Goal: Information Seeking & Learning: Get advice/opinions

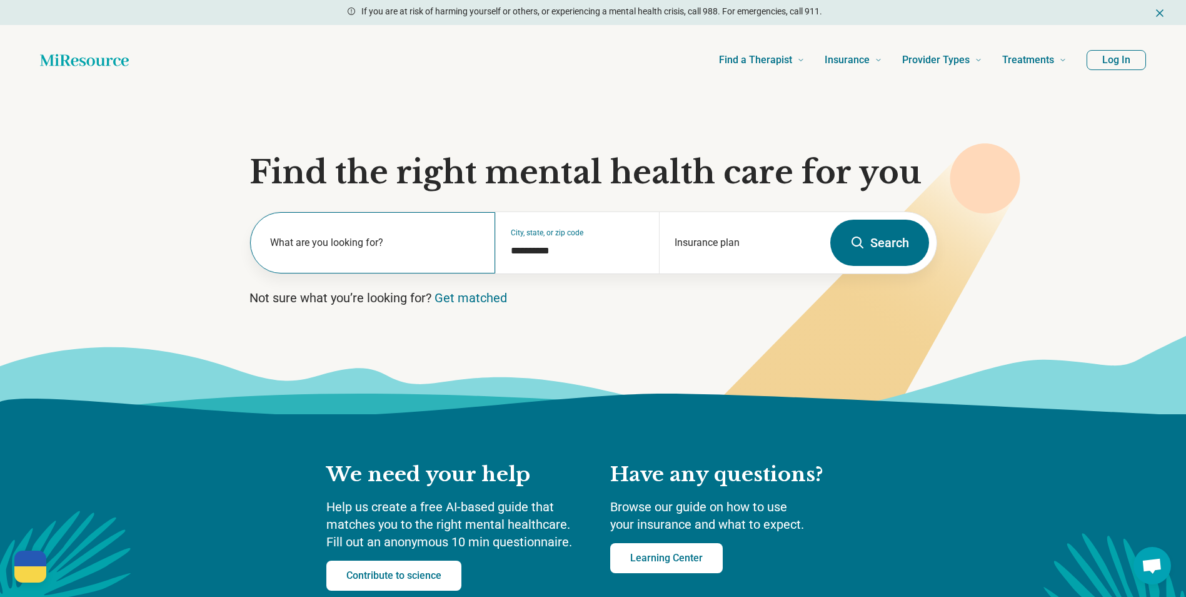
click at [408, 250] on label "What are you looking for?" at bounding box center [375, 242] width 211 height 15
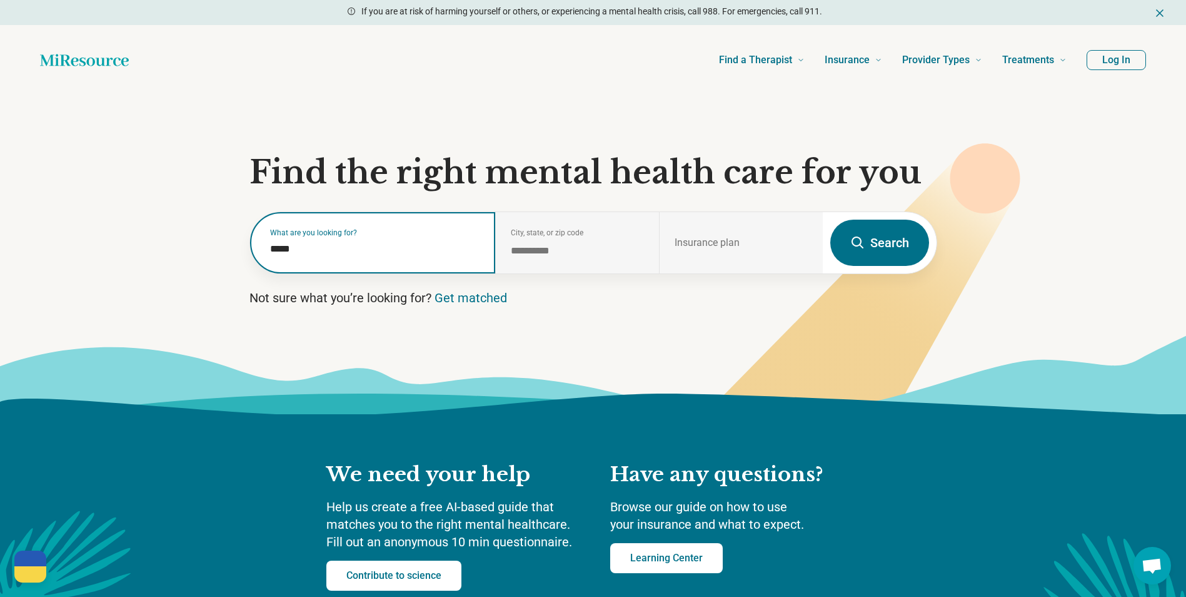
type input "*****"
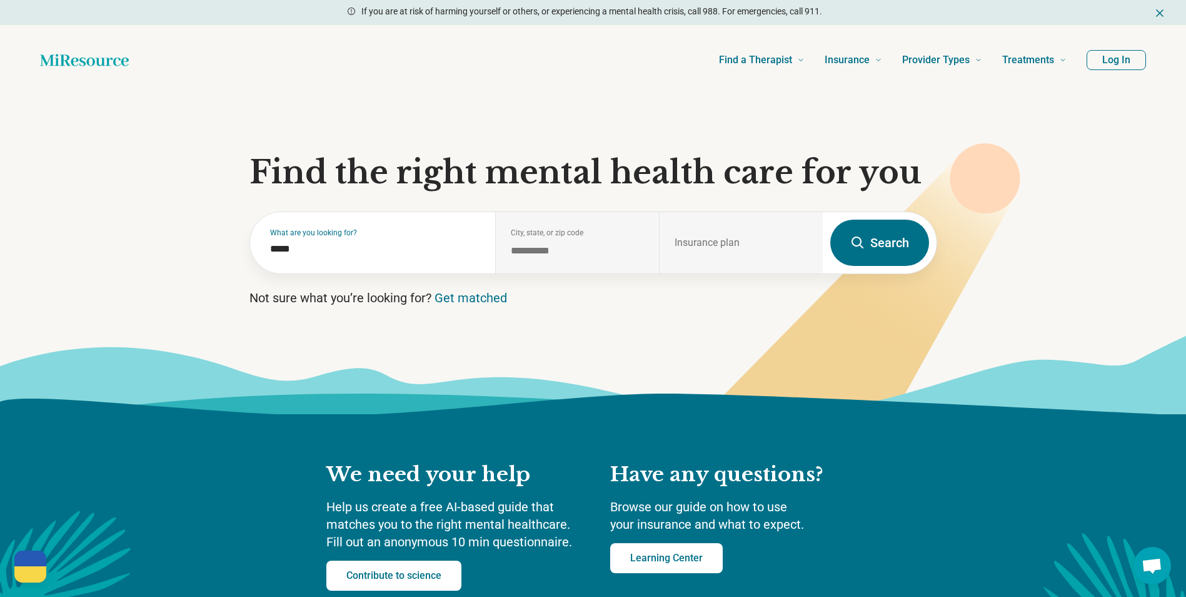
click at [864, 255] on button "Search" at bounding box center [880, 243] width 99 height 46
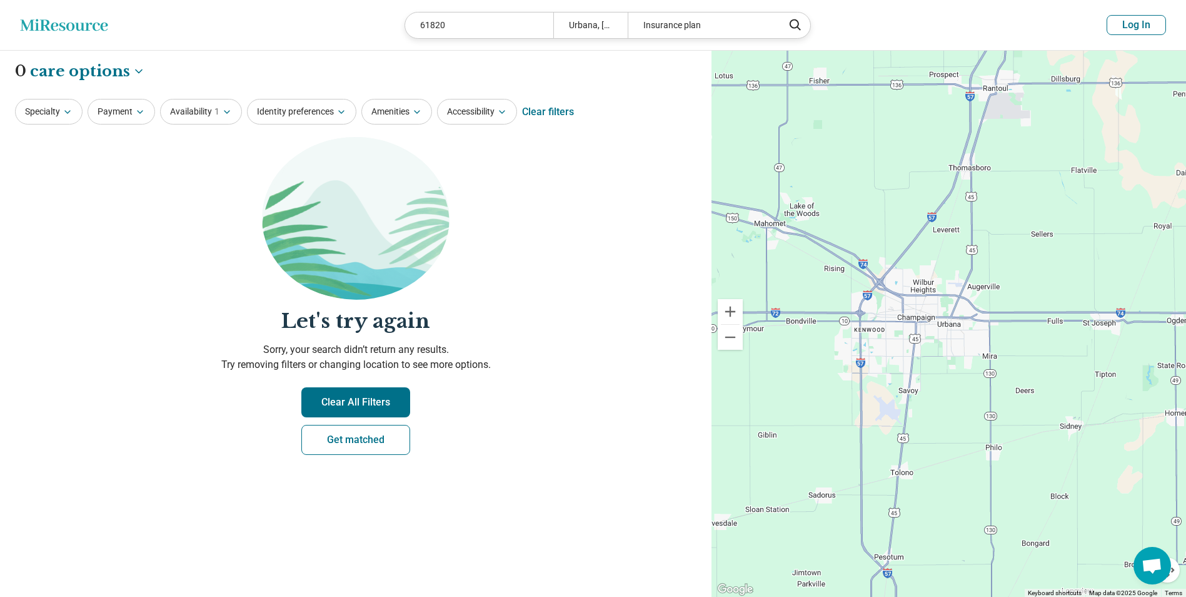
click at [360, 397] on button "Clear All Filters" at bounding box center [355, 402] width 109 height 30
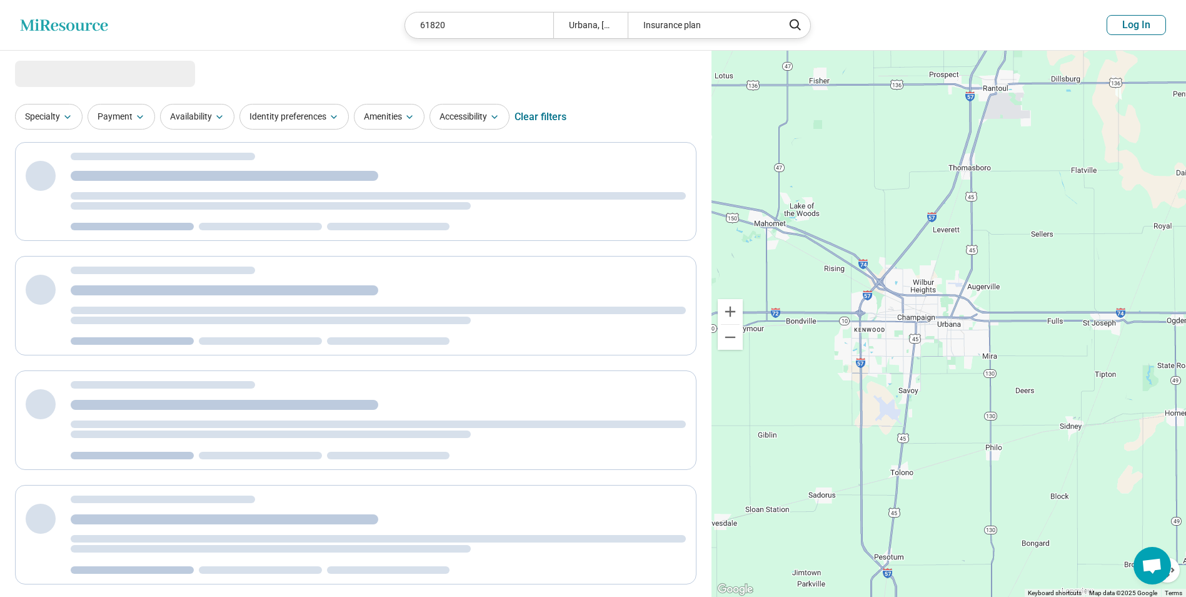
select select "***"
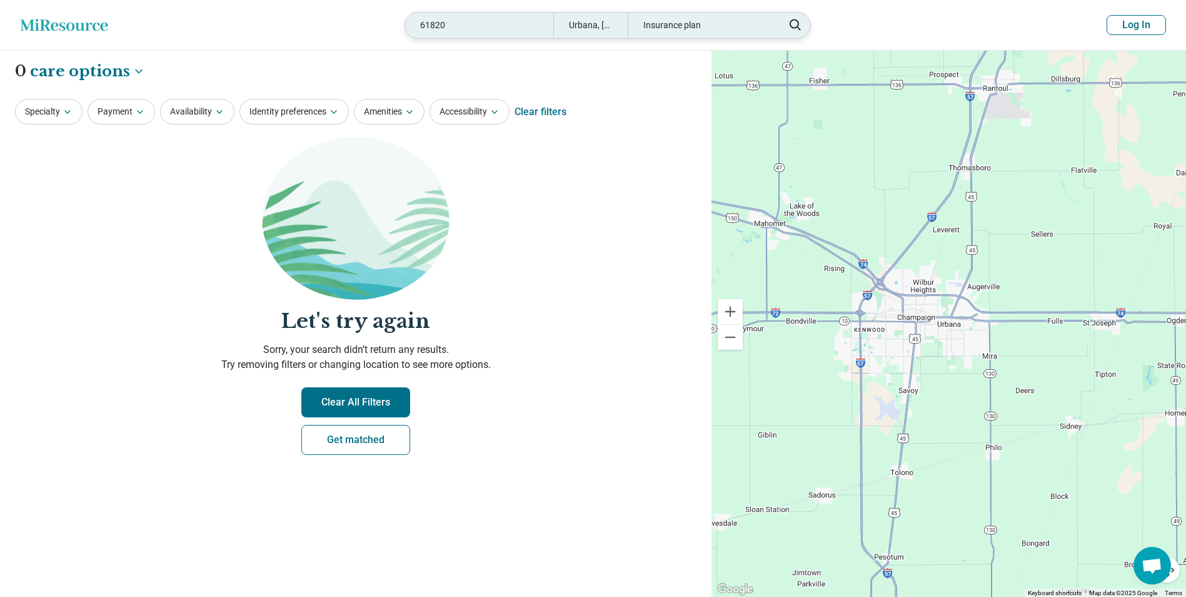
click at [507, 19] on div "61820" at bounding box center [479, 26] width 148 height 26
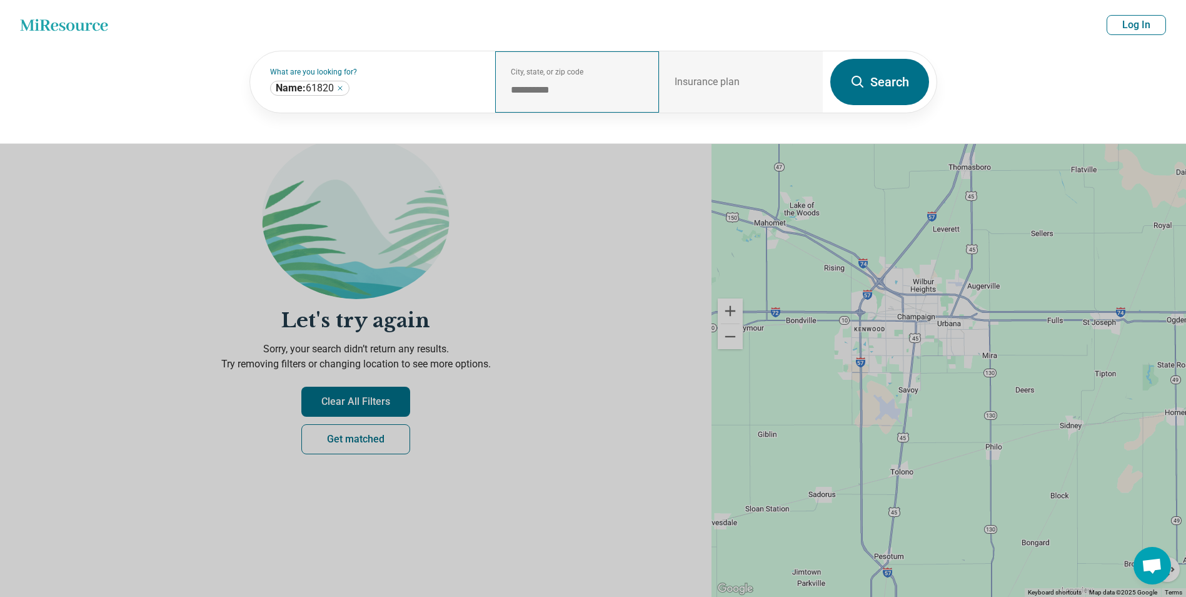
click at [590, 98] on div "**********" at bounding box center [577, 81] width 164 height 61
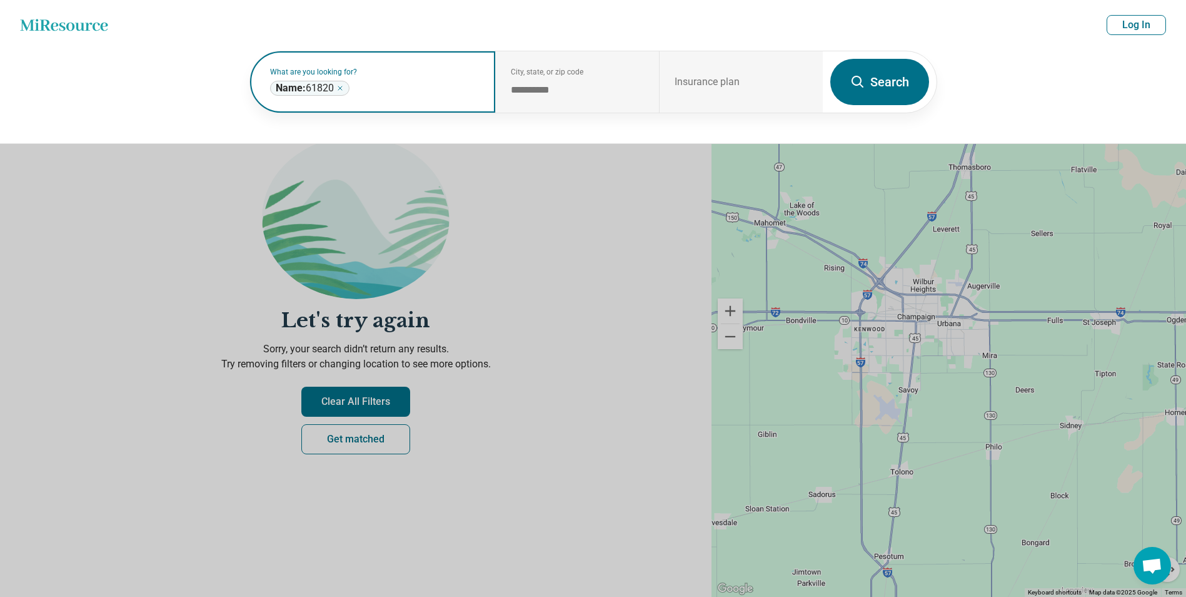
click at [341, 90] on icon "Remove" at bounding box center [340, 88] width 8 height 8
click at [889, 84] on button "Search" at bounding box center [880, 82] width 99 height 46
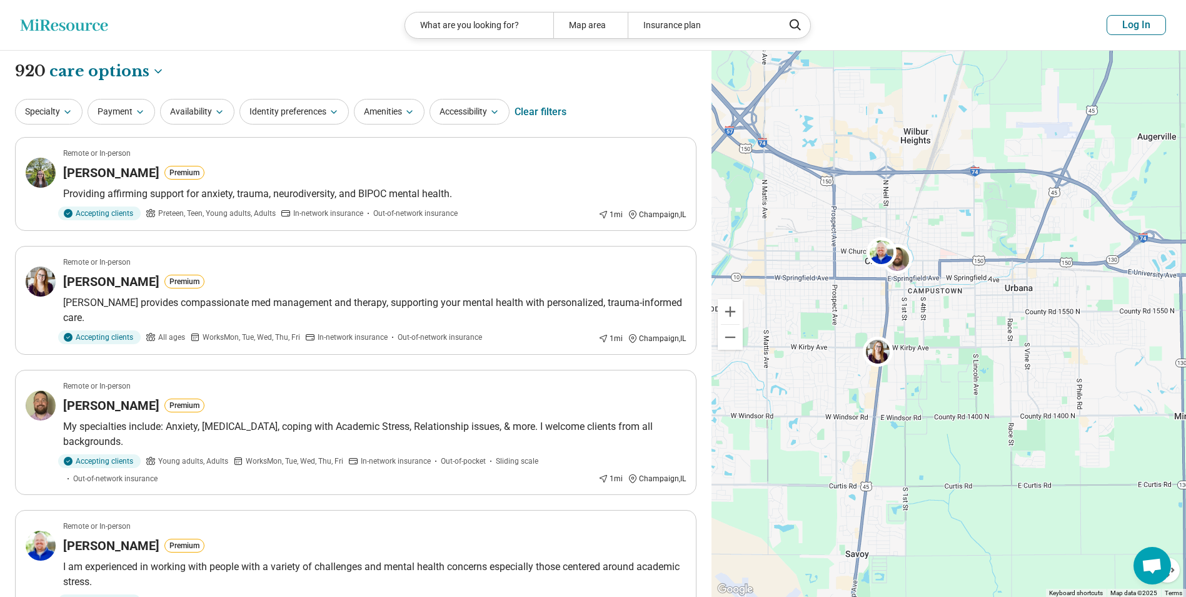
drag, startPoint x: 883, startPoint y: 248, endPoint x: 851, endPoint y: 250, distance: 31.4
click at [851, 250] on div "2" at bounding box center [949, 324] width 475 height 547
click at [132, 109] on button "Payment" at bounding box center [122, 112] width 68 height 26
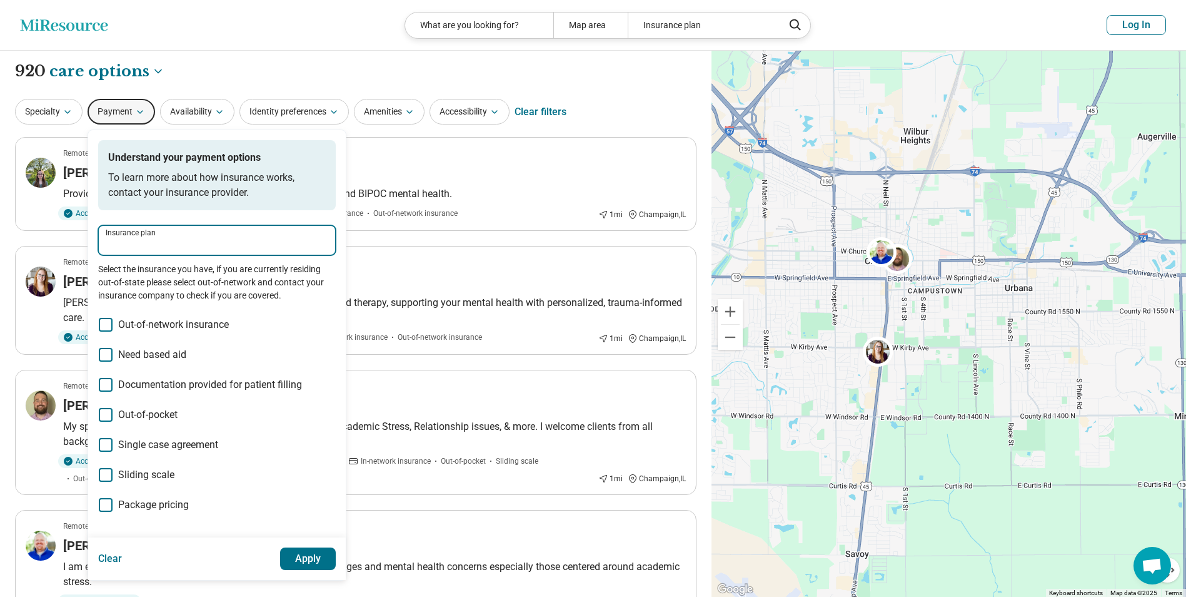
click at [138, 245] on input "Insurance plan" at bounding box center [217, 244] width 223 height 15
type input "*"
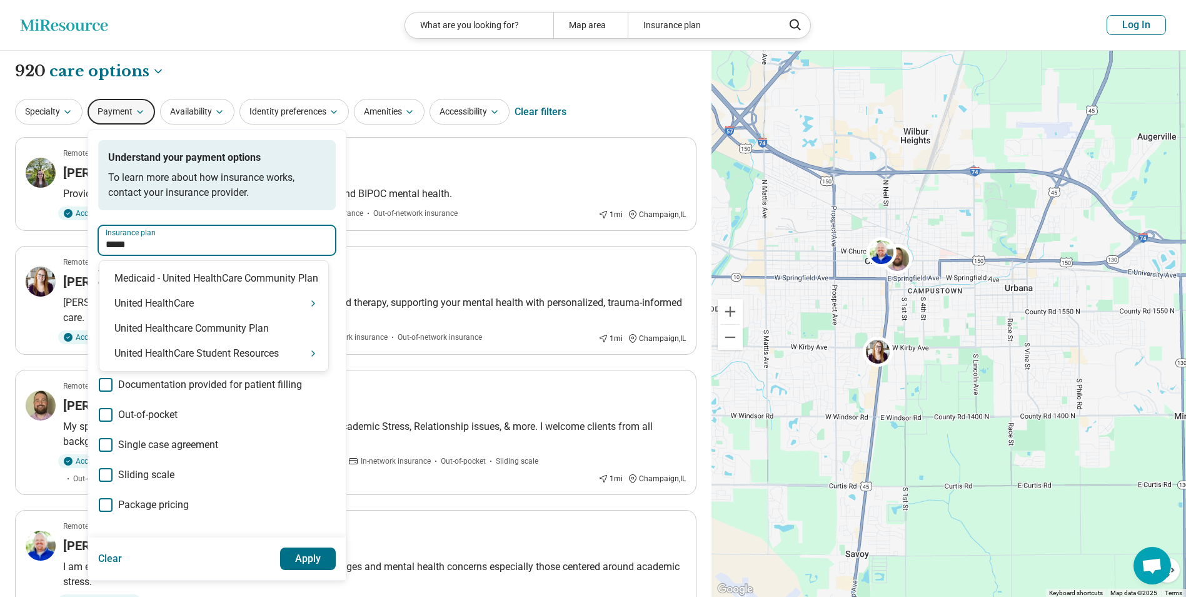
type input "******"
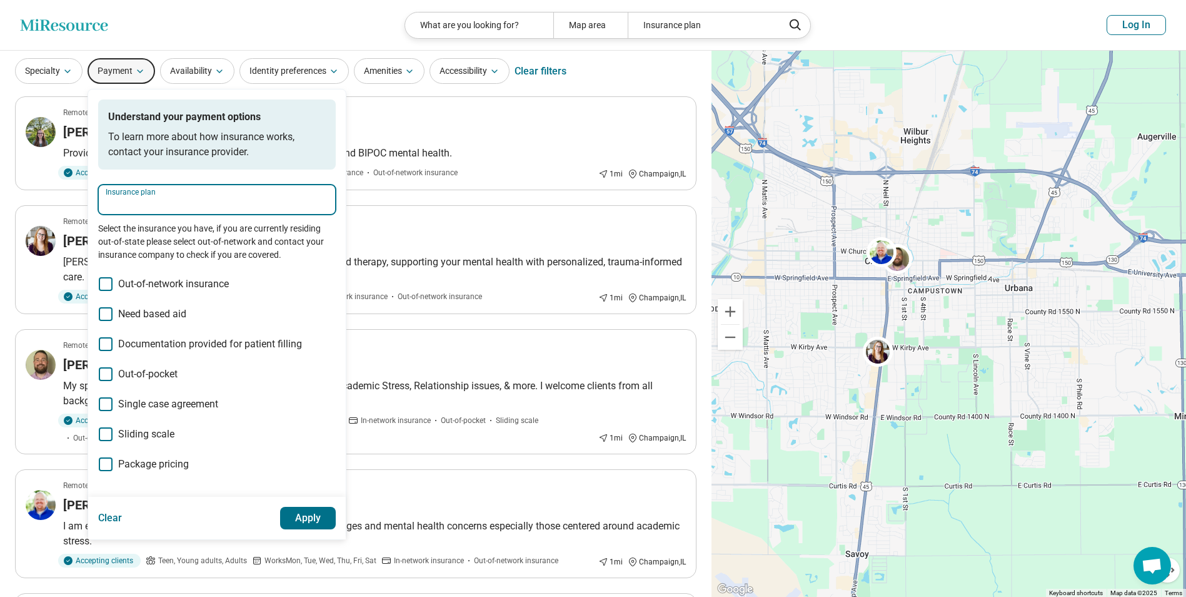
scroll to position [63, 0]
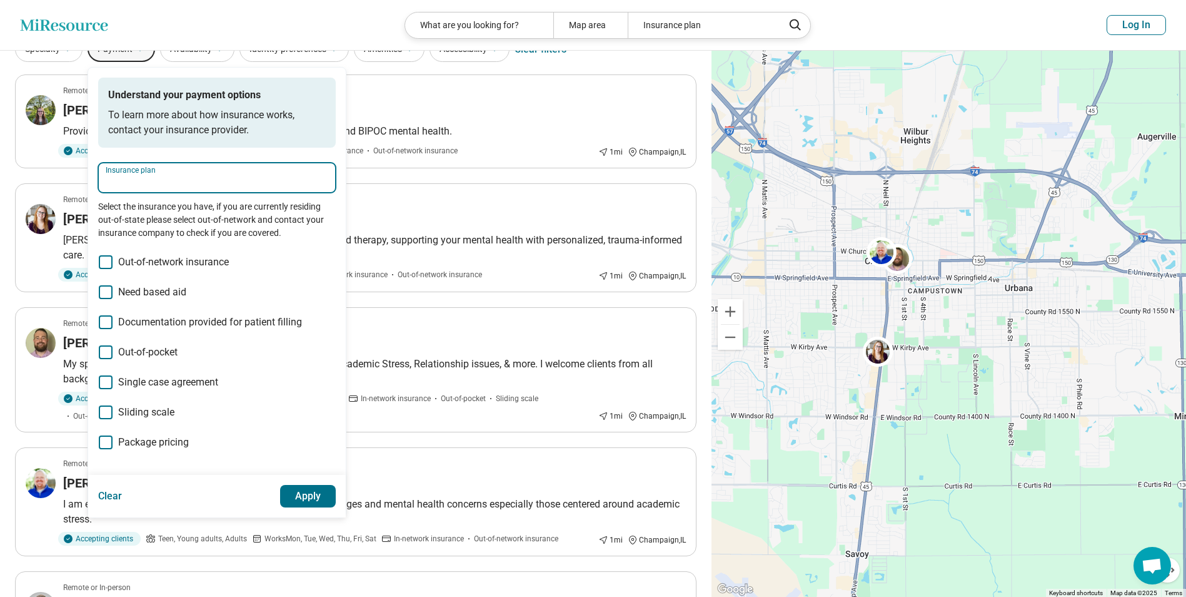
click at [185, 179] on input "Insurance plan" at bounding box center [217, 182] width 223 height 15
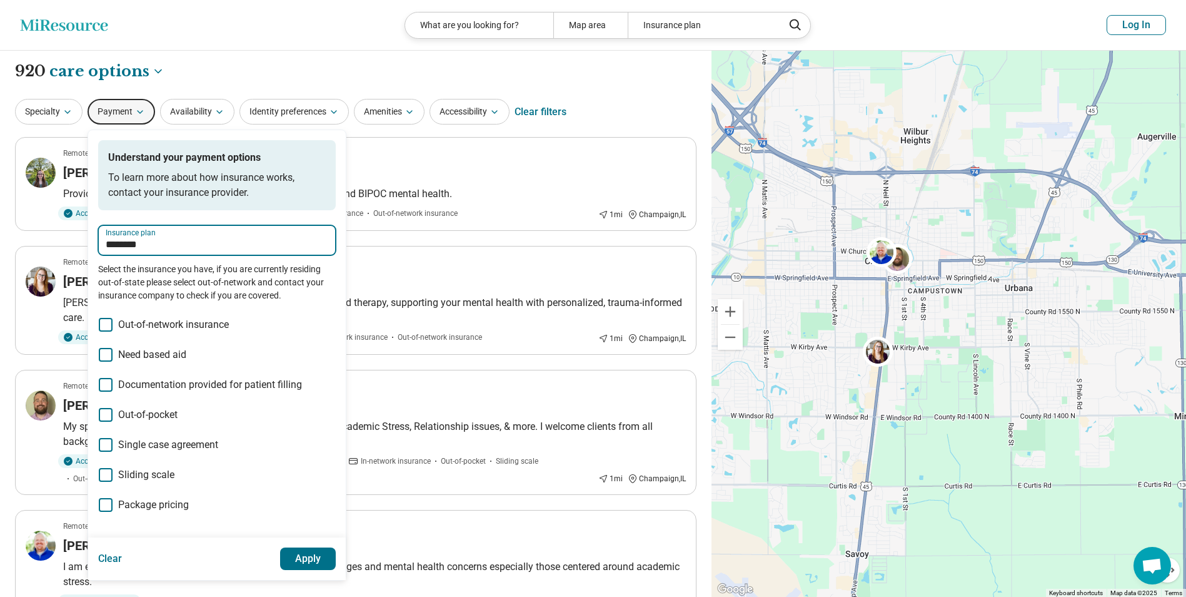
type input "********"
click at [176, 156] on p "Understand your payment options" at bounding box center [217, 157] width 218 height 15
drag, startPoint x: 176, startPoint y: 156, endPoint x: 280, endPoint y: 215, distance: 118.8
click at [280, 208] on div "Understand your payment options To learn more about how insurance works, contac…" at bounding box center [217, 175] width 238 height 70
click at [266, 237] on input "Insurance plan" at bounding box center [217, 244] width 223 height 15
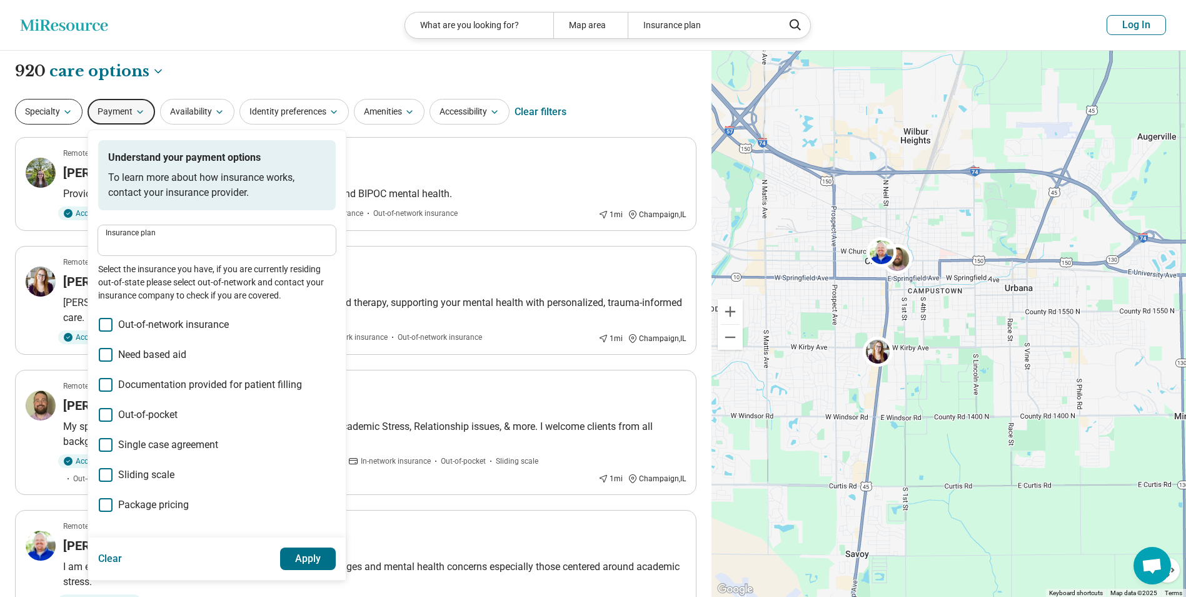
click at [43, 106] on button "Specialty" at bounding box center [49, 112] width 68 height 26
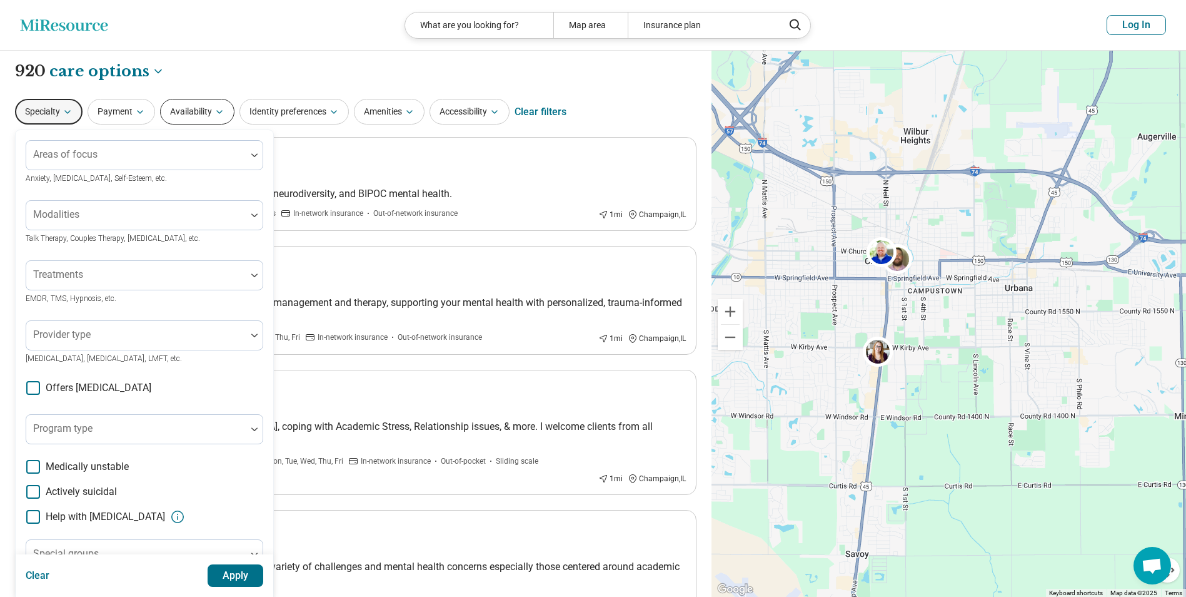
click at [220, 111] on icon "button" at bounding box center [219, 112] width 5 height 3
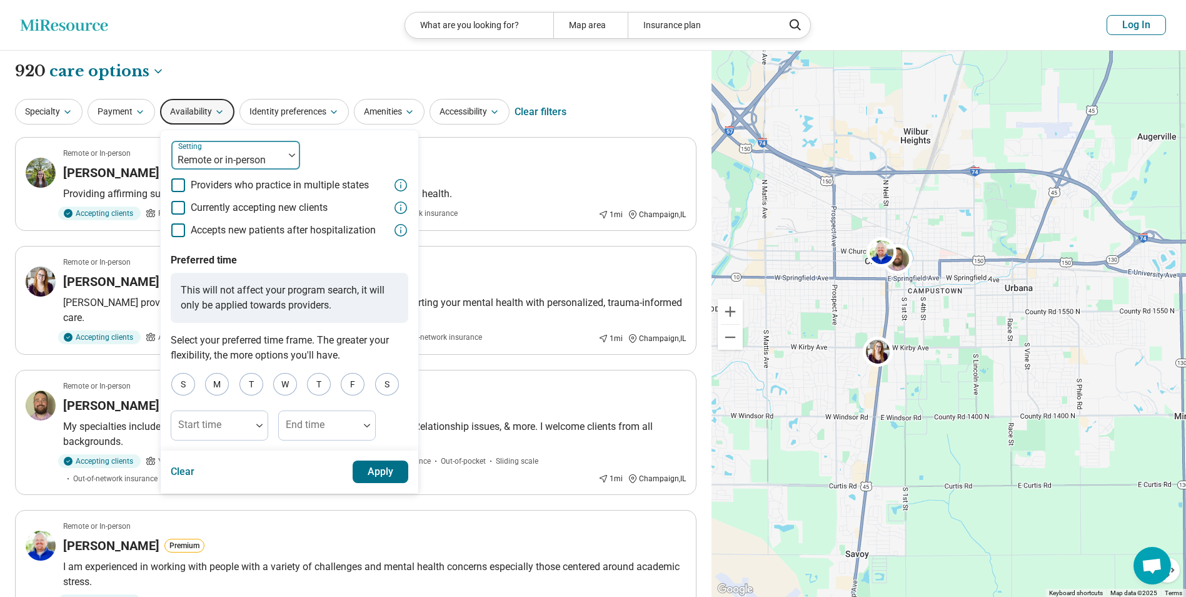
click at [221, 153] on div at bounding box center [227, 160] width 103 height 18
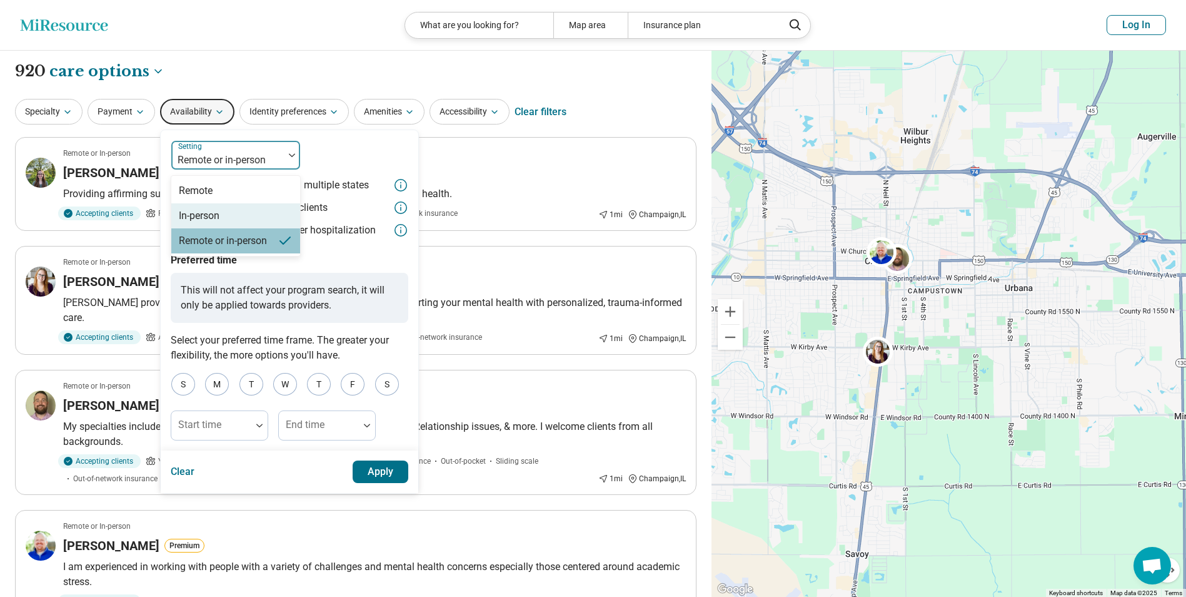
click at [213, 211] on div "In-person" at bounding box center [199, 215] width 41 height 15
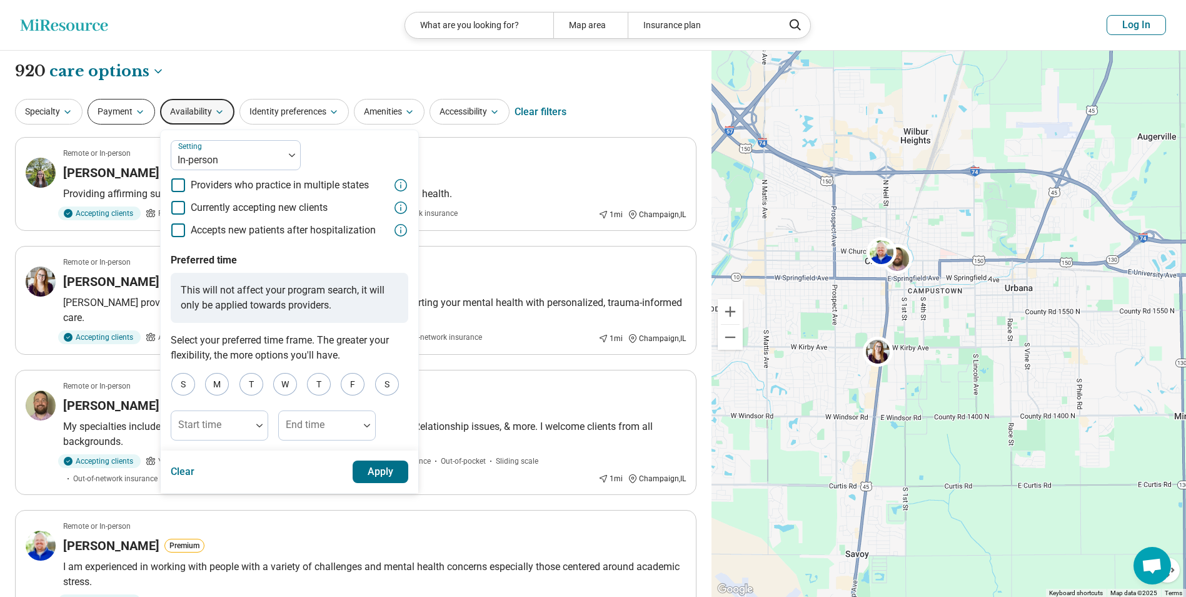
click at [143, 114] on icon "button" at bounding box center [140, 112] width 10 height 10
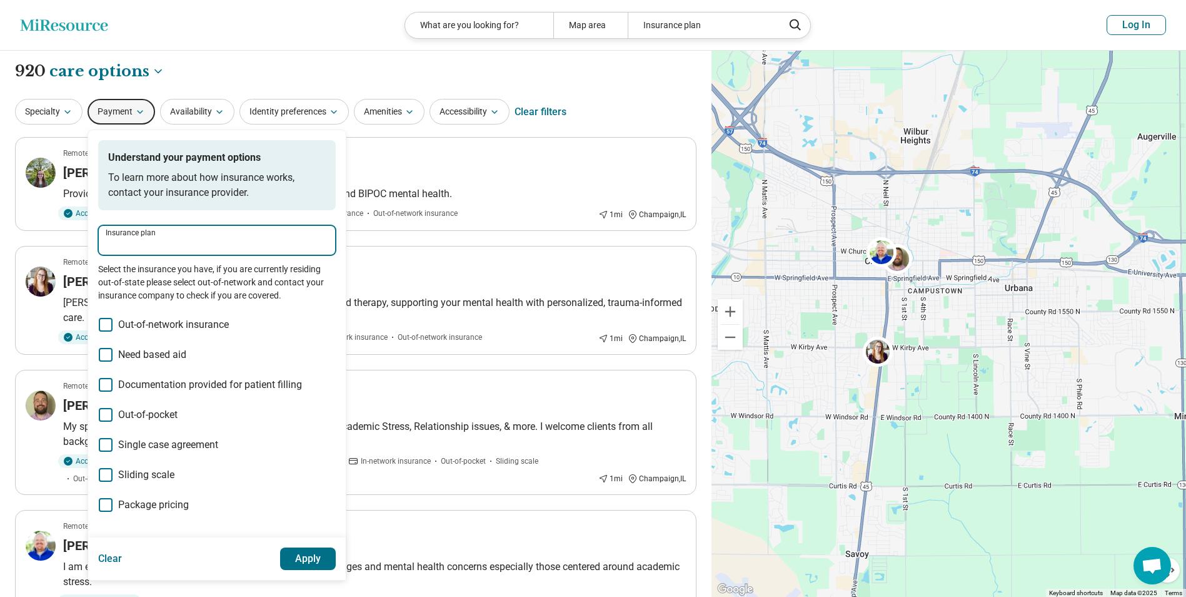
click at [154, 238] on input "Insurance plan" at bounding box center [217, 244] width 223 height 15
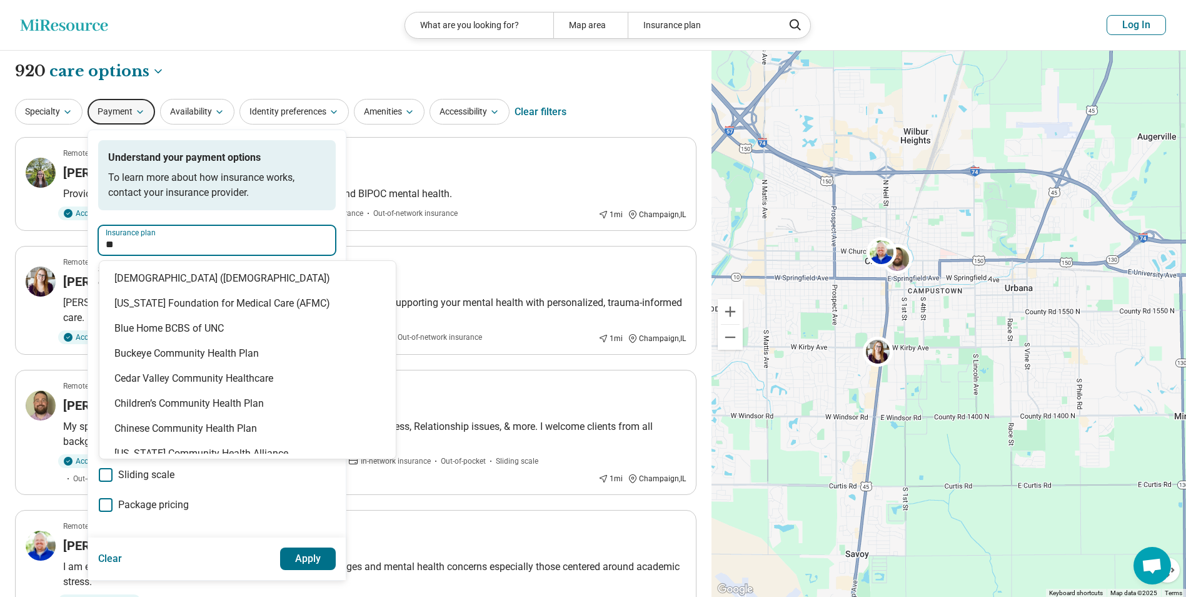
type input "*"
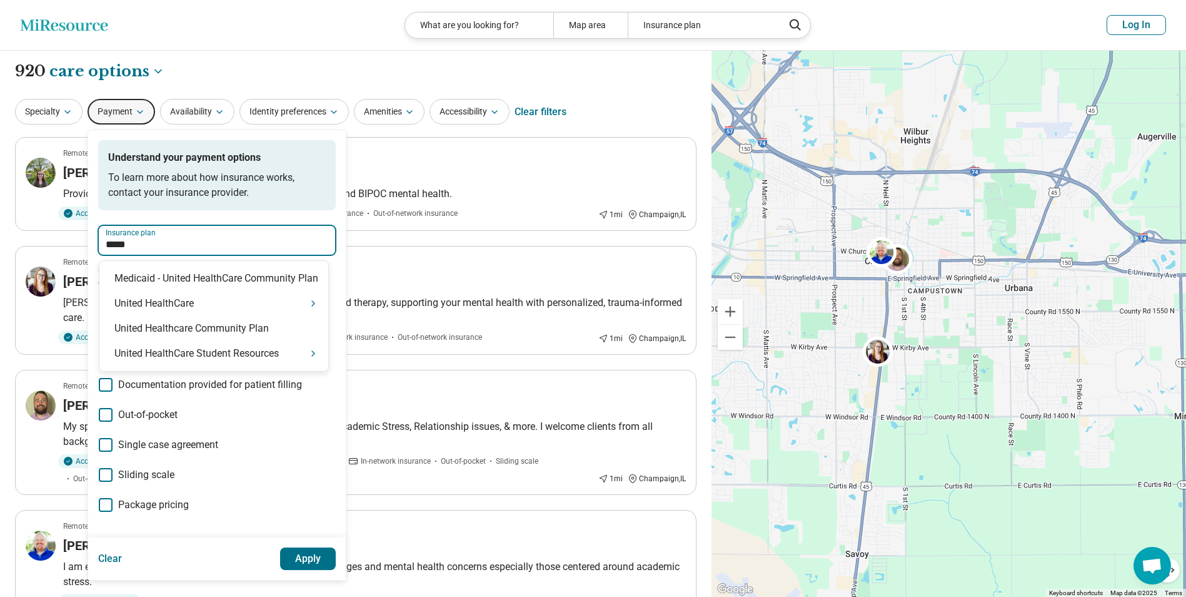
type input "******"
click at [203, 304] on div "United HealthCare" at bounding box center [213, 303] width 229 height 25
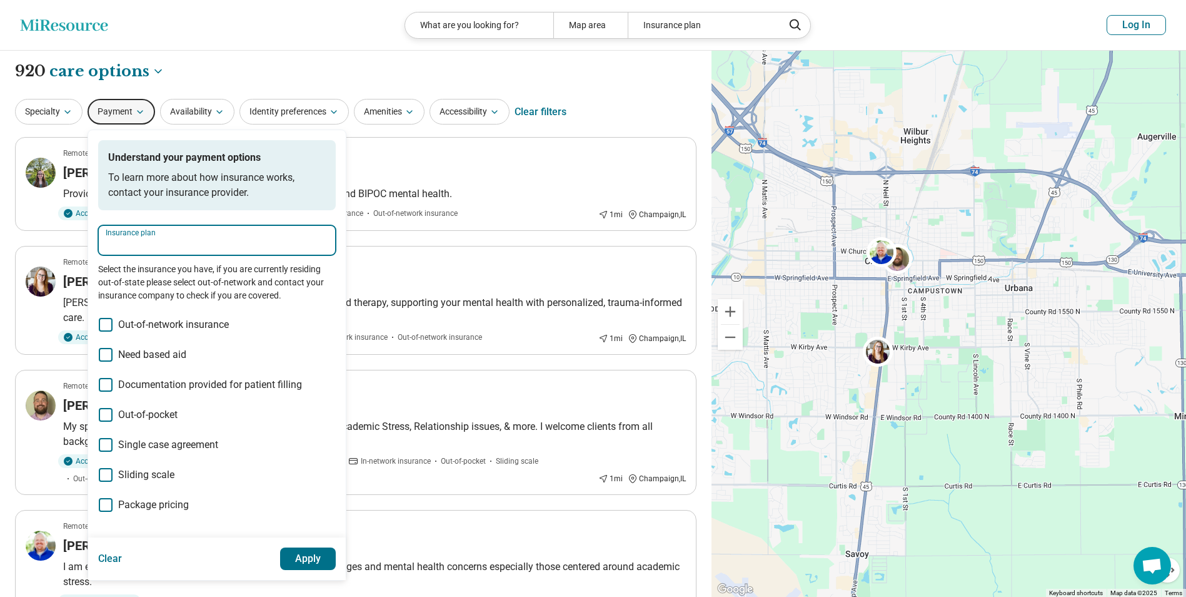
click at [156, 248] on input "Insurance plan" at bounding box center [217, 244] width 223 height 15
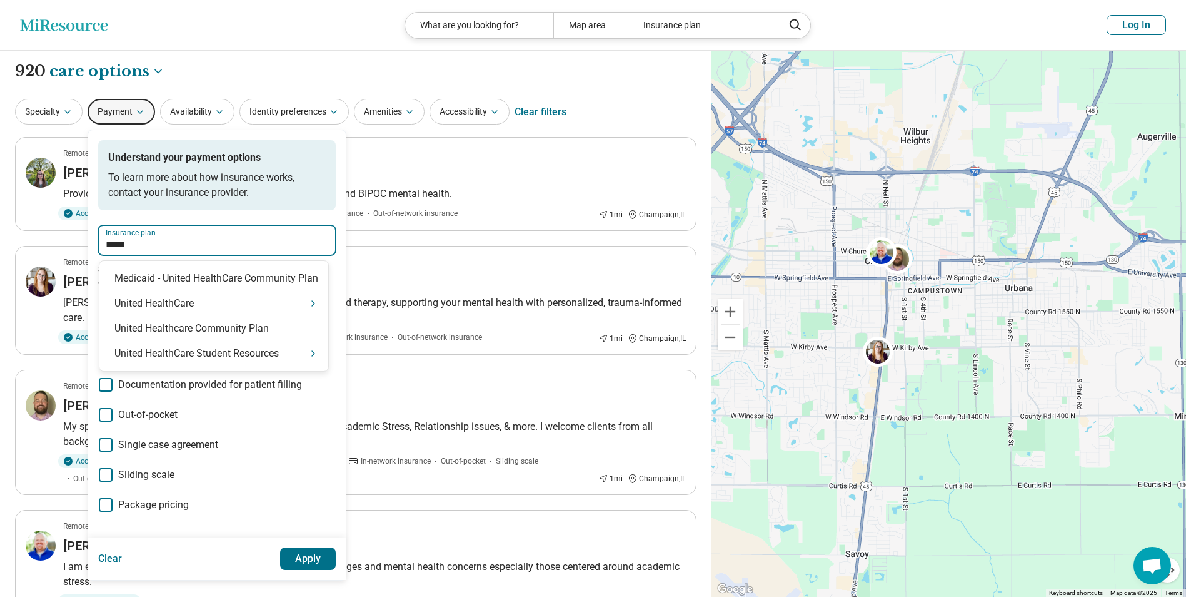
type input "******"
click at [204, 303] on div "United HealthCare" at bounding box center [213, 303] width 229 height 25
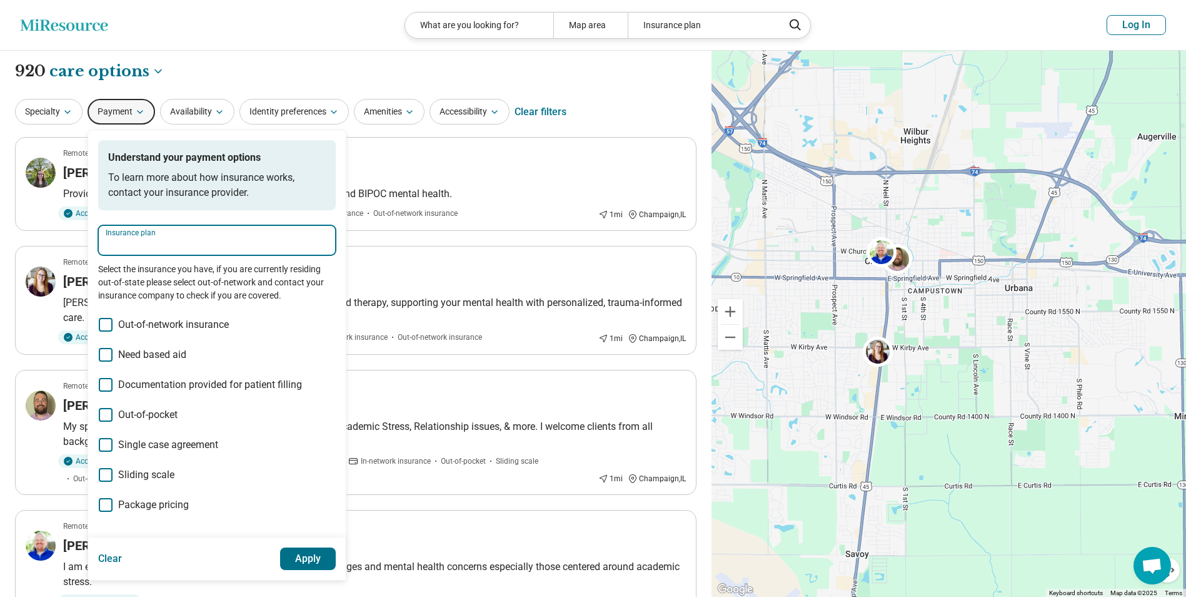
scroll to position [63, 0]
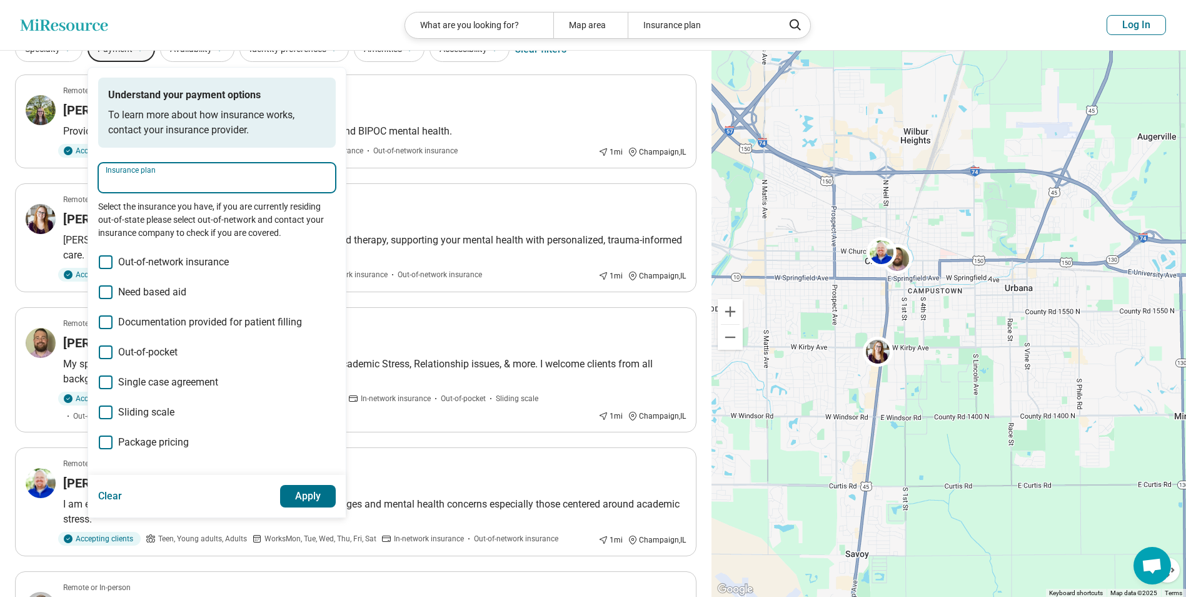
click at [123, 188] on input "Insurance plan" at bounding box center [217, 182] width 223 height 15
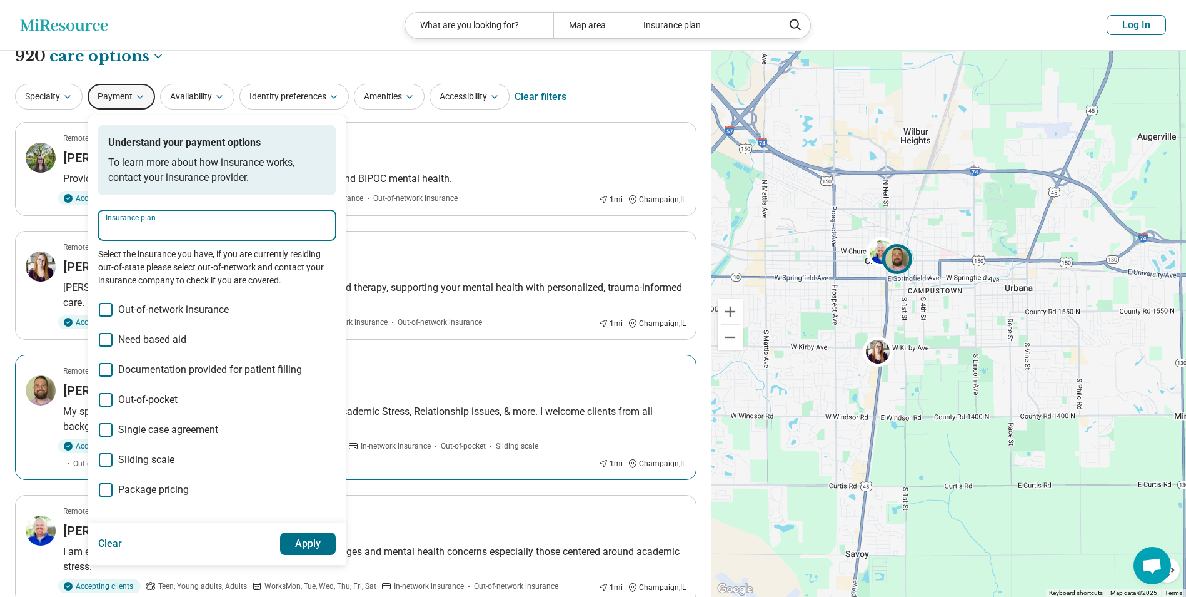
scroll to position [0, 0]
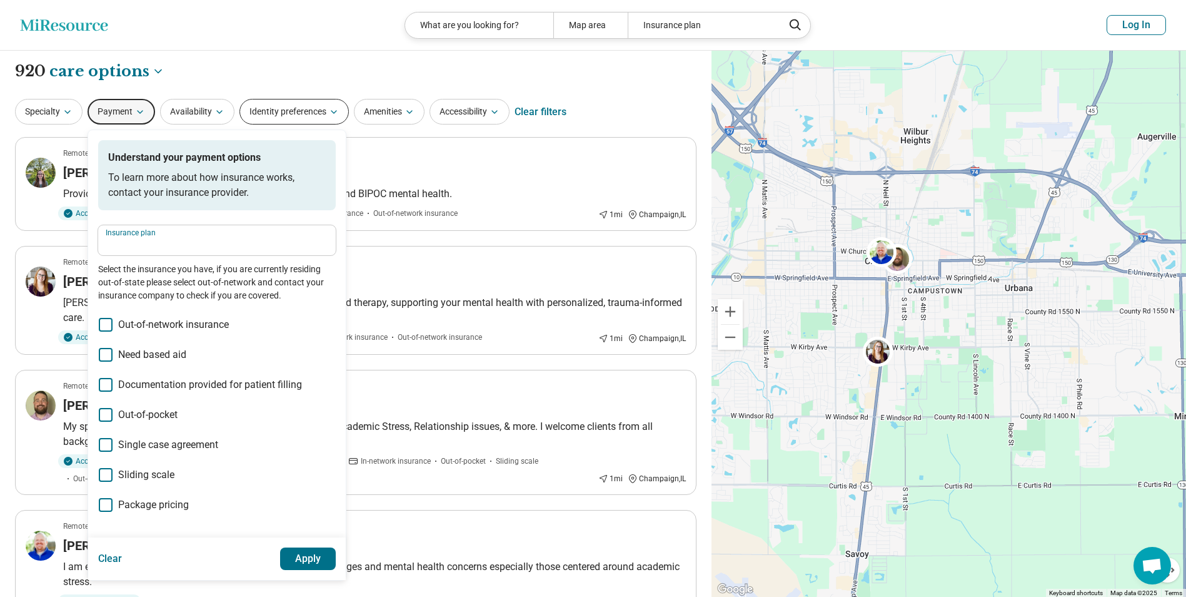
click at [271, 108] on button "Identity preferences" at bounding box center [294, 112] width 109 height 26
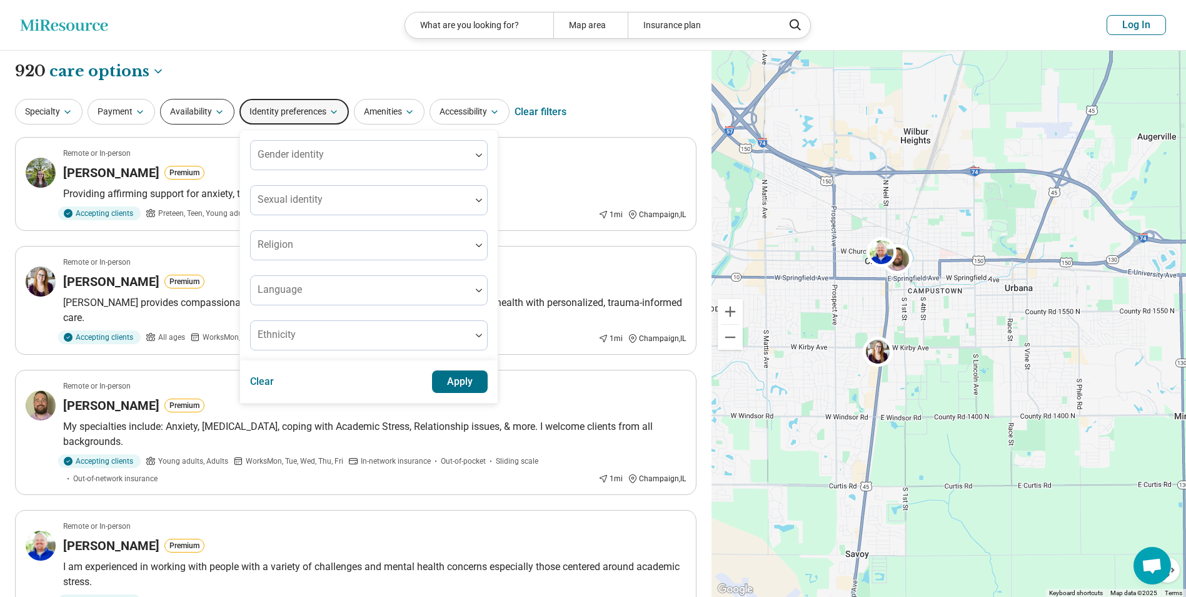
click at [190, 106] on button "Availability" at bounding box center [197, 112] width 74 height 26
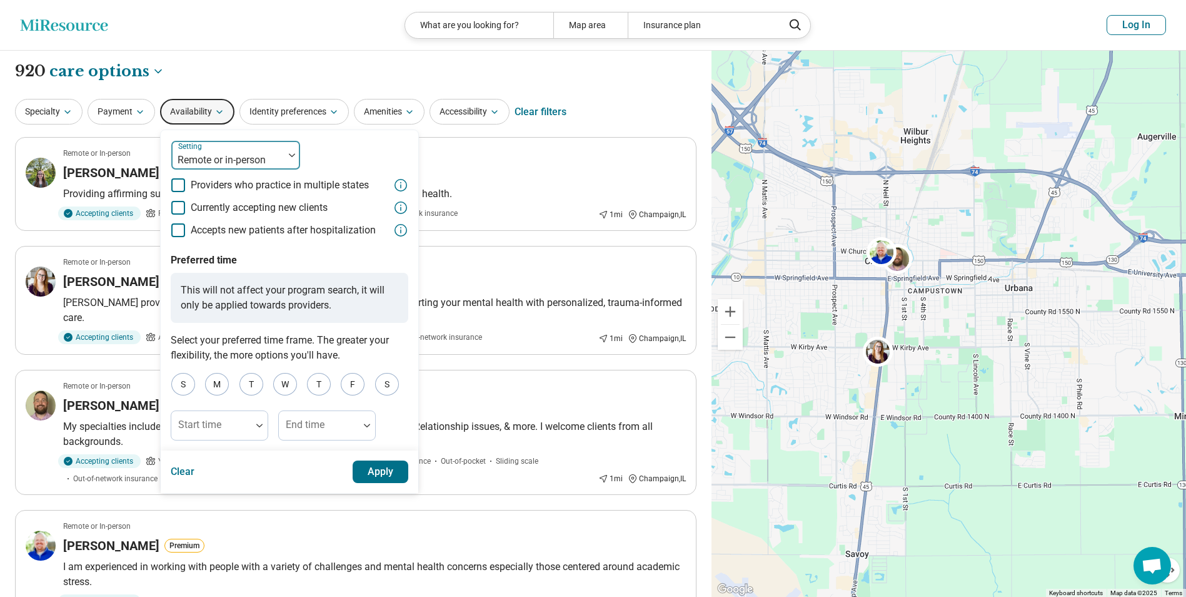
click at [268, 162] on div at bounding box center [227, 160] width 103 height 18
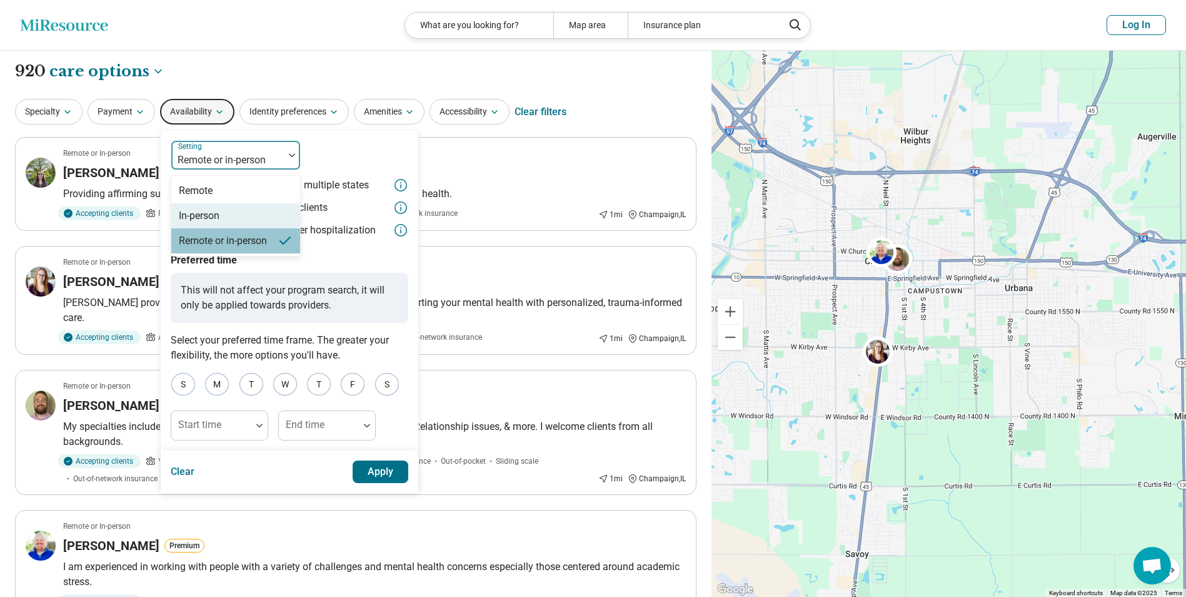
click at [233, 211] on div "In-person" at bounding box center [235, 215] width 129 height 25
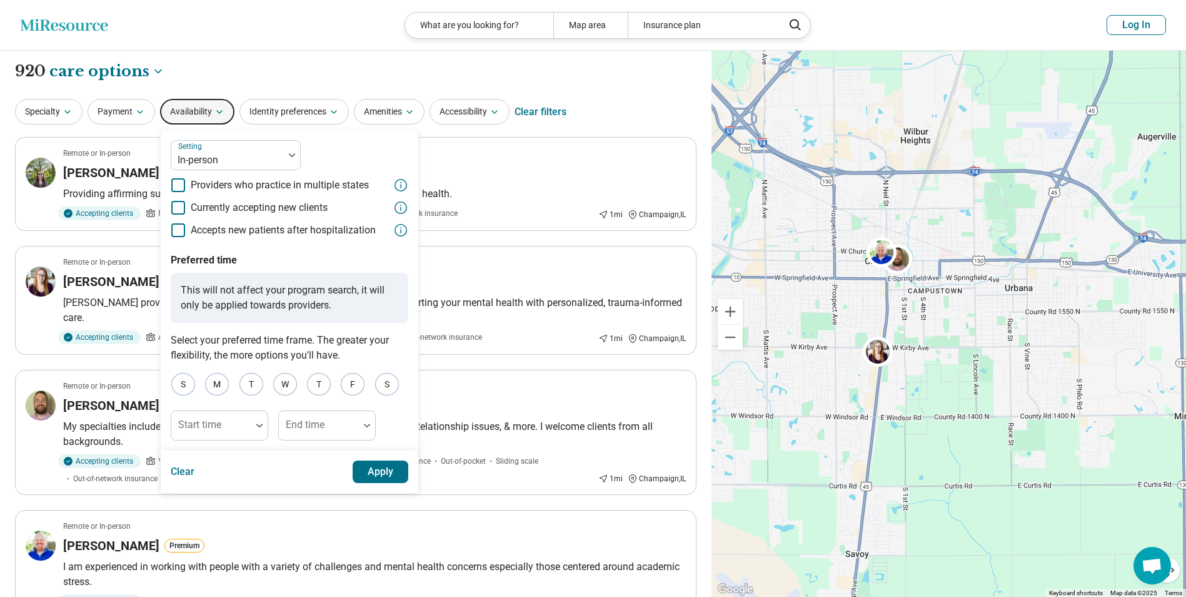
click at [377, 470] on button "Apply" at bounding box center [381, 471] width 56 height 23
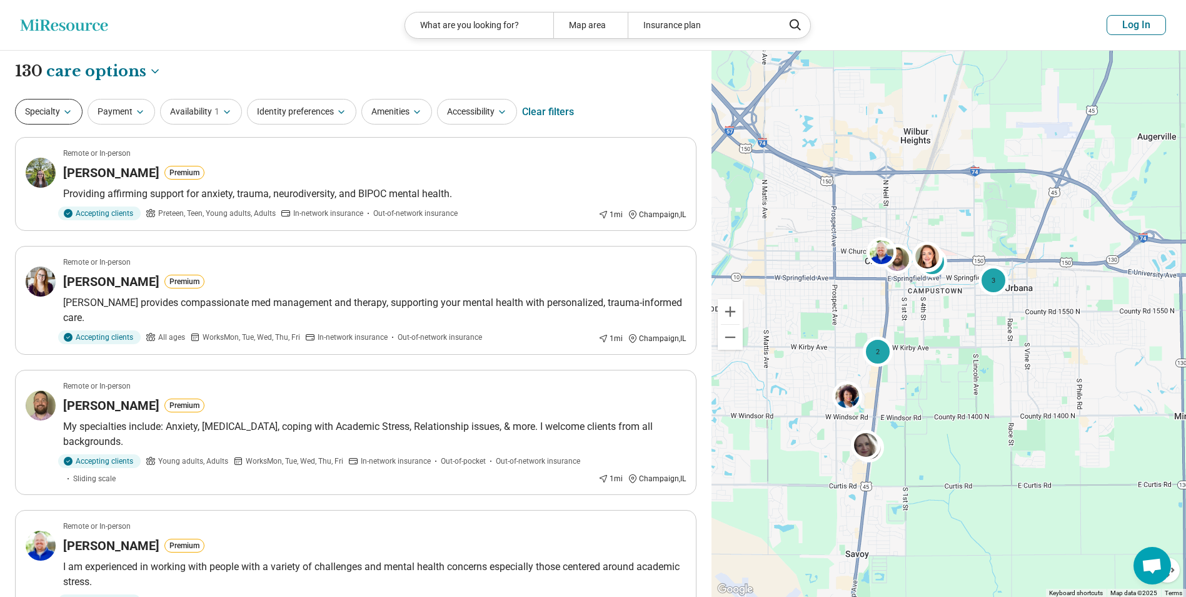
click at [73, 111] on icon "button" at bounding box center [68, 112] width 10 height 10
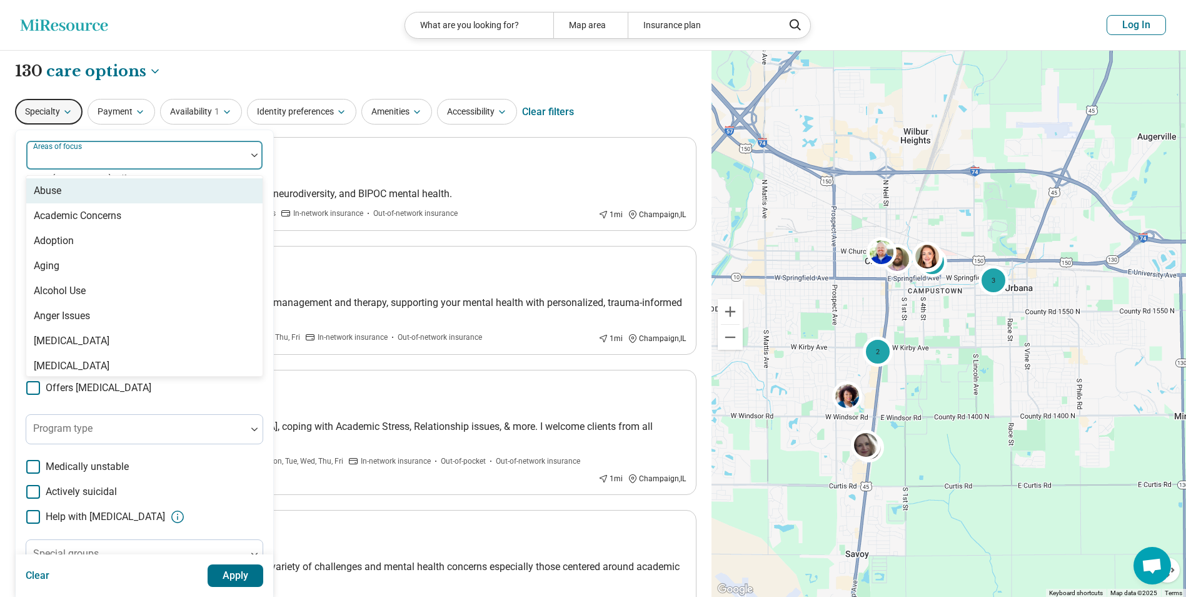
click at [96, 158] on div "Areas of focus" at bounding box center [145, 155] width 238 height 30
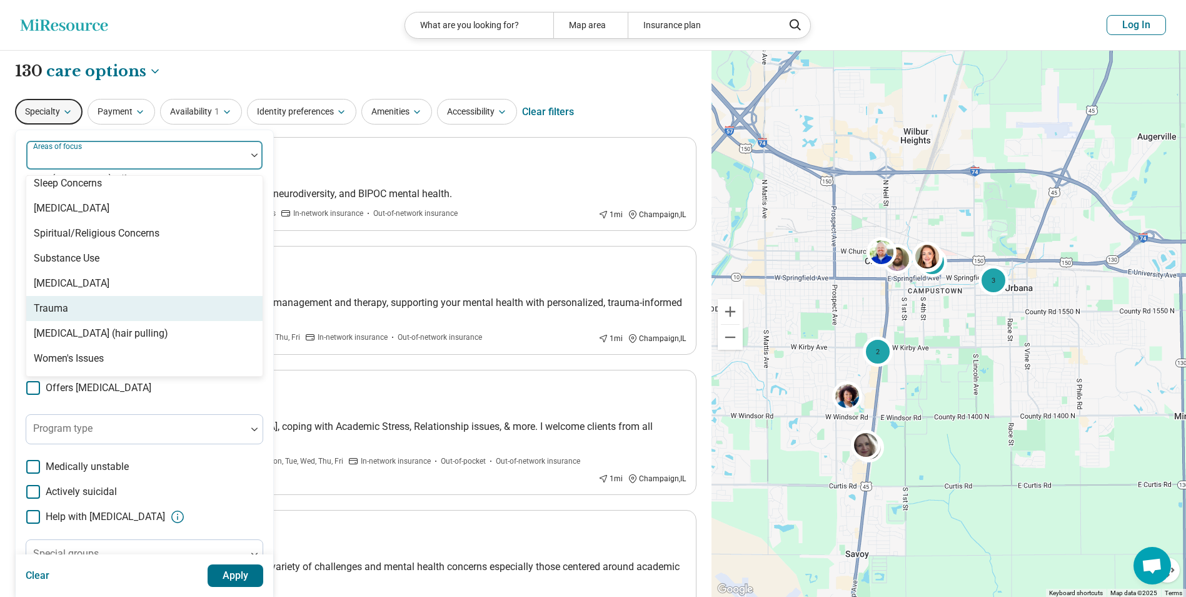
click at [81, 313] on div "Trauma" at bounding box center [144, 308] width 236 height 25
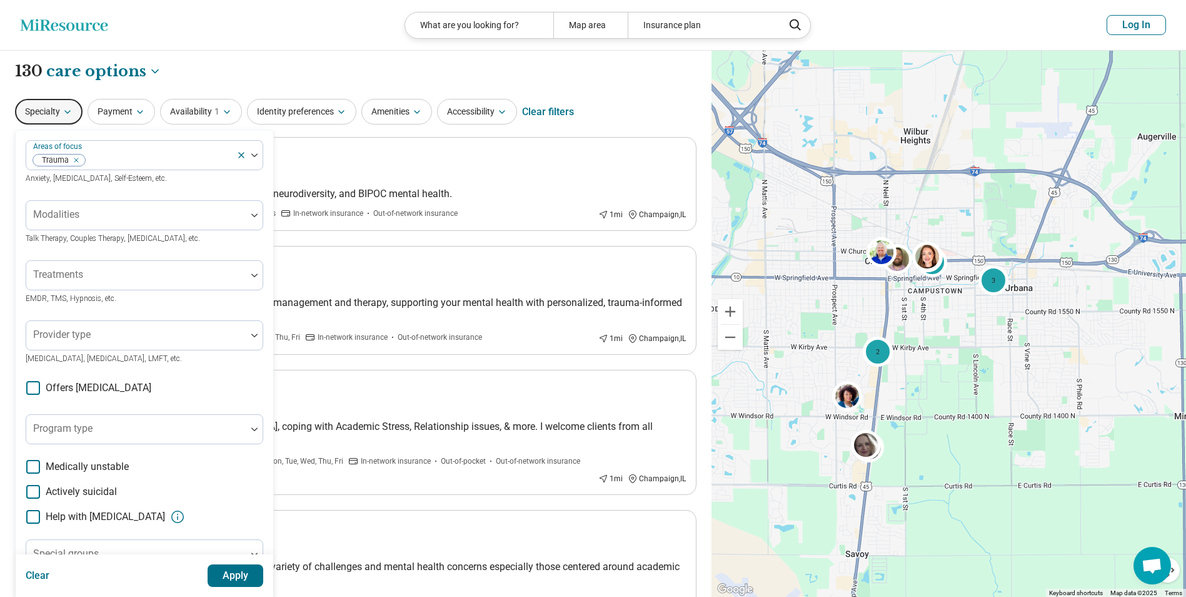
click at [191, 393] on div "Areas of focus Trauma Anxiety, Depression, Self-Esteem, etc. Modalities Talk Th…" at bounding box center [145, 384] width 238 height 489
click at [151, 270] on div at bounding box center [136, 275] width 220 height 28
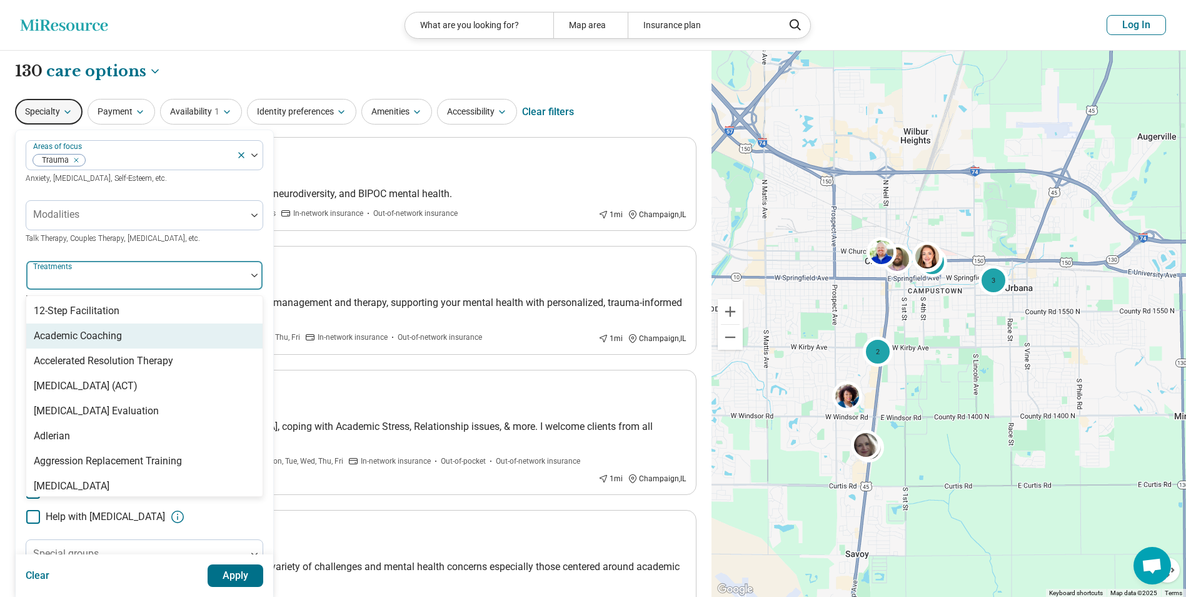
scroll to position [63, 0]
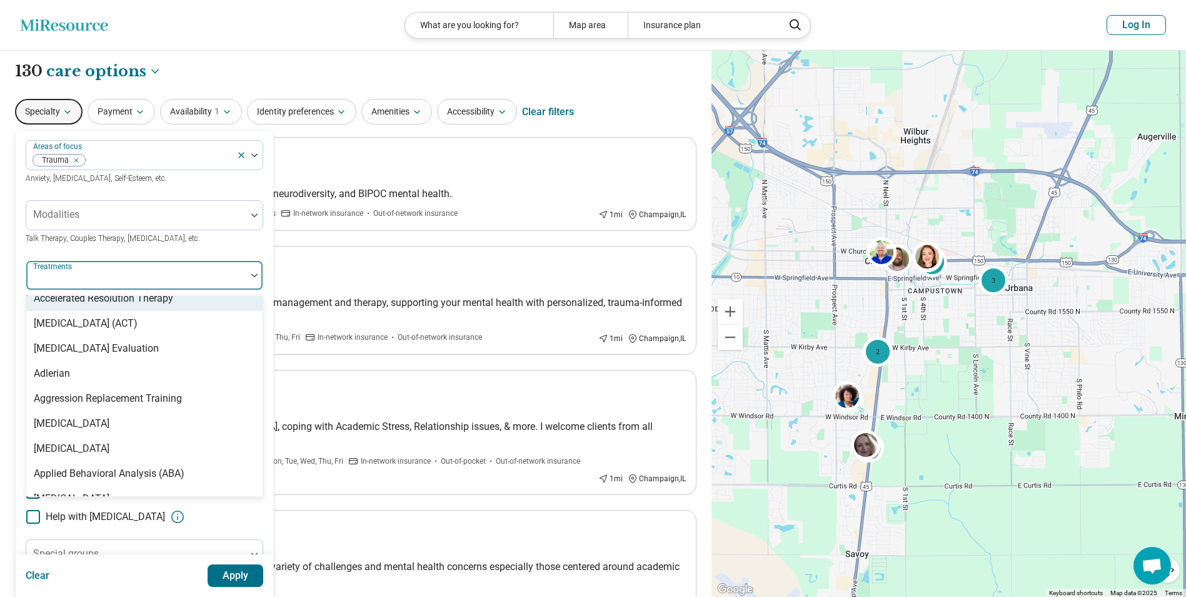
click at [204, 245] on div "Modalities Talk Therapy, Couples Therapy, Family Therapy, etc." at bounding box center [145, 222] width 238 height 45
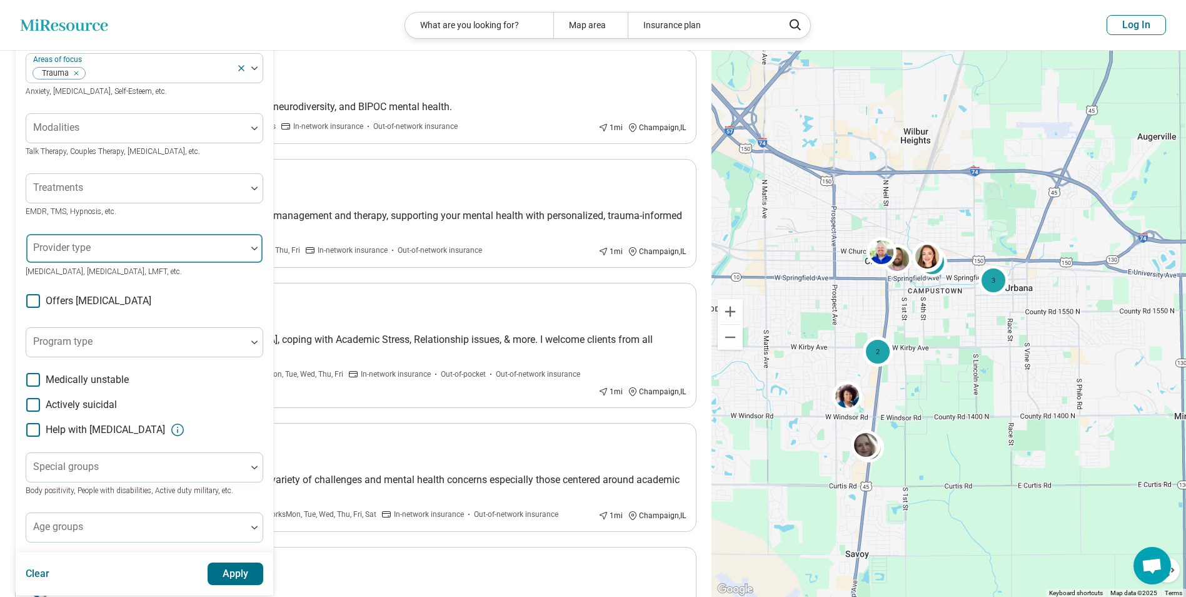
scroll to position [125, 0]
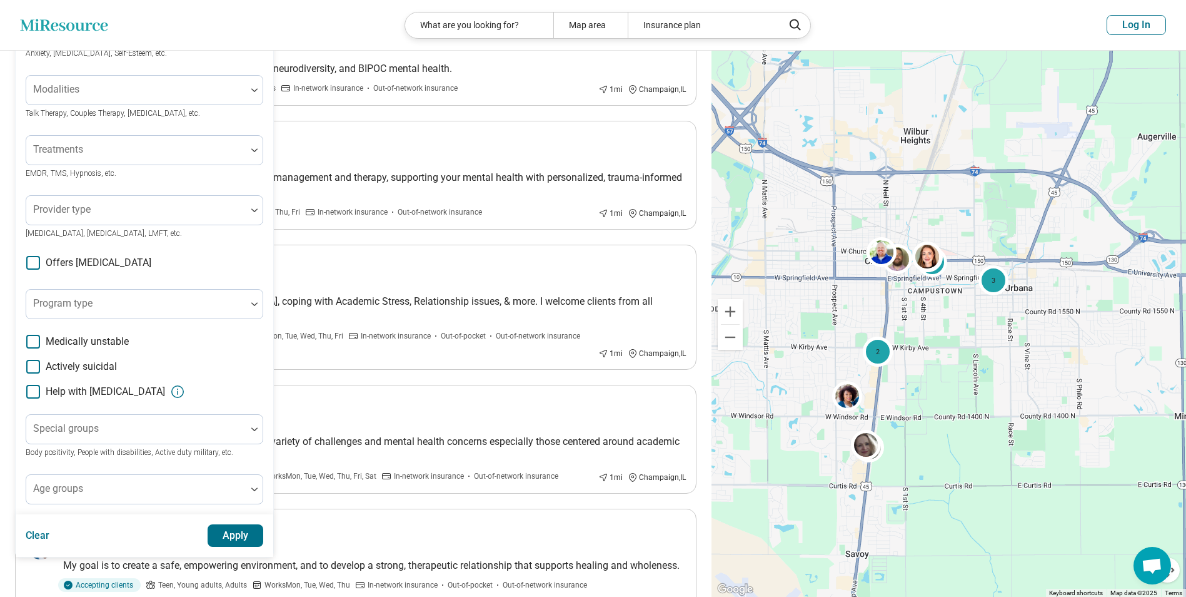
click at [240, 537] on button "Apply" at bounding box center [236, 535] width 56 height 23
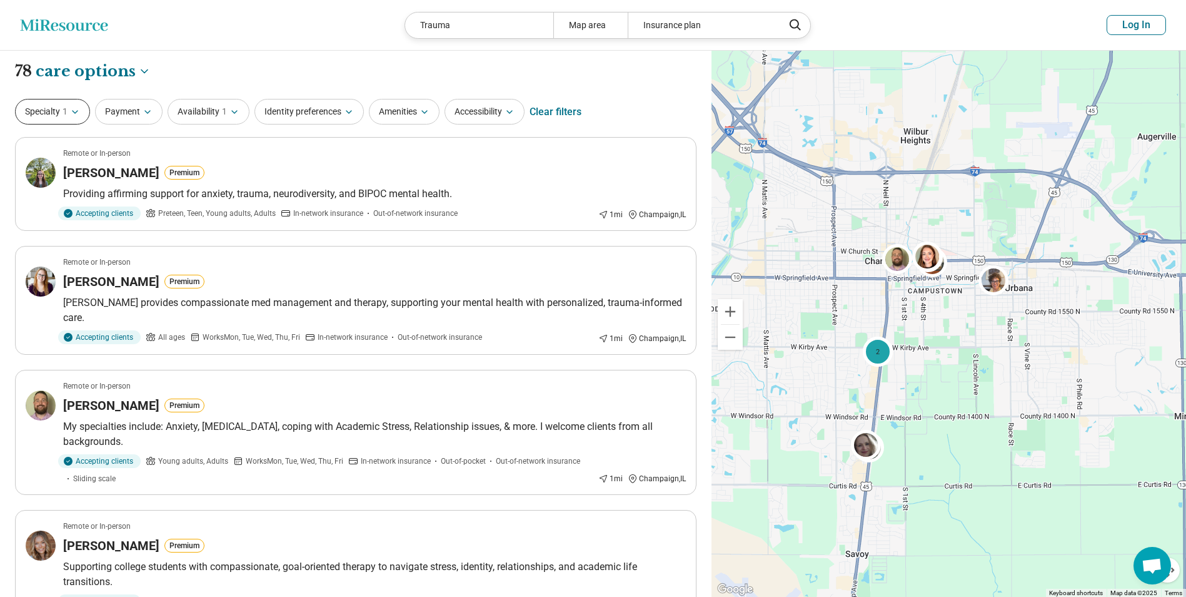
click at [79, 119] on button "Specialty 1" at bounding box center [52, 112] width 75 height 26
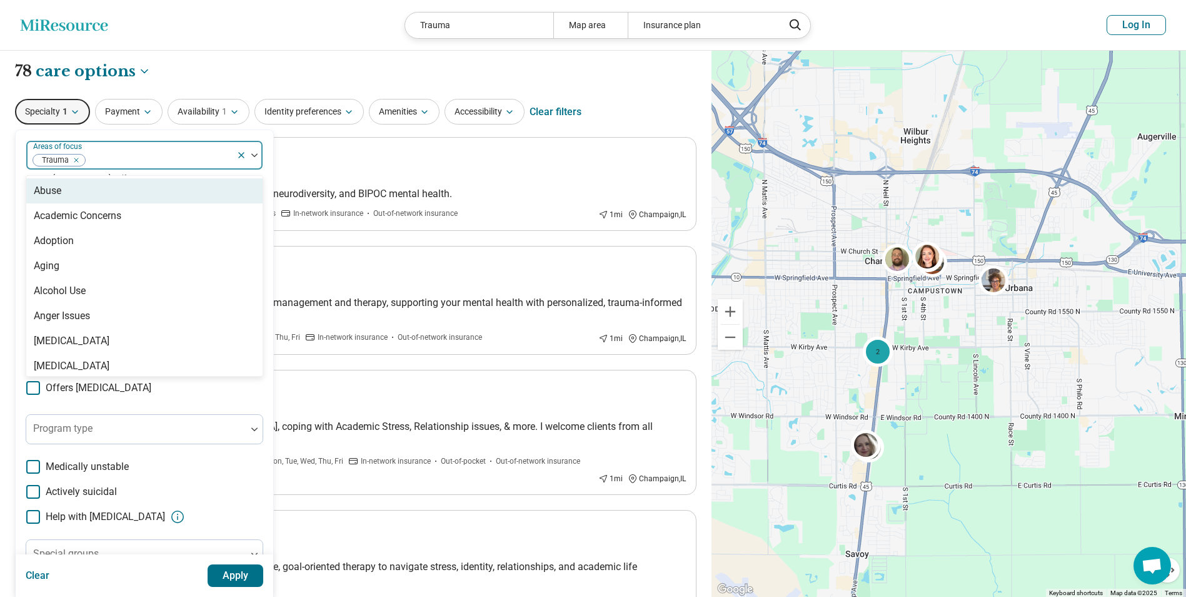
click at [255, 154] on img at bounding box center [254, 155] width 6 height 4
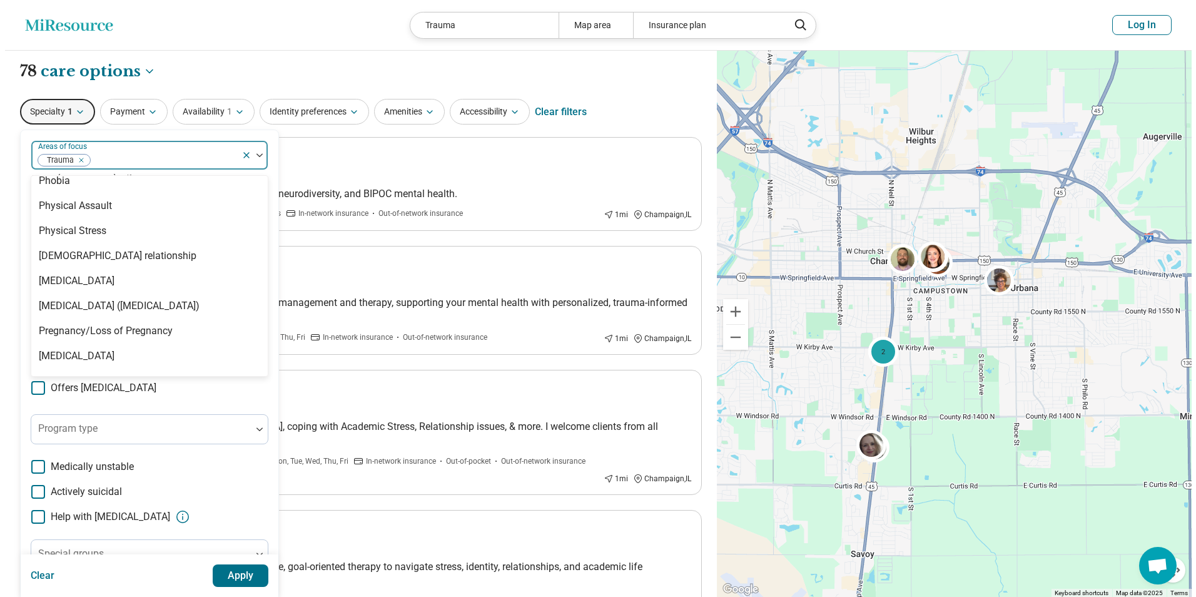
scroll to position [1749, 0]
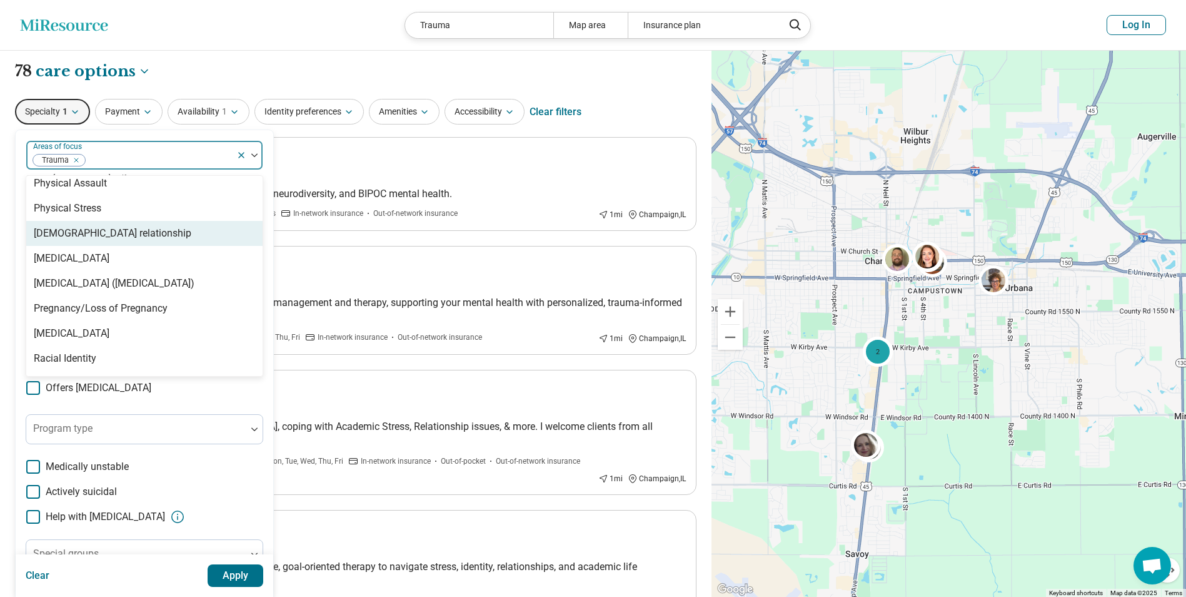
click at [129, 238] on div "[DEMOGRAPHIC_DATA] relationship" at bounding box center [113, 233] width 158 height 15
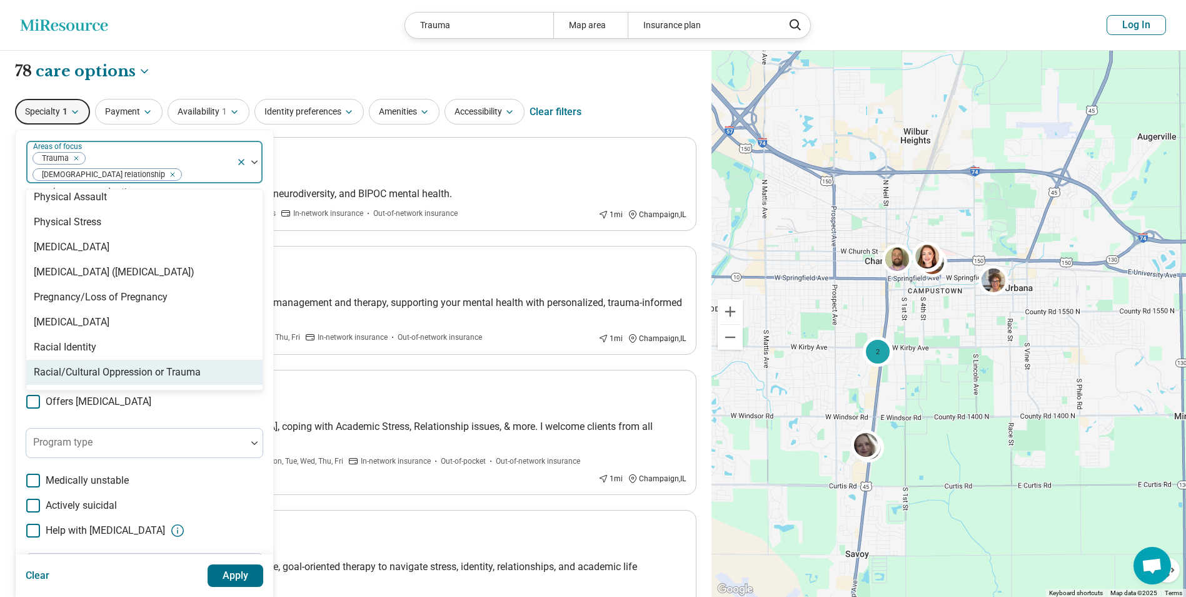
click at [218, 572] on button "Apply" at bounding box center [236, 575] width 56 height 23
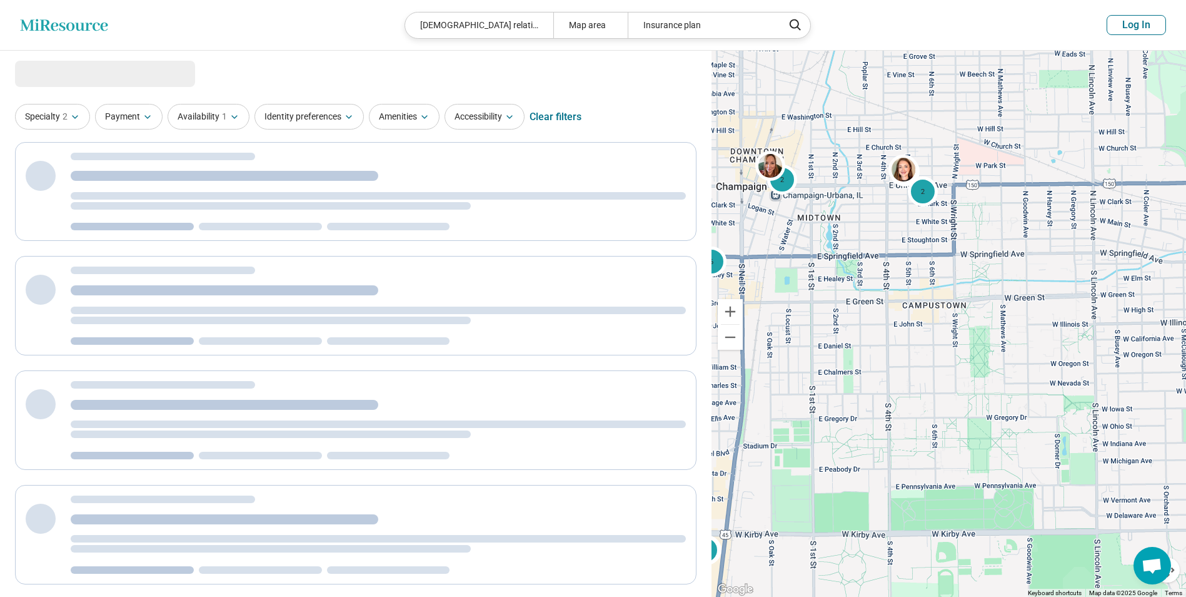
select select "***"
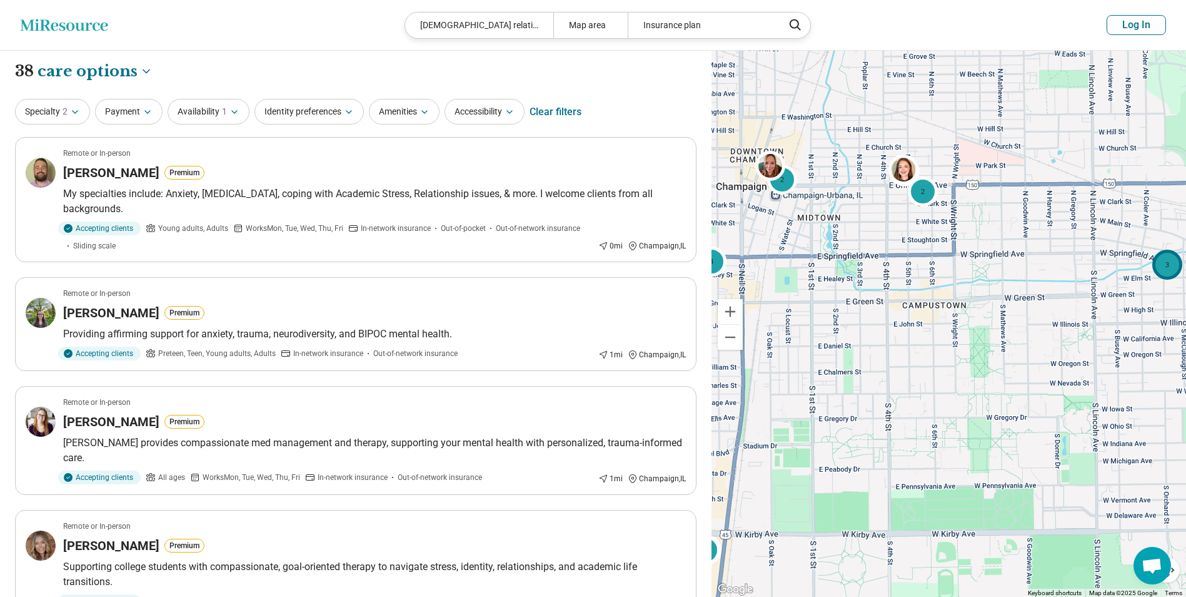
click at [1176, 271] on div "3" at bounding box center [1168, 265] width 30 height 30
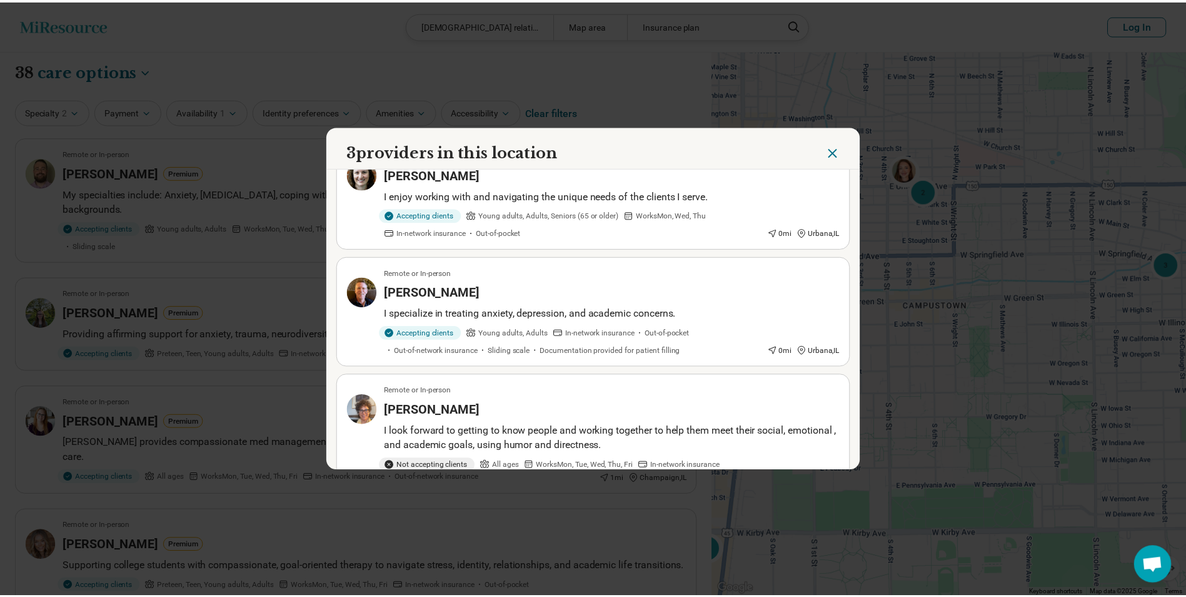
scroll to position [78, 0]
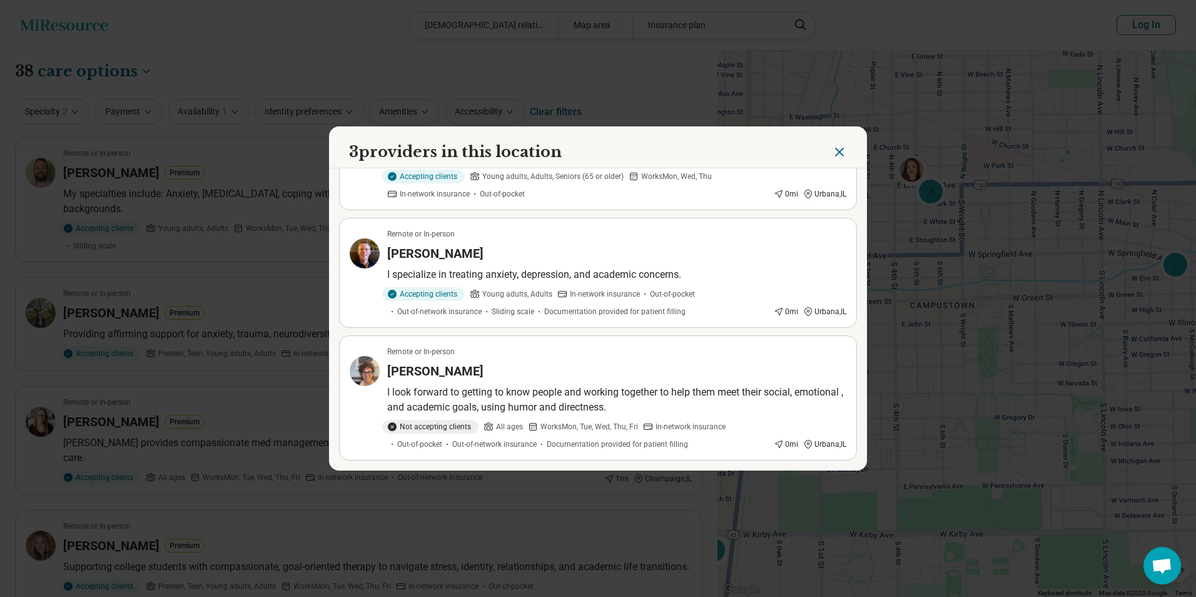
click at [523, 254] on div "[PERSON_NAME]" at bounding box center [616, 254] width 459 height 18
click at [841, 154] on icon "Close" at bounding box center [839, 151] width 15 height 15
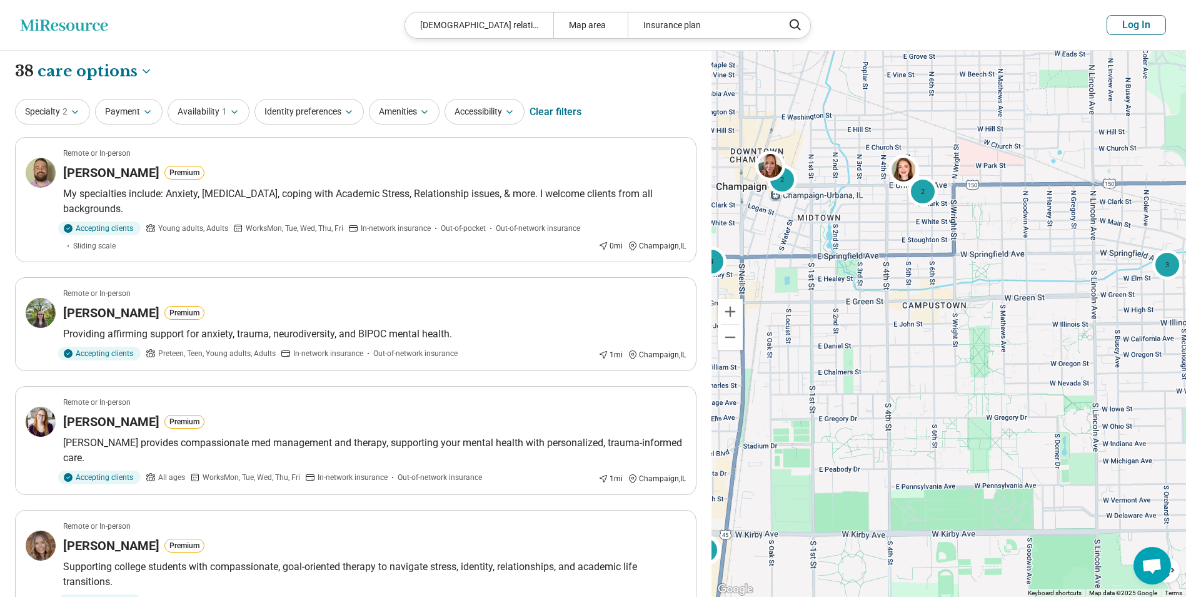
click at [1141, 17] on button "Log In" at bounding box center [1136, 25] width 59 height 20
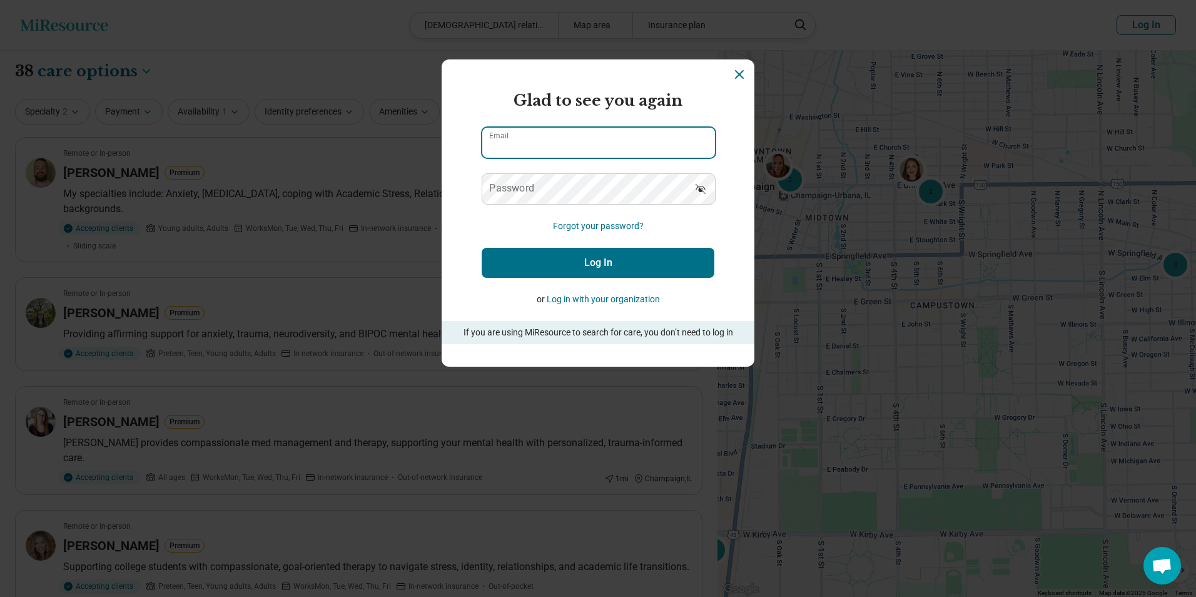
type input "**********"
click at [667, 268] on button "Log In" at bounding box center [598, 263] width 233 height 30
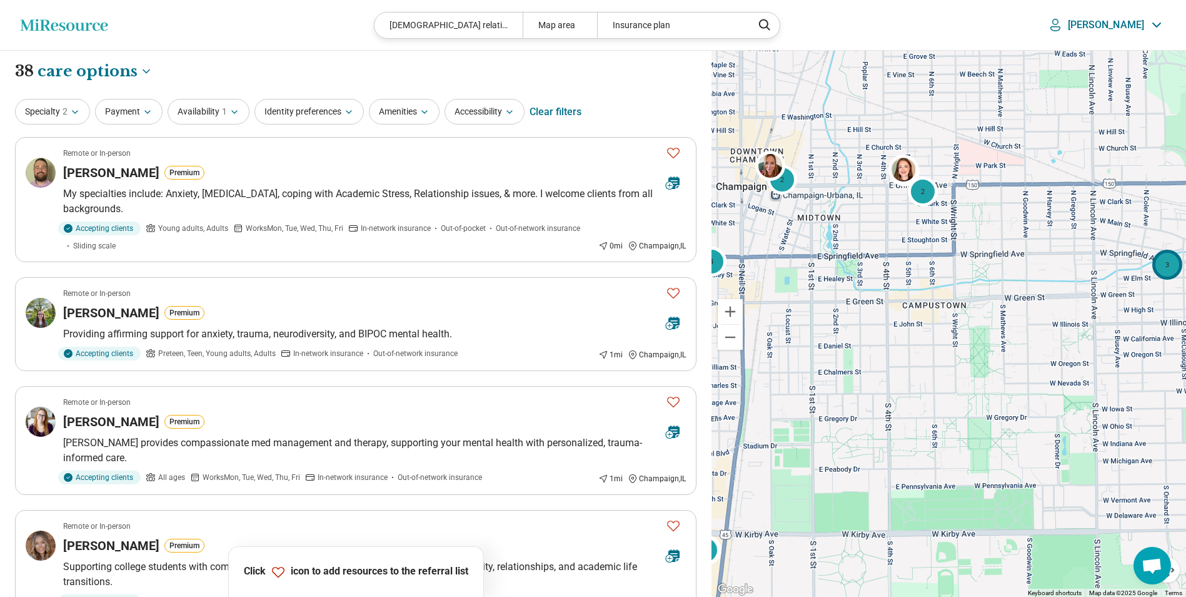
click at [1177, 262] on div "3" at bounding box center [1168, 265] width 30 height 30
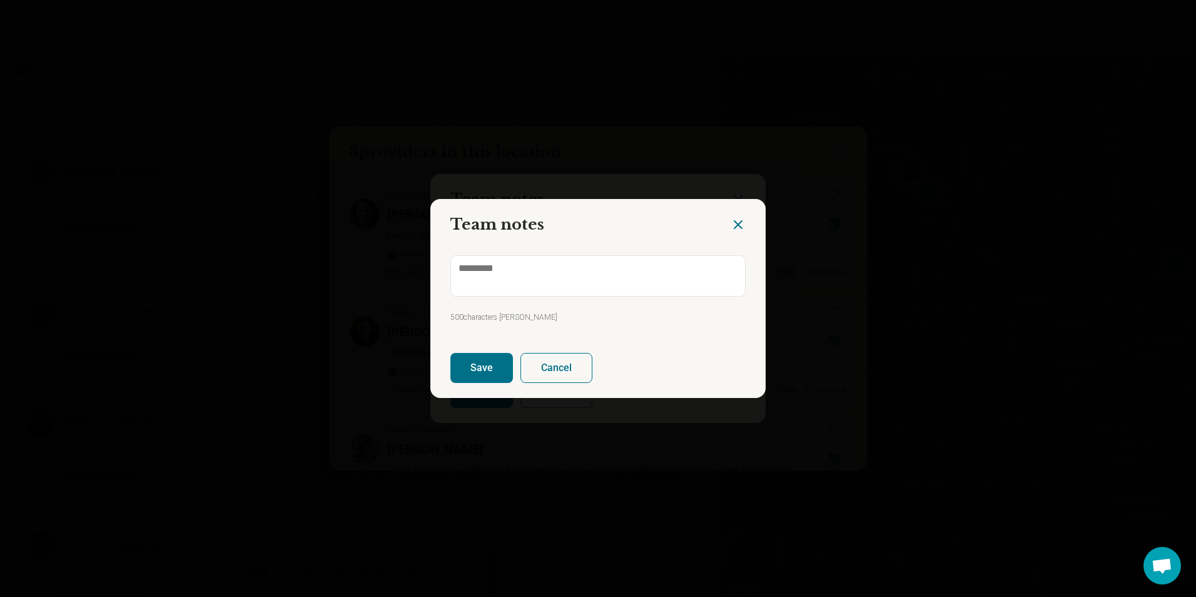
click at [736, 228] on icon "Close dialog" at bounding box center [738, 224] width 15 height 15
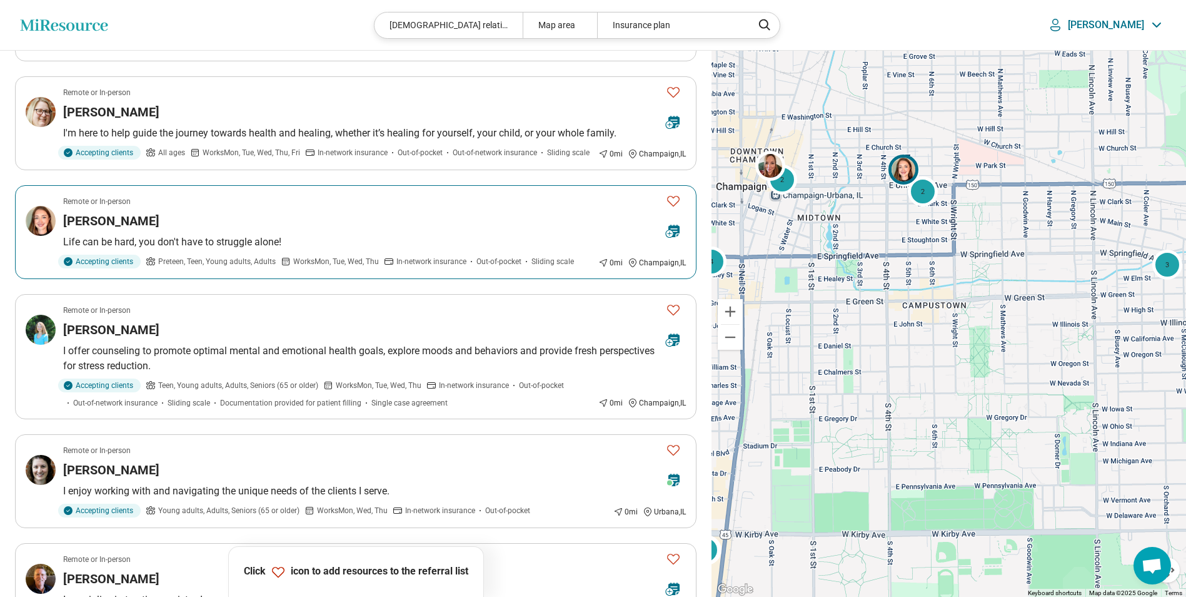
scroll to position [813, 0]
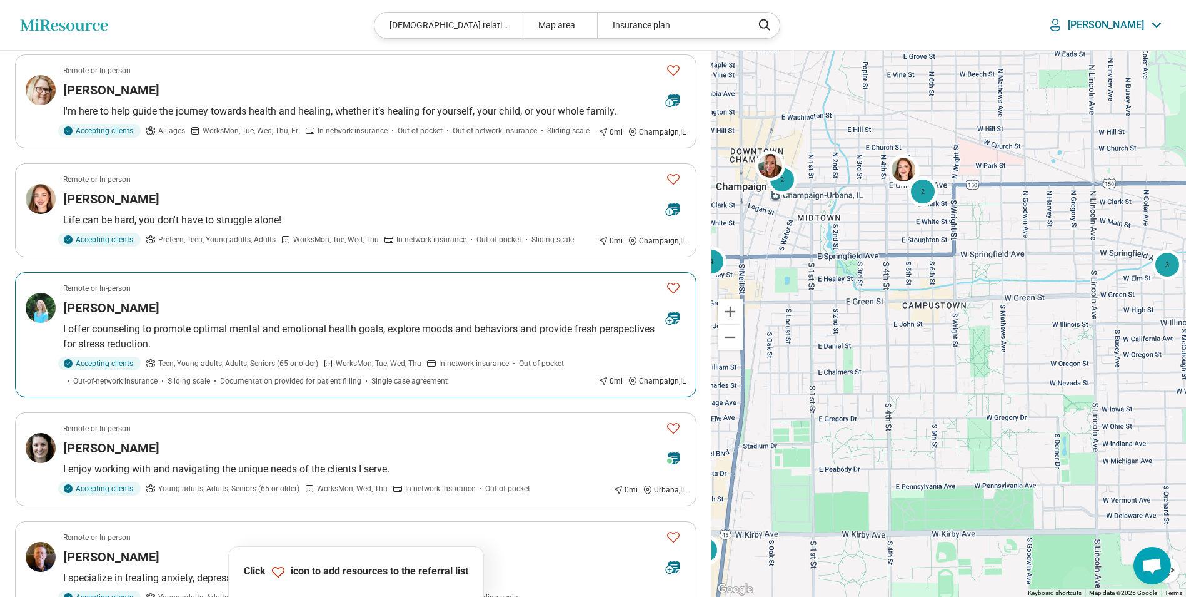
click at [242, 306] on div "Pamela Wendt" at bounding box center [359, 308] width 593 height 18
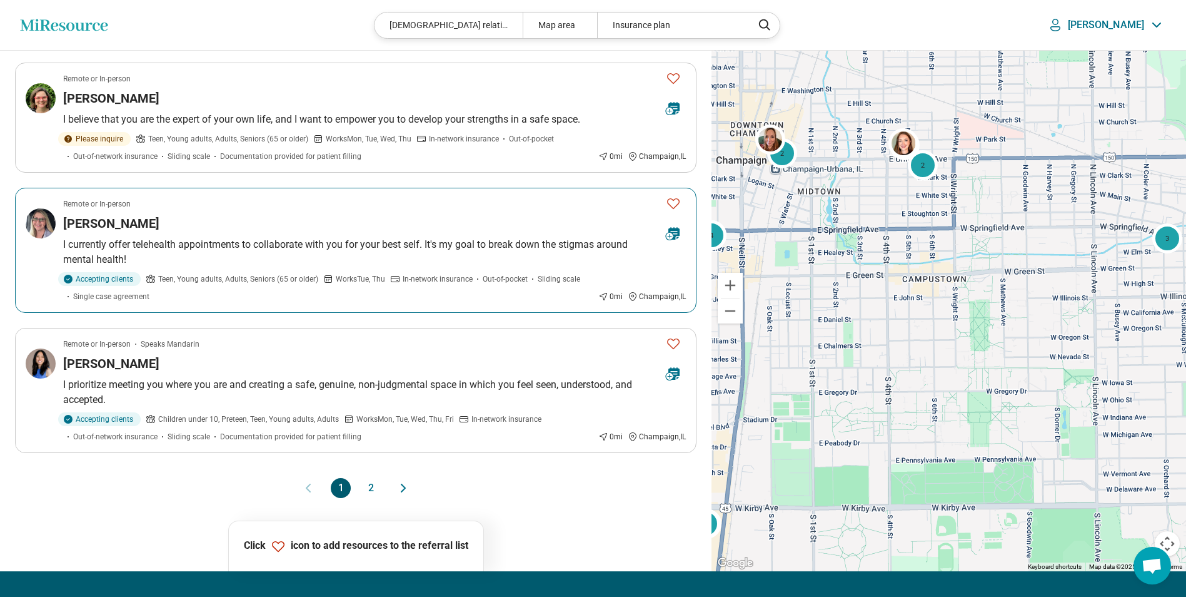
scroll to position [2189, 0]
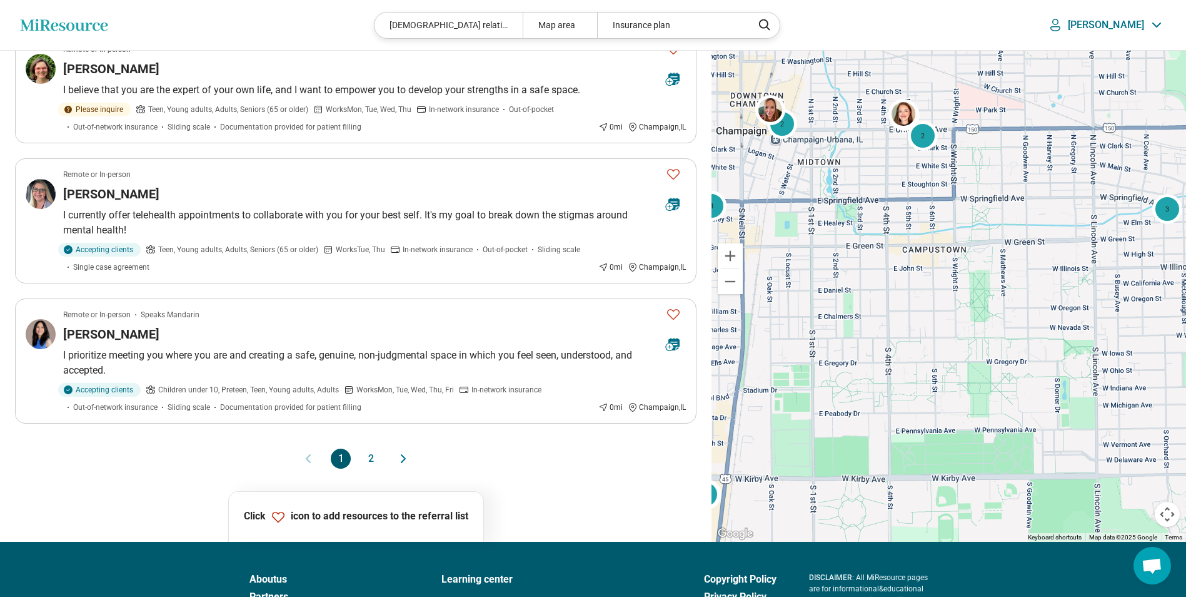
click at [368, 455] on button "2" at bounding box center [371, 458] width 20 height 20
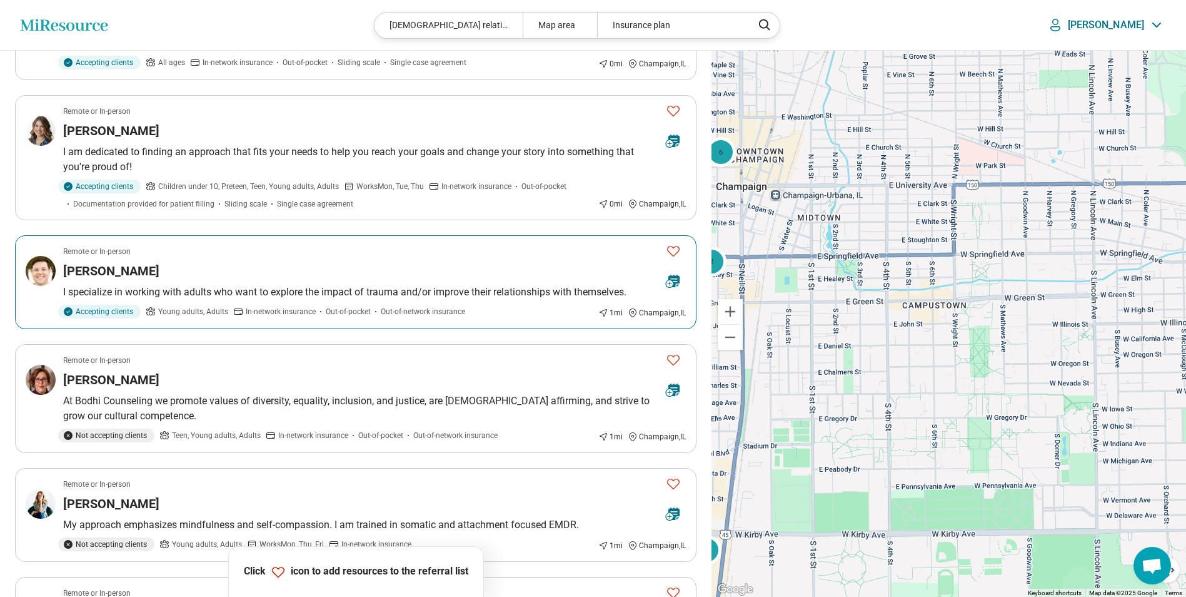
scroll to position [188, 0]
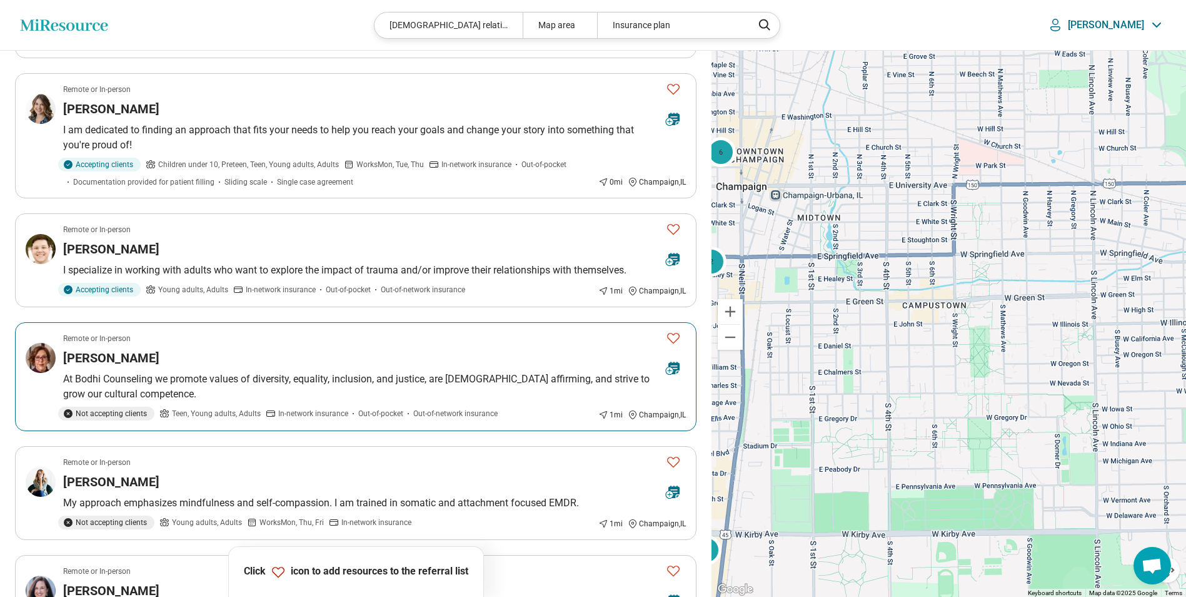
click at [233, 345] on article "Remote or In-person Katherine Maurer At Bodhi Counseling we promote values of d…" at bounding box center [356, 376] width 682 height 109
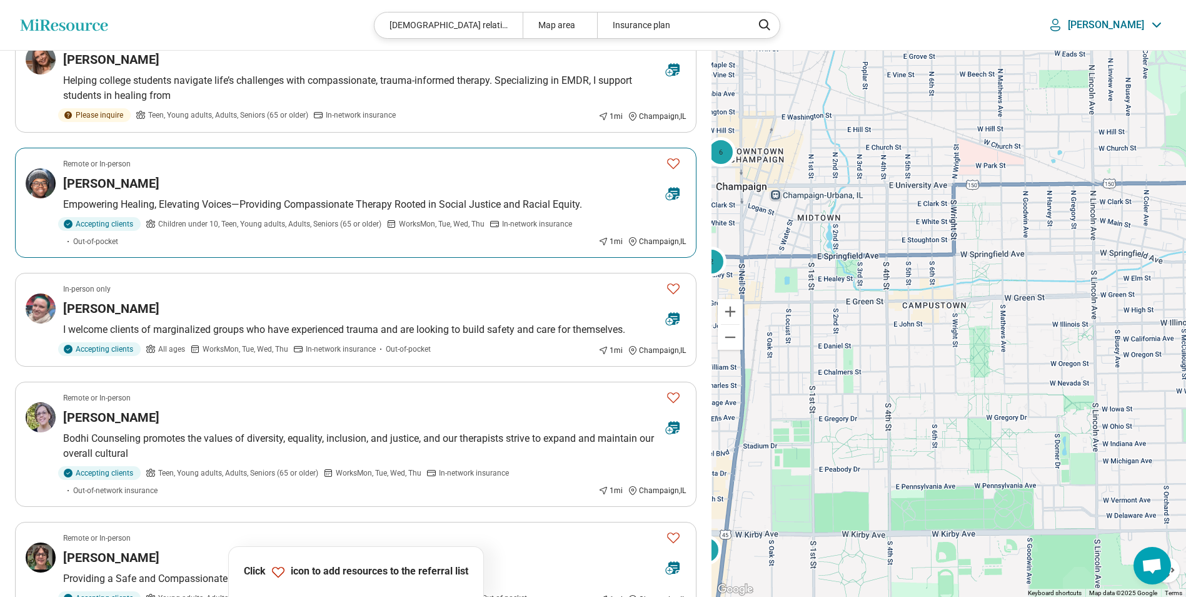
scroll to position [1751, 0]
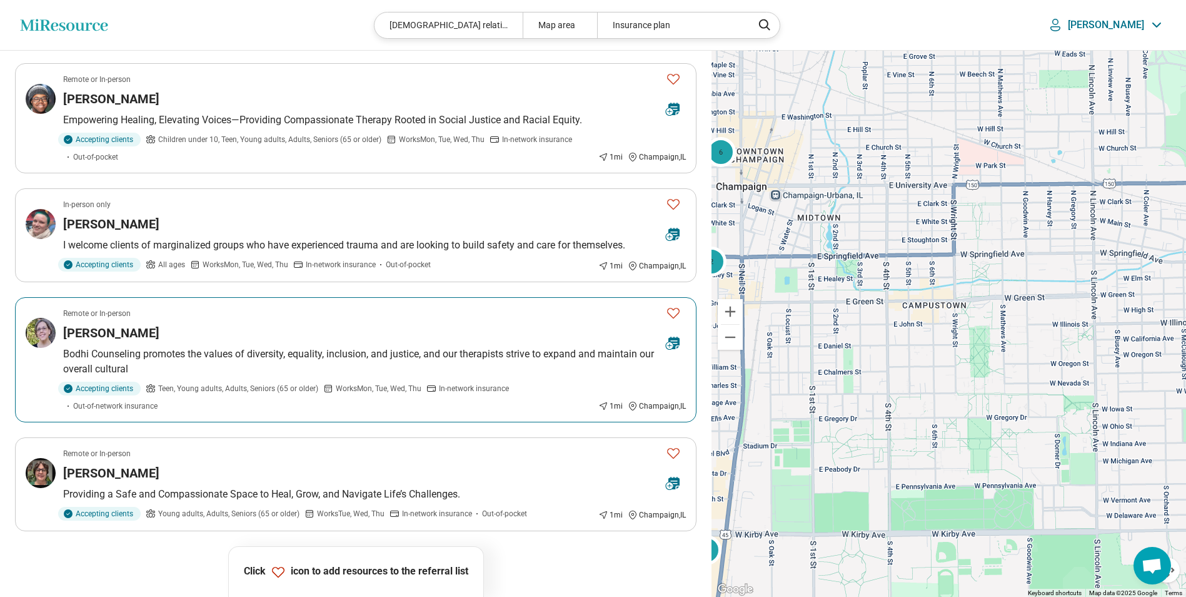
click at [196, 313] on div "Remote or In-person" at bounding box center [359, 313] width 593 height 11
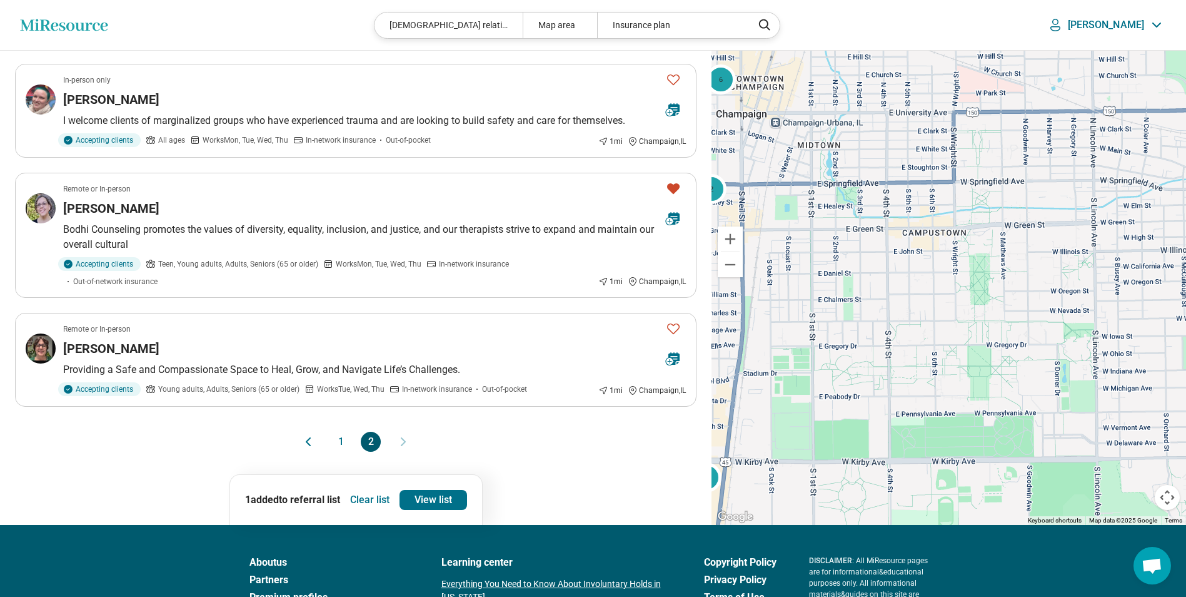
scroll to position [1876, 0]
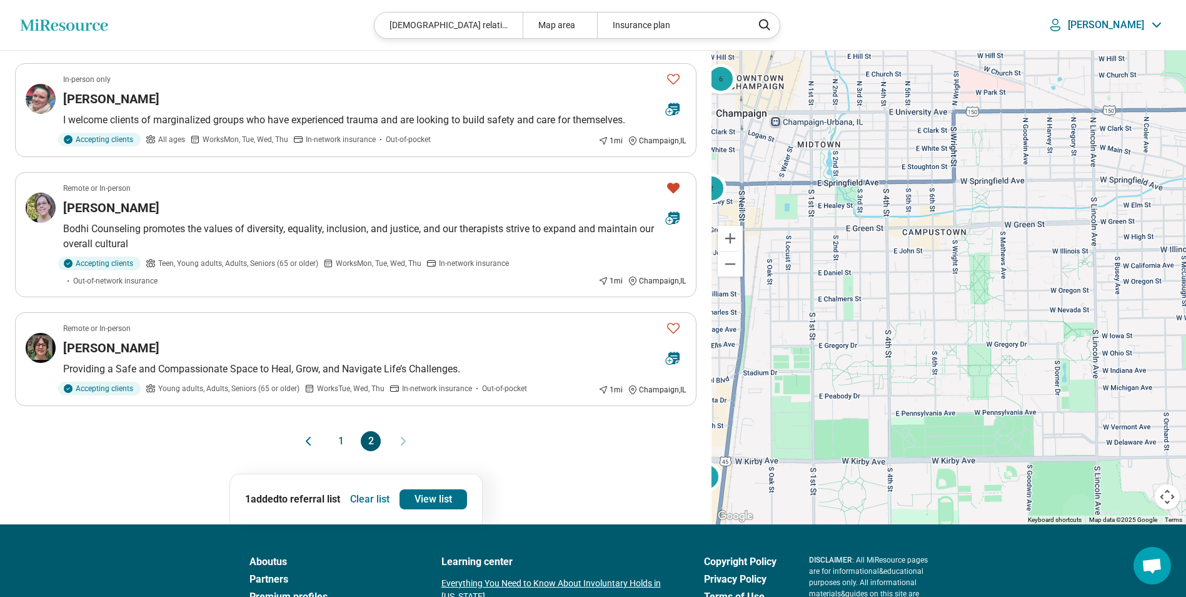
click at [339, 440] on button "1" at bounding box center [341, 441] width 20 height 20
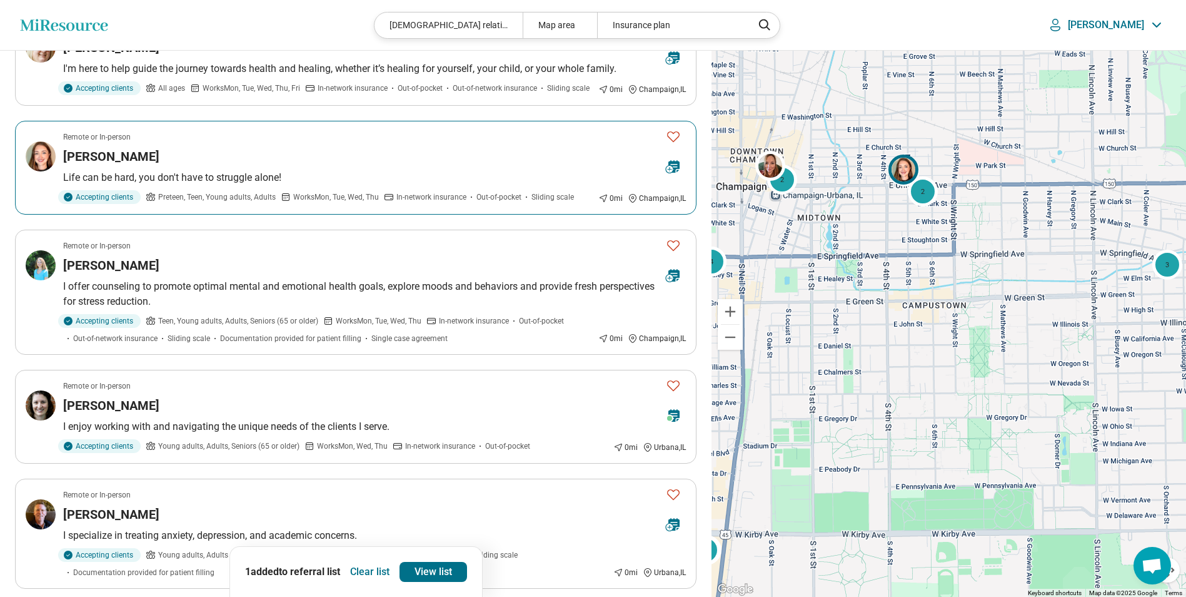
scroll to position [876, 0]
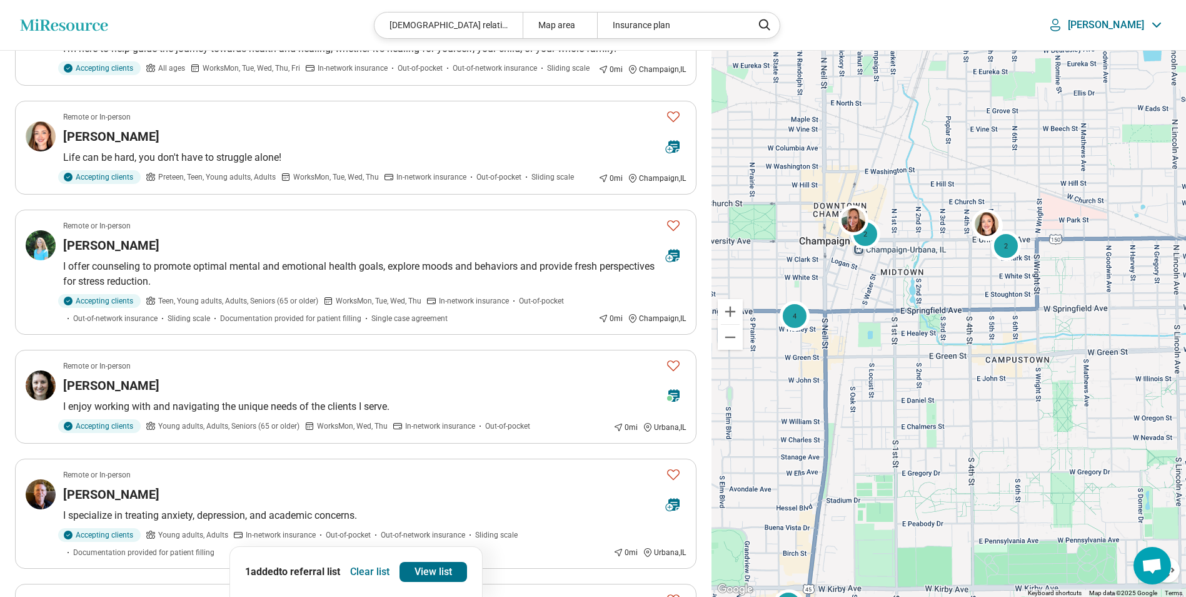
drag, startPoint x: 939, startPoint y: 280, endPoint x: 986, endPoint y: 300, distance: 51.0
click at [997, 310] on div "2 2 2 3 3 4" at bounding box center [949, 324] width 475 height 547
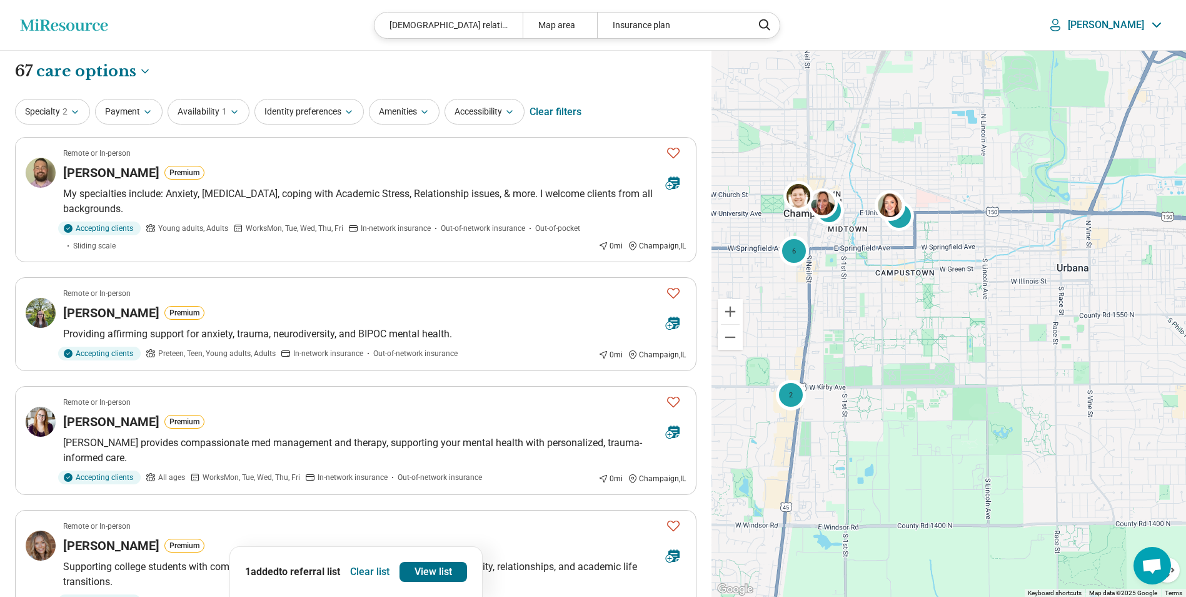
drag, startPoint x: 1042, startPoint y: 341, endPoint x: 983, endPoint y: 306, distance: 68.1
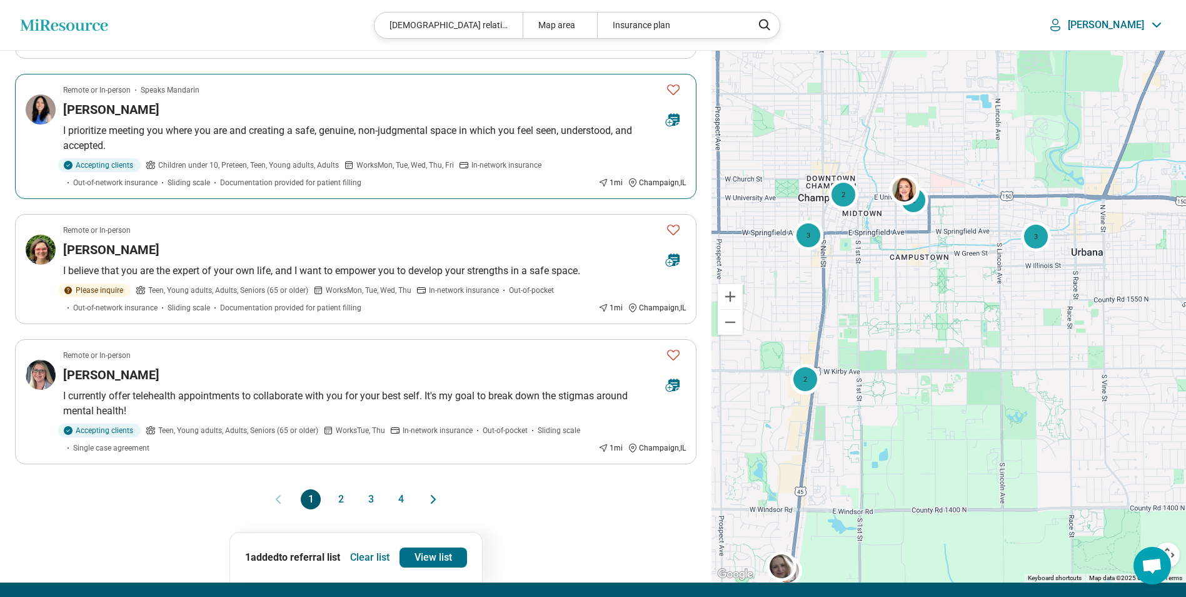
scroll to position [2189, 0]
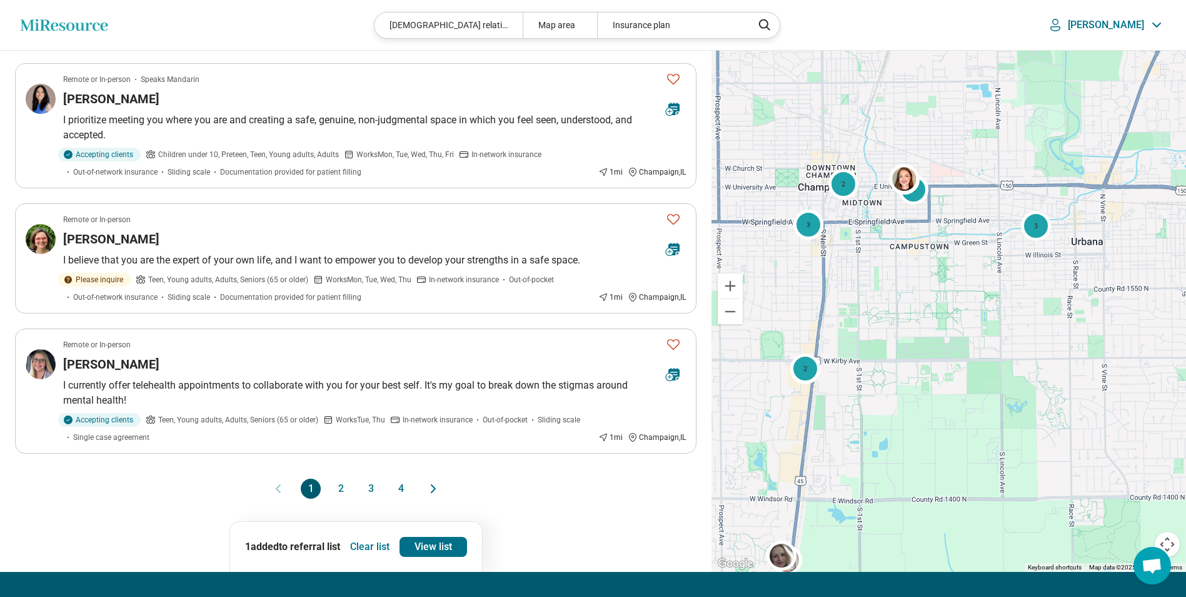
click at [340, 490] on button "2" at bounding box center [341, 488] width 20 height 20
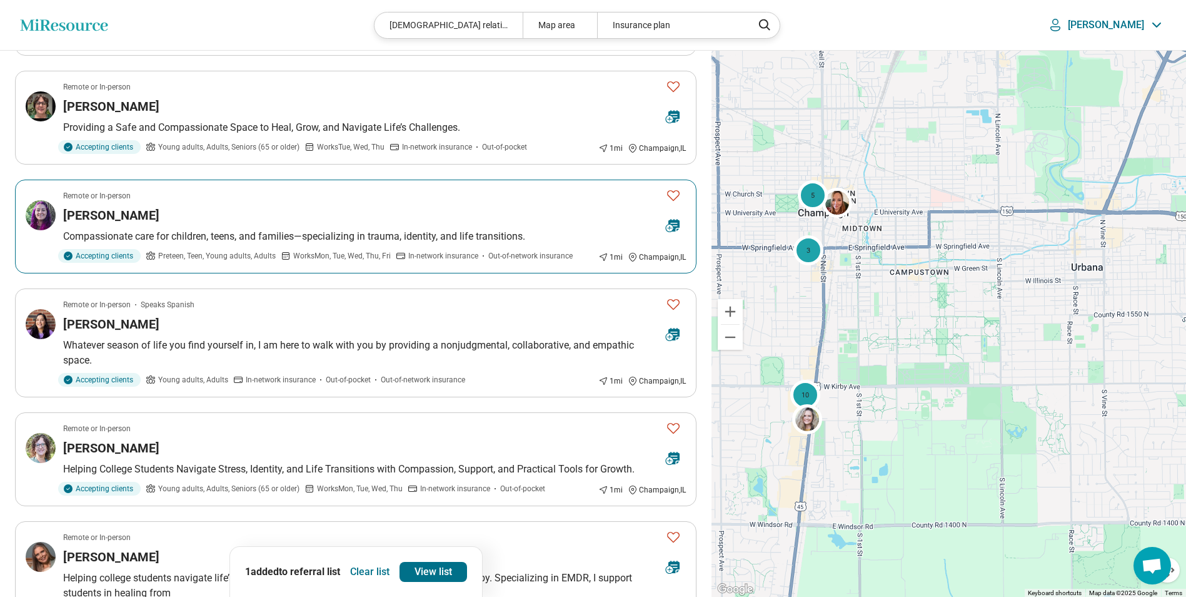
scroll to position [1001, 0]
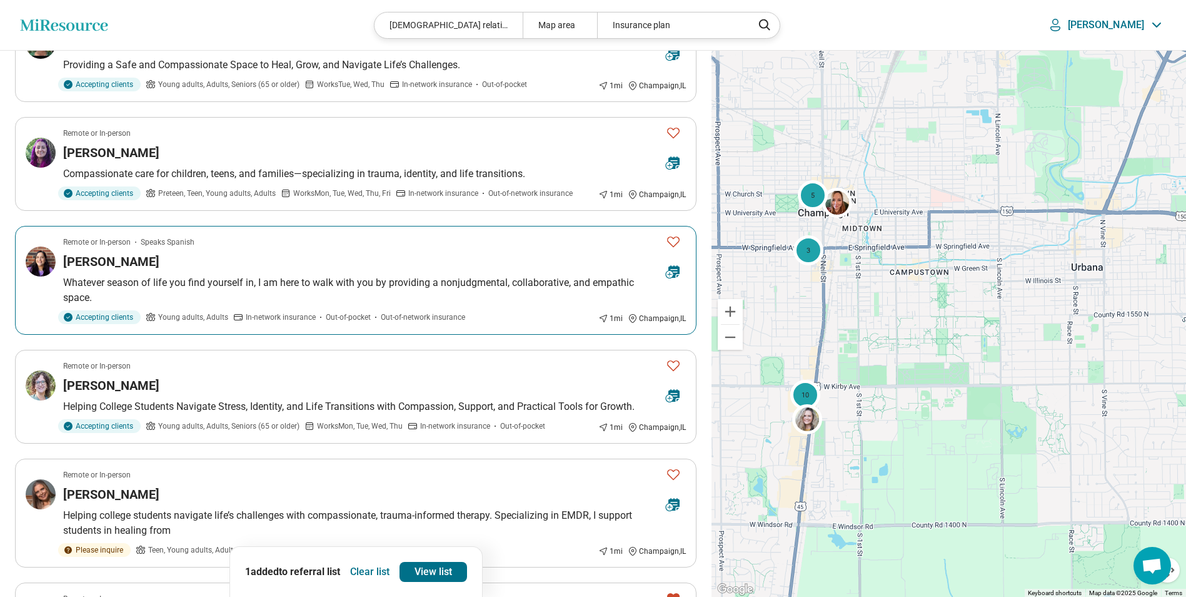
click at [286, 251] on article "Remote or In-person Speaks Spanish Jasmine Martinez Whatever season of life you…" at bounding box center [356, 280] width 682 height 109
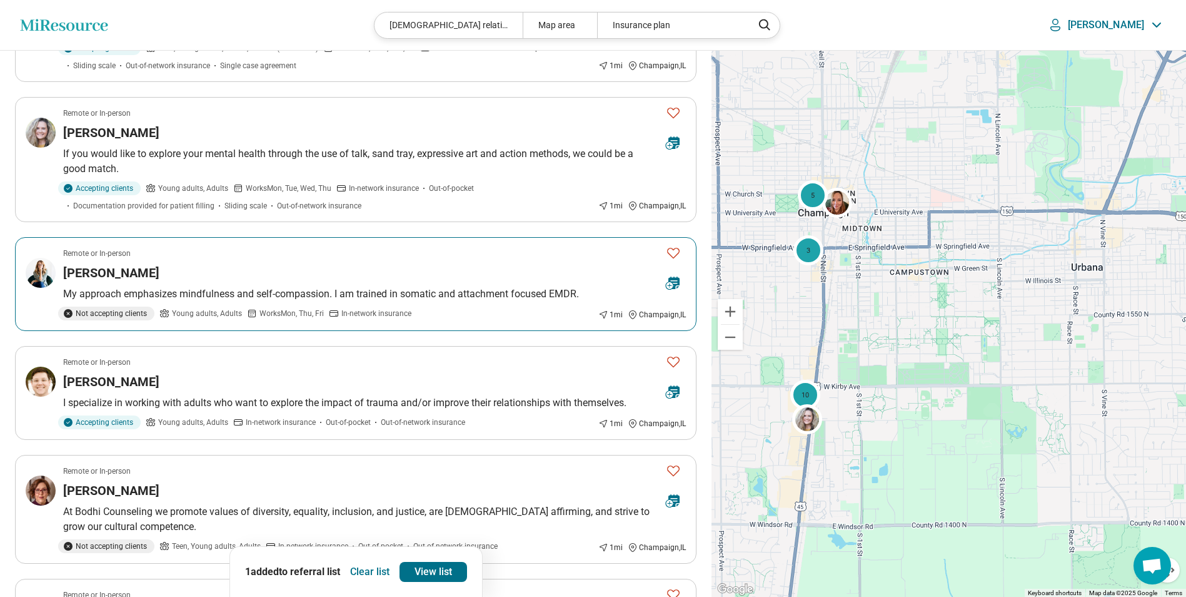
scroll to position [1814, 0]
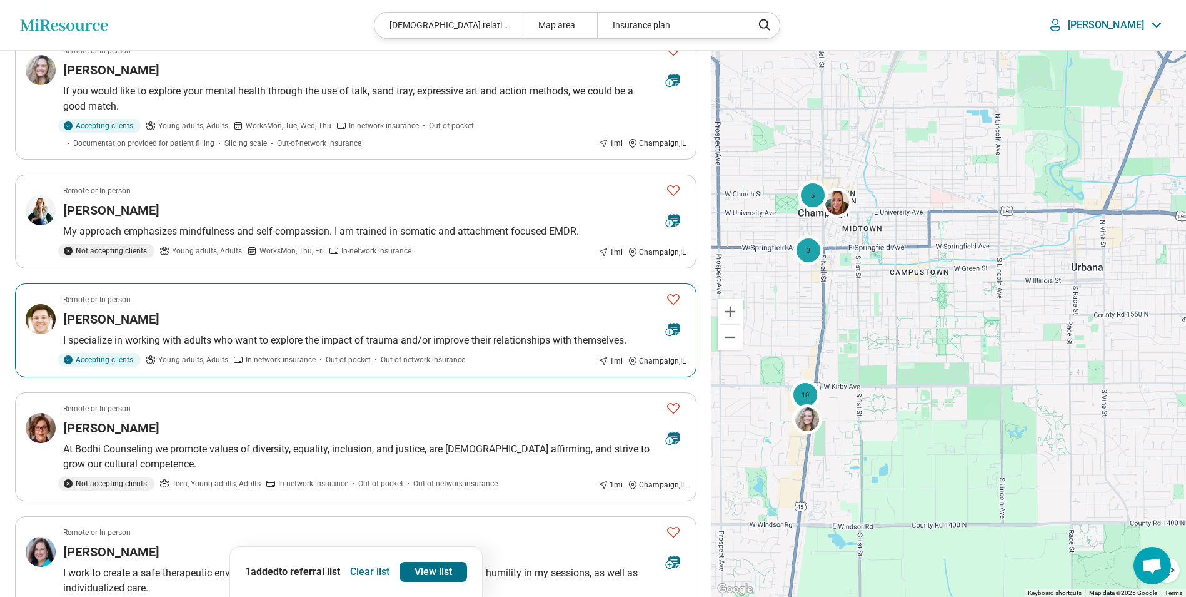
click at [291, 322] on div "[PERSON_NAME]" at bounding box center [359, 319] width 593 height 18
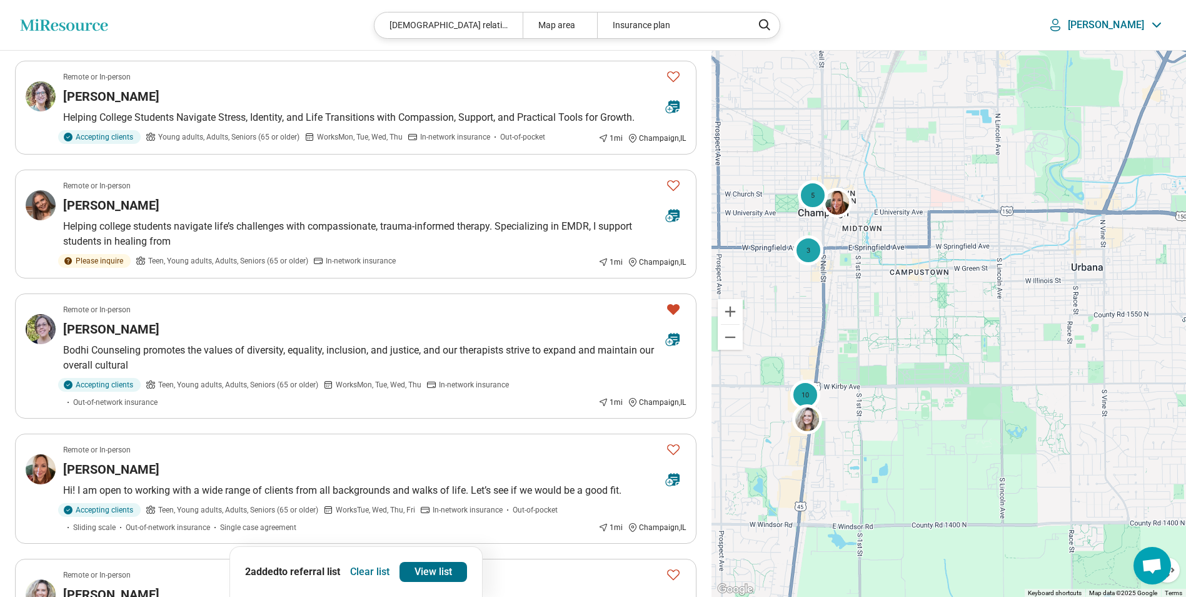
scroll to position [1126, 0]
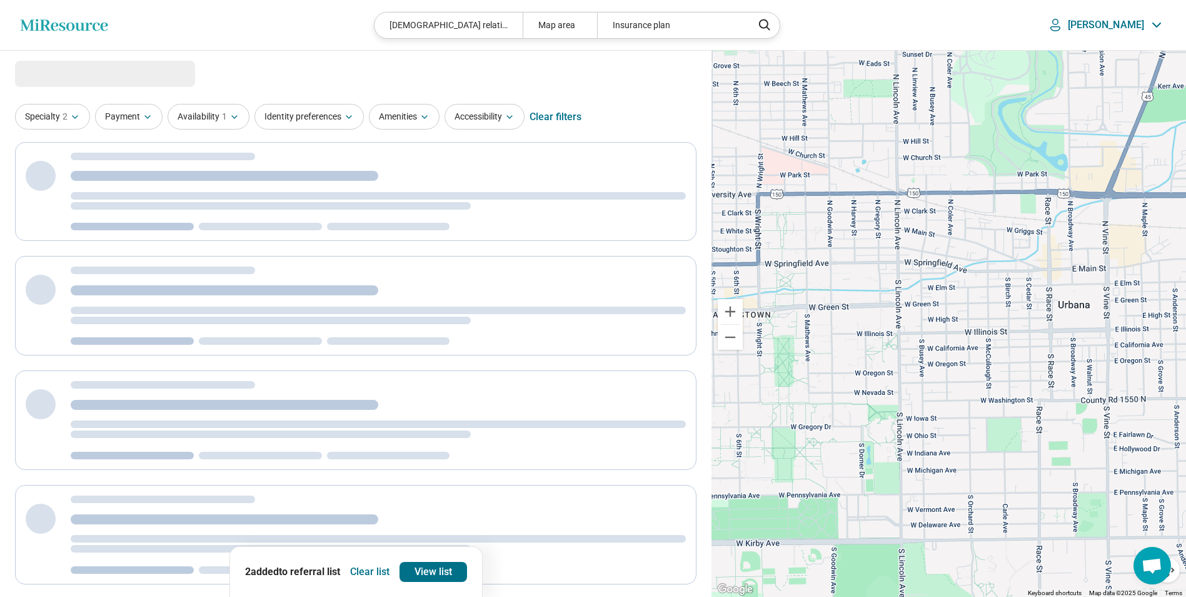
drag, startPoint x: 1078, startPoint y: 272, endPoint x: 1009, endPoint y: 322, distance: 85.1
click at [1009, 322] on div "3 10 5" at bounding box center [949, 324] width 475 height 547
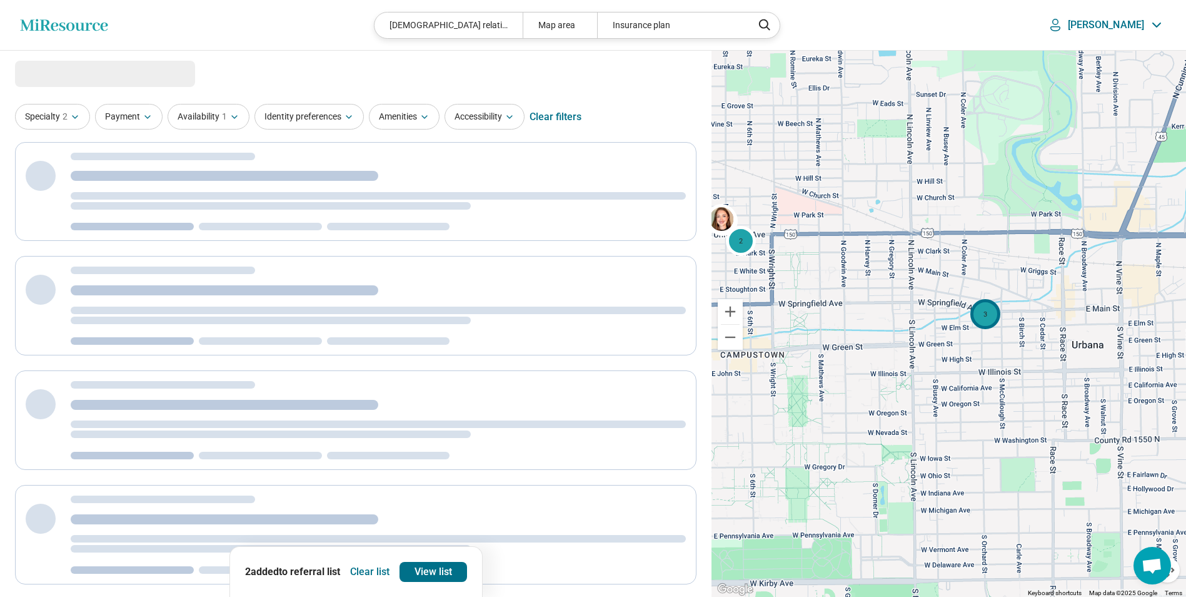
select select "***"
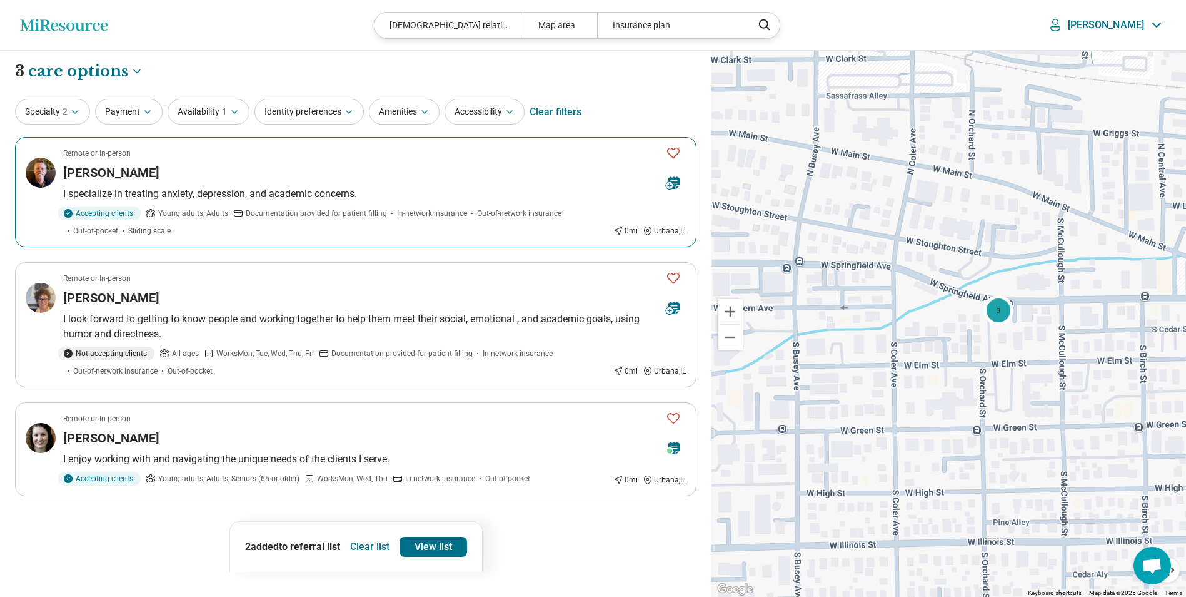
click at [248, 169] on div "[PERSON_NAME]" at bounding box center [359, 173] width 593 height 18
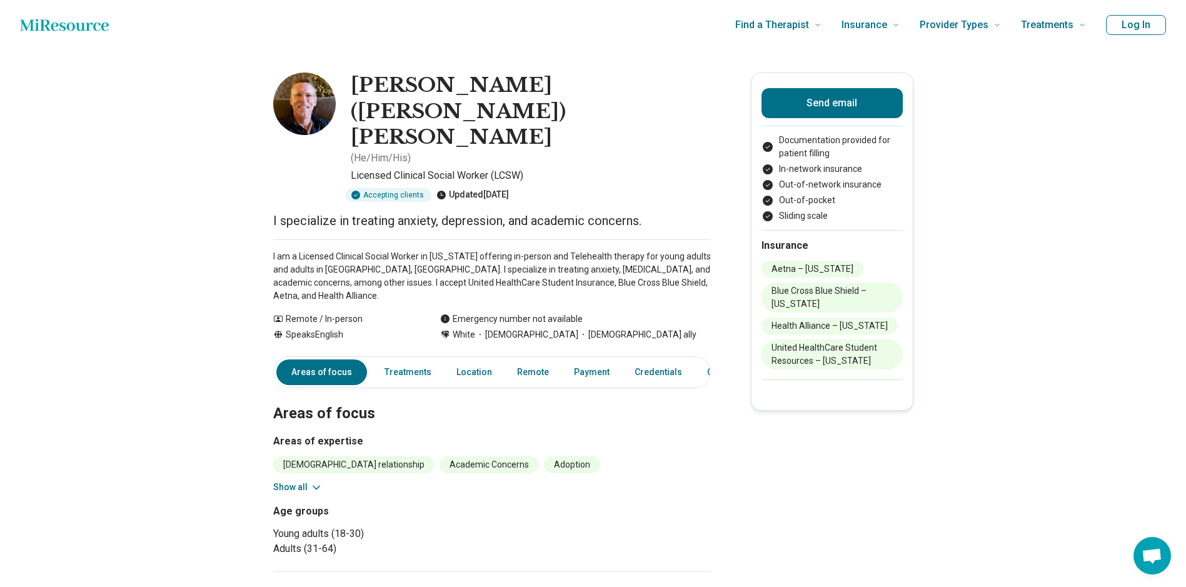
click at [310, 481] on button "Show all" at bounding box center [297, 487] width 49 height 13
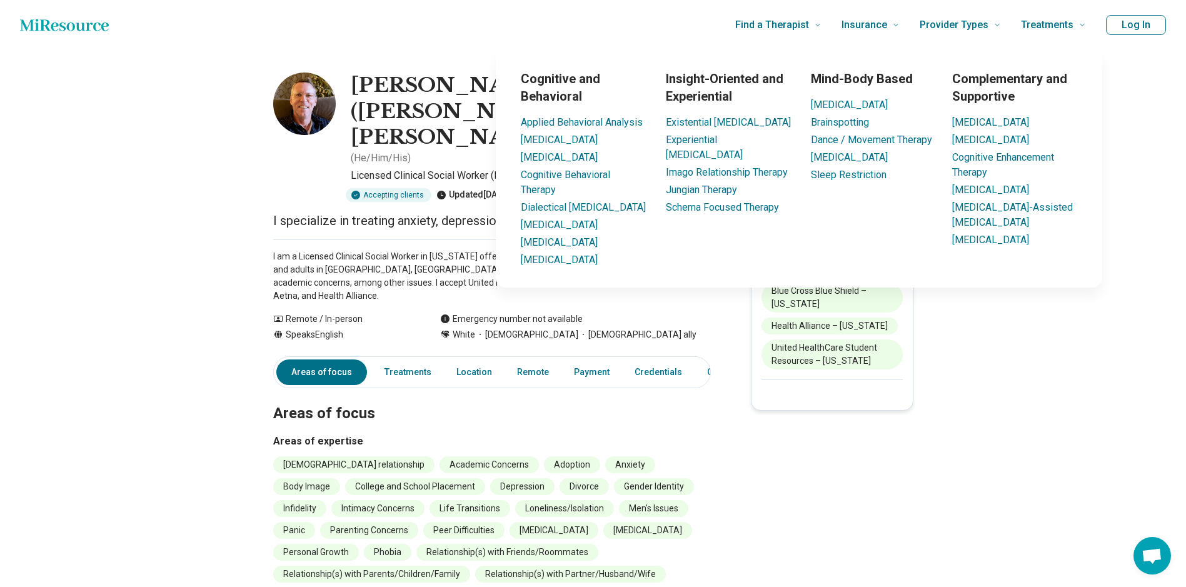
click at [1139, 30] on button "Log In" at bounding box center [1136, 25] width 60 height 20
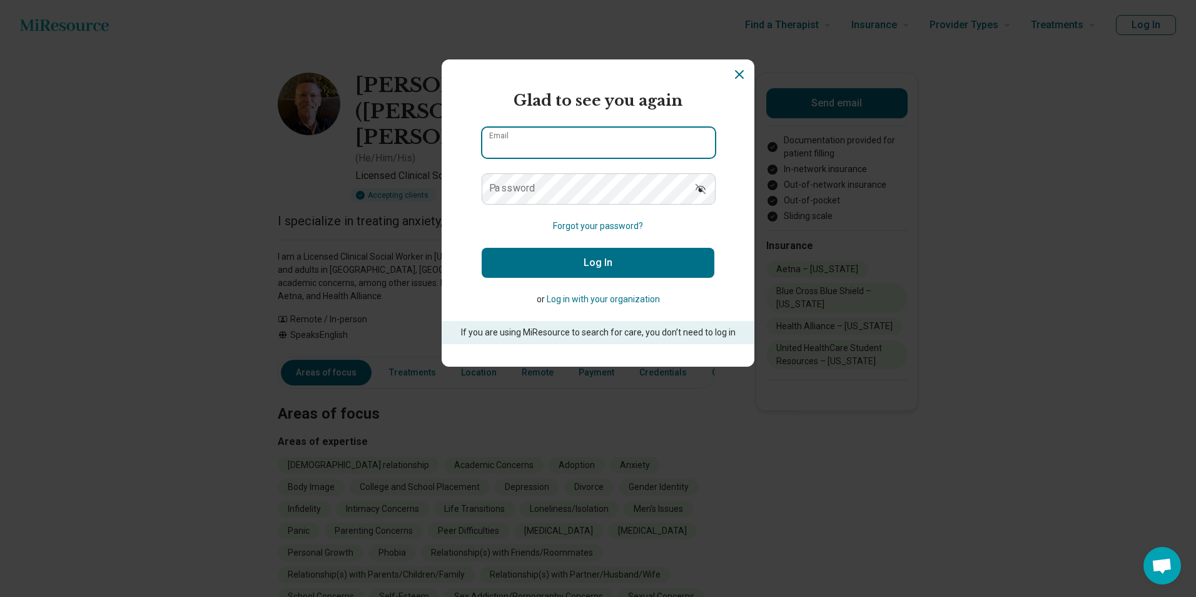
type input "**********"
click at [626, 253] on button "Log In" at bounding box center [598, 263] width 233 height 30
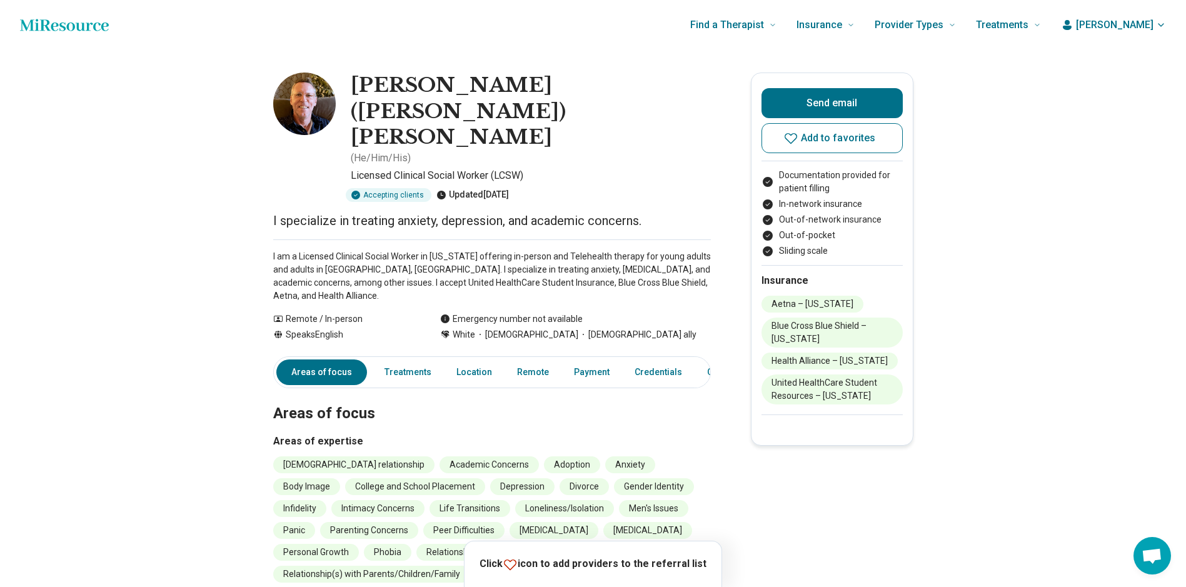
click at [518, 567] on icon at bounding box center [510, 564] width 15 height 15
click at [821, 140] on span "Add to favorites" at bounding box center [838, 138] width 75 height 10
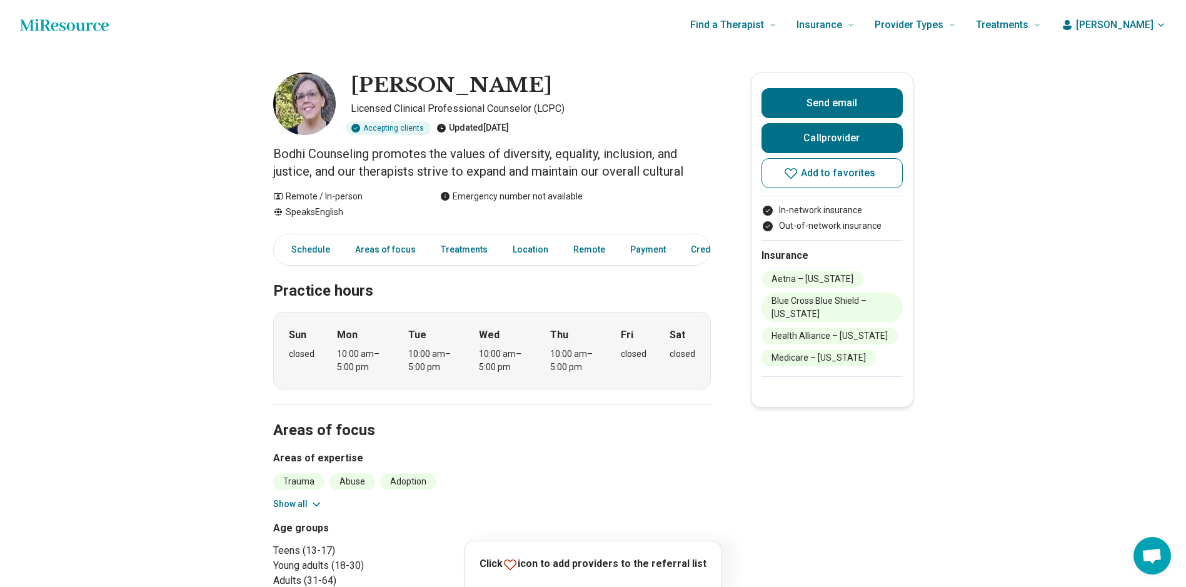
drag, startPoint x: 230, startPoint y: 245, endPoint x: 236, endPoint y: 258, distance: 14.5
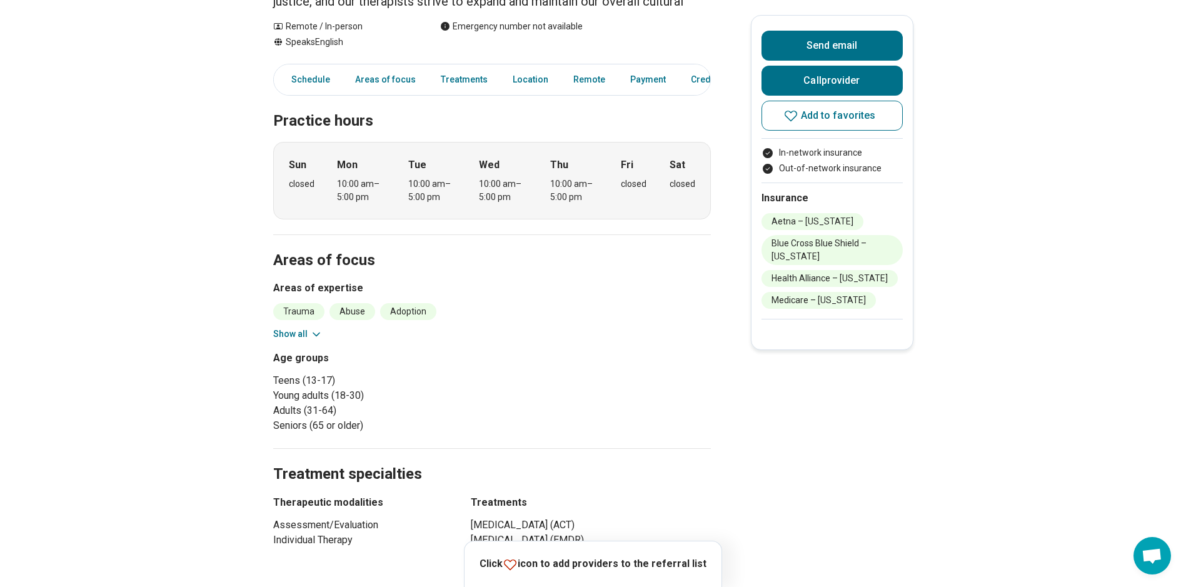
scroll to position [188, 0]
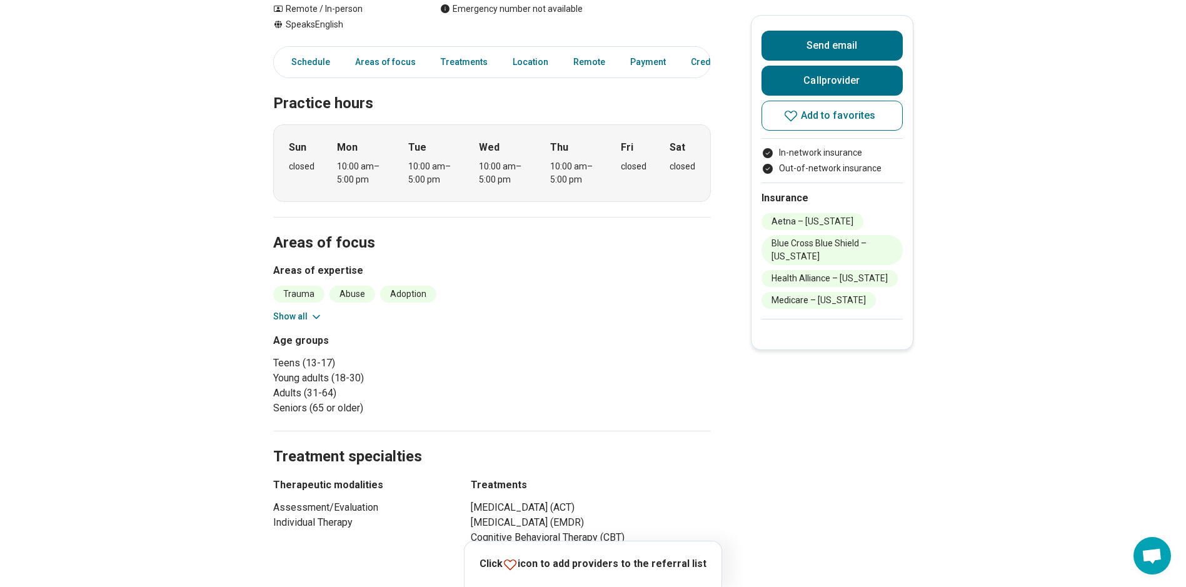
click at [285, 318] on button "Show all" at bounding box center [297, 316] width 49 height 13
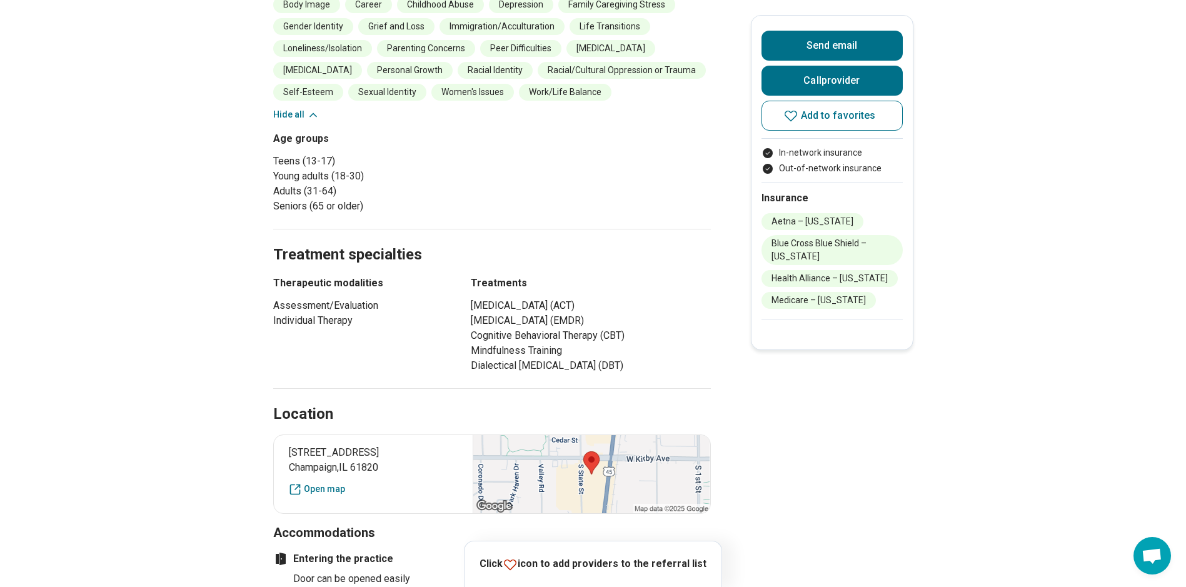
scroll to position [500, 0]
drag, startPoint x: 632, startPoint y: 402, endPoint x: 475, endPoint y: 403, distance: 156.4
click at [475, 372] on li "Dialectical [MEDICAL_DATA] (DBT)" at bounding box center [591, 364] width 240 height 15
drag, startPoint x: 475, startPoint y: 403, endPoint x: 674, endPoint y: 319, distance: 216.1
click at [674, 312] on li "[MEDICAL_DATA] (ACT)" at bounding box center [591, 304] width 240 height 15
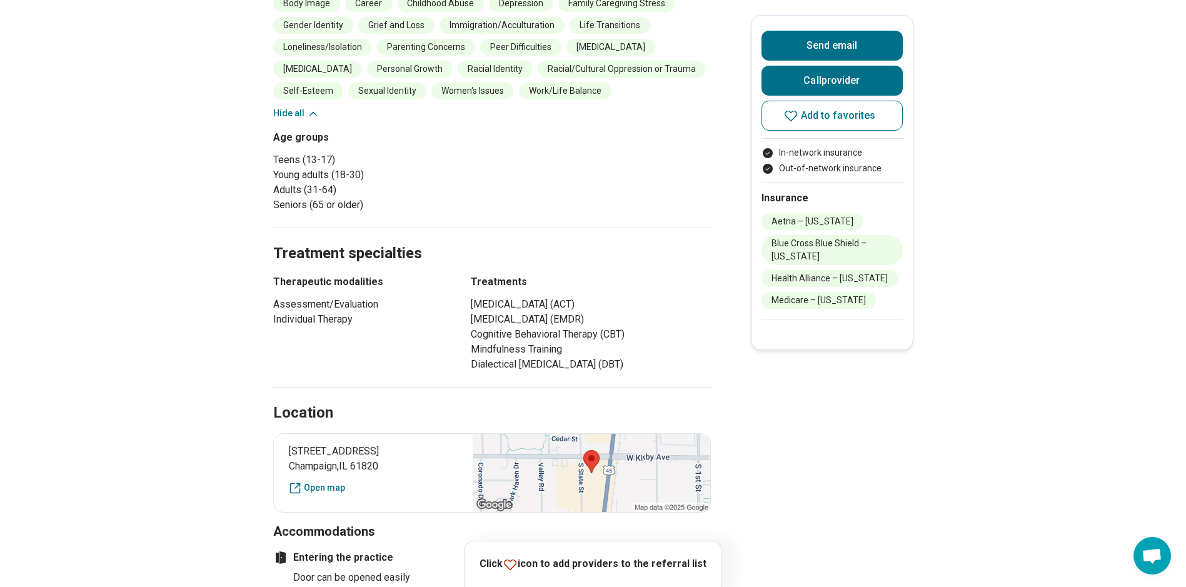
drag, startPoint x: 682, startPoint y: 323, endPoint x: 477, endPoint y: 331, distance: 205.3
click at [477, 312] on li "[MEDICAL_DATA] (ACT)" at bounding box center [591, 304] width 240 height 15
click at [639, 408] on div "Practice hours Sun closed Mon 10:00 am – 5:00 pm Tue 10:00 am – 5:00 pm Wed 10:…" at bounding box center [492, 482] width 438 height 1435
click at [501, 372] on li "Dialectical [MEDICAL_DATA] (DBT)" at bounding box center [591, 364] width 240 height 15
drag, startPoint x: 501, startPoint y: 400, endPoint x: 483, endPoint y: 402, distance: 17.6
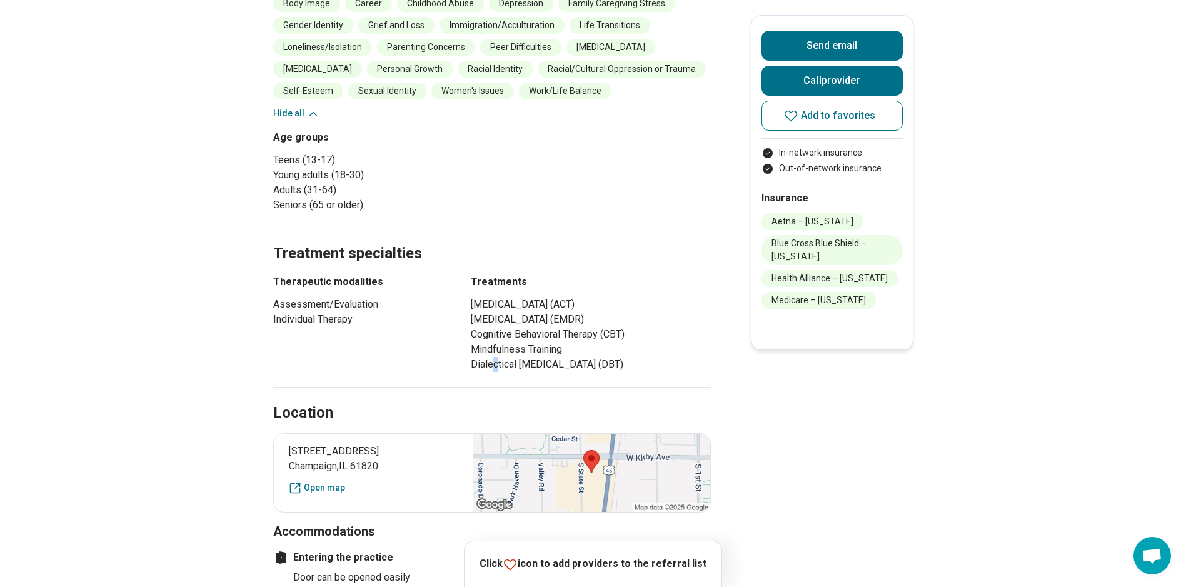
click at [483, 372] on li "Dialectical Behavior Therapy (DBT)" at bounding box center [591, 364] width 240 height 15
drag, startPoint x: 483, startPoint y: 402, endPoint x: 641, endPoint y: 378, distance: 159.4
click at [641, 357] on li "Mindfulness Training" at bounding box center [591, 349] width 240 height 15
drag, startPoint x: 680, startPoint y: 323, endPoint x: 472, endPoint y: 326, distance: 207.7
click at [472, 326] on div "Therapeutic modalities Assessment/Evaluation Individual Therapy Treatments Acce…" at bounding box center [492, 324] width 438 height 98
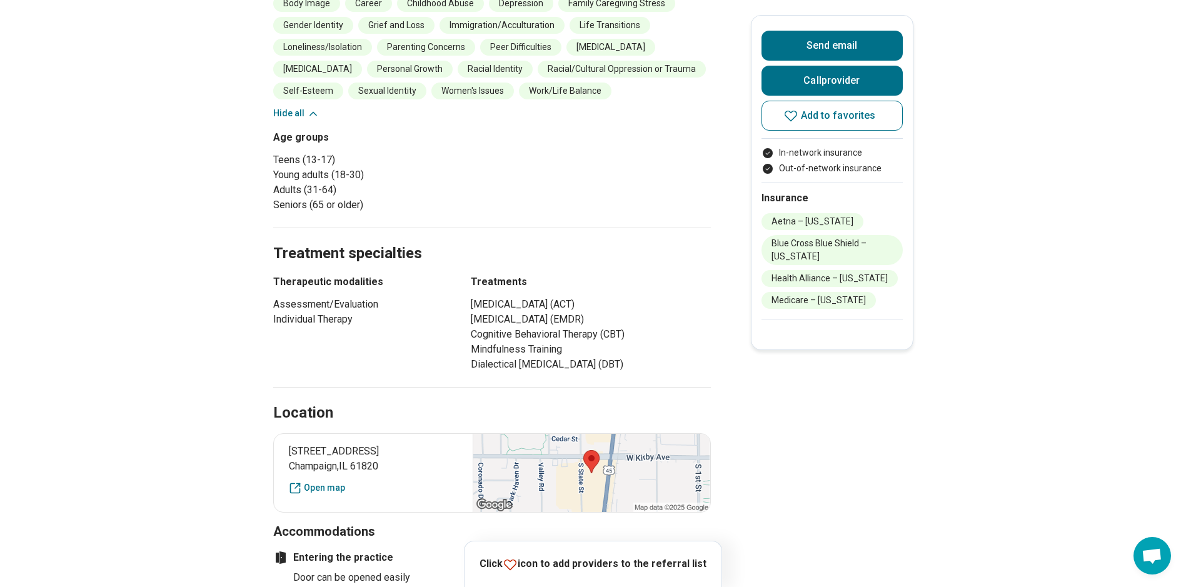
click at [534, 327] on li "Eye Movement Desensitization and Reprocessing (EMDR)" at bounding box center [591, 319] width 240 height 15
drag, startPoint x: 517, startPoint y: 357, endPoint x: 478, endPoint y: 345, distance: 40.7
click at [478, 327] on li "Eye Movement Desensitization and Reprocessing (EMDR)" at bounding box center [591, 319] width 240 height 15
drag, startPoint x: 478, startPoint y: 345, endPoint x: 442, endPoint y: 349, distance: 35.9
click at [441, 349] on div "Therapeutic modalities Assessment/Evaluation Individual Therapy" at bounding box center [360, 324] width 175 height 98
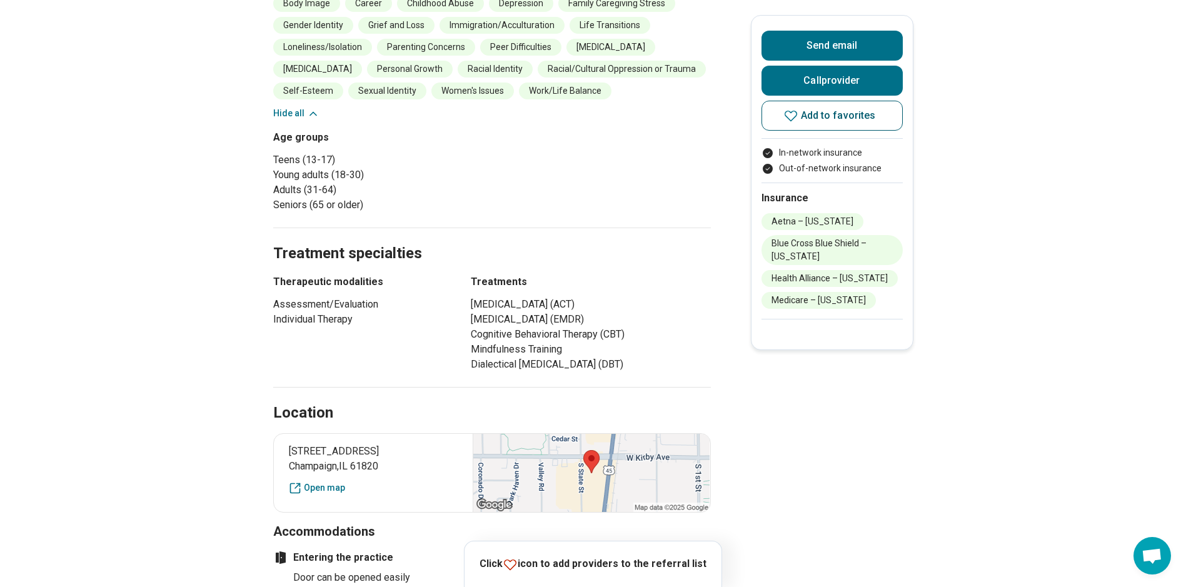
click at [814, 123] on button "Add to favorites" at bounding box center [832, 116] width 141 height 30
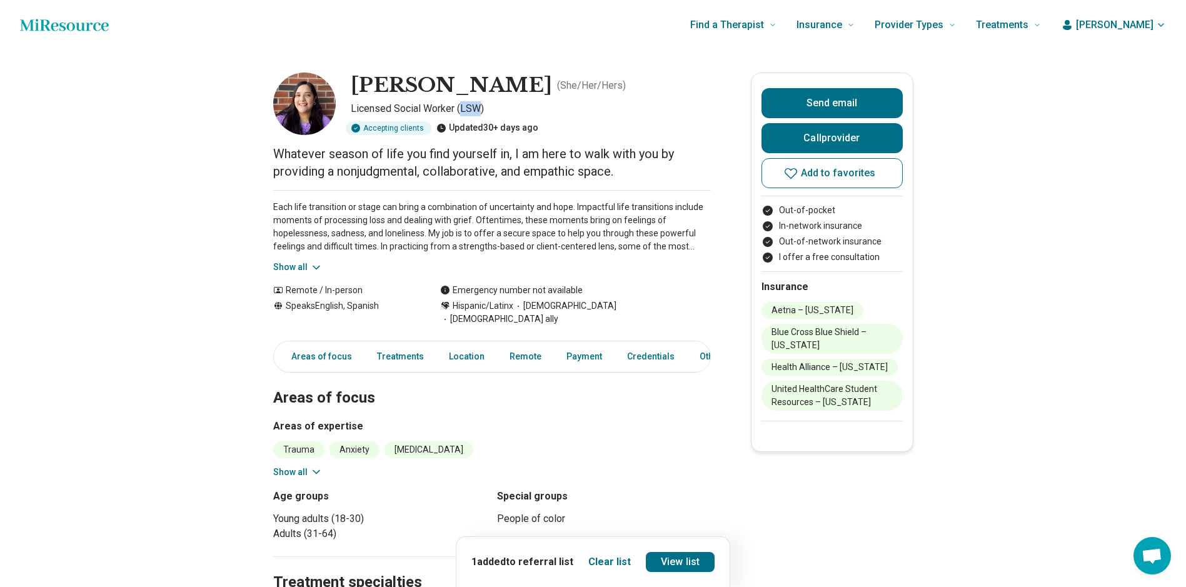
drag, startPoint x: 486, startPoint y: 110, endPoint x: 466, endPoint y: 111, distance: 20.1
click at [466, 111] on p "Licensed Social Worker (LSW)" at bounding box center [531, 108] width 360 height 15
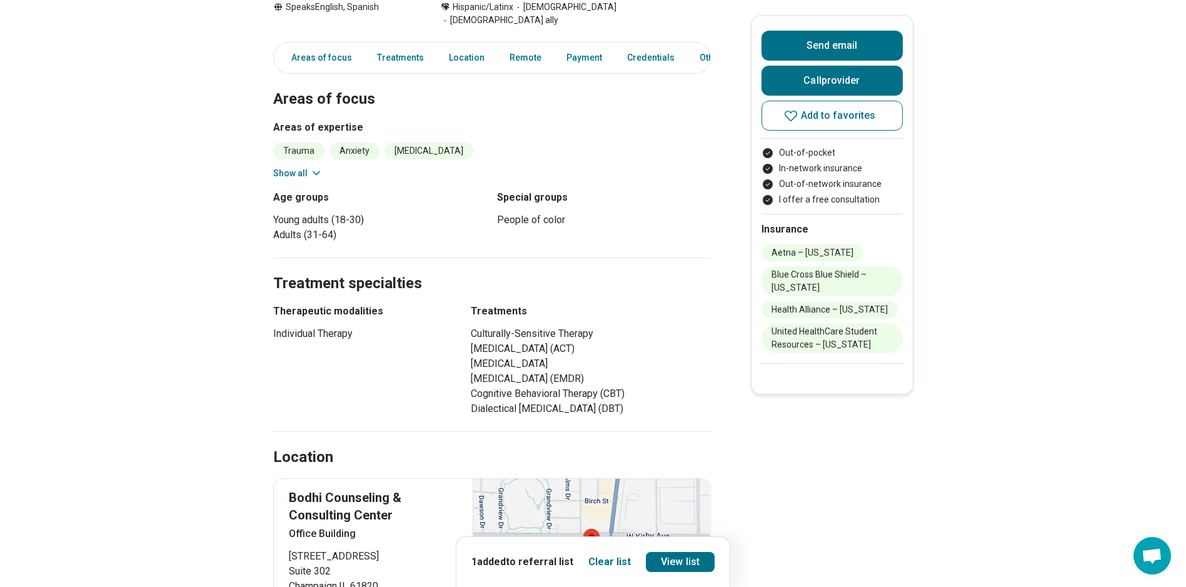
scroll to position [313, 0]
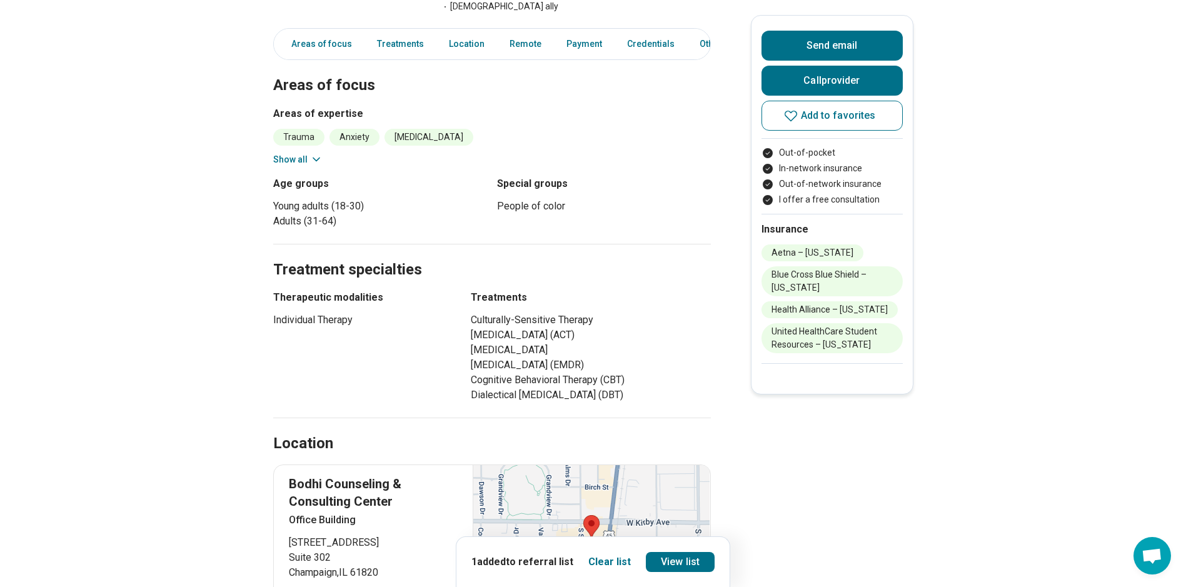
drag, startPoint x: 509, startPoint y: 364, endPoint x: 477, endPoint y: 355, distance: 33.1
click at [477, 358] on li "[MEDICAL_DATA] (EMDR)" at bounding box center [591, 365] width 240 height 15
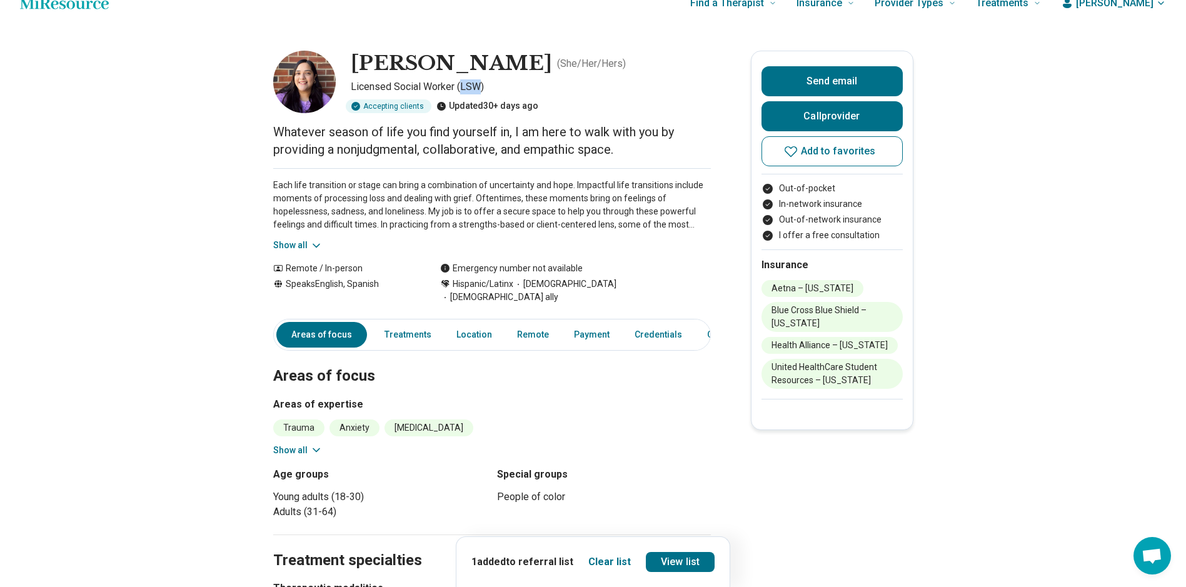
scroll to position [0, 0]
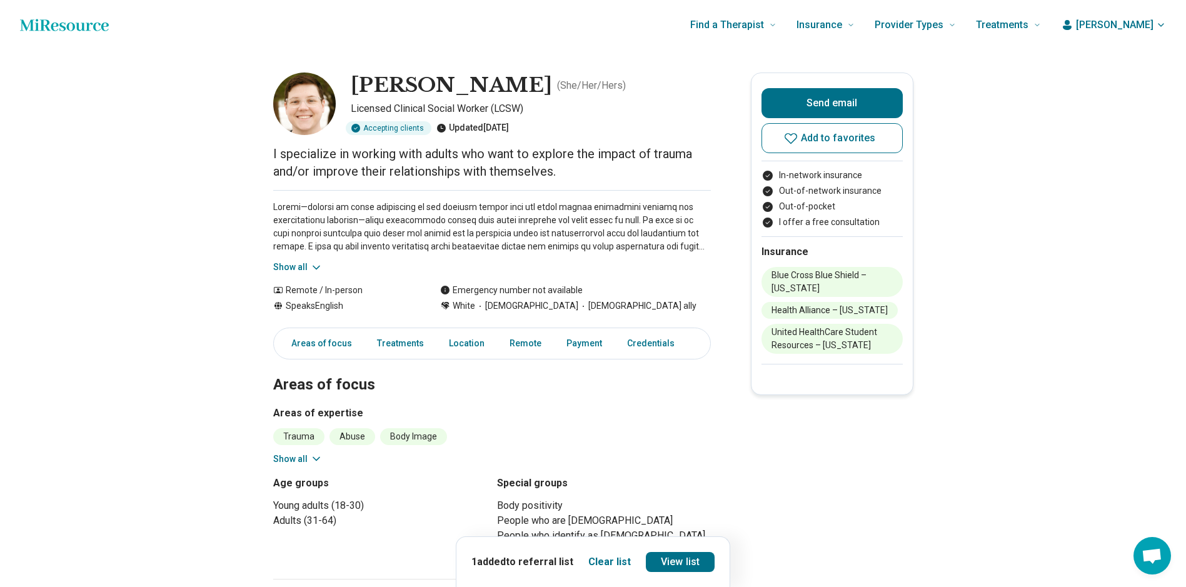
click at [313, 456] on icon at bounding box center [316, 459] width 13 height 13
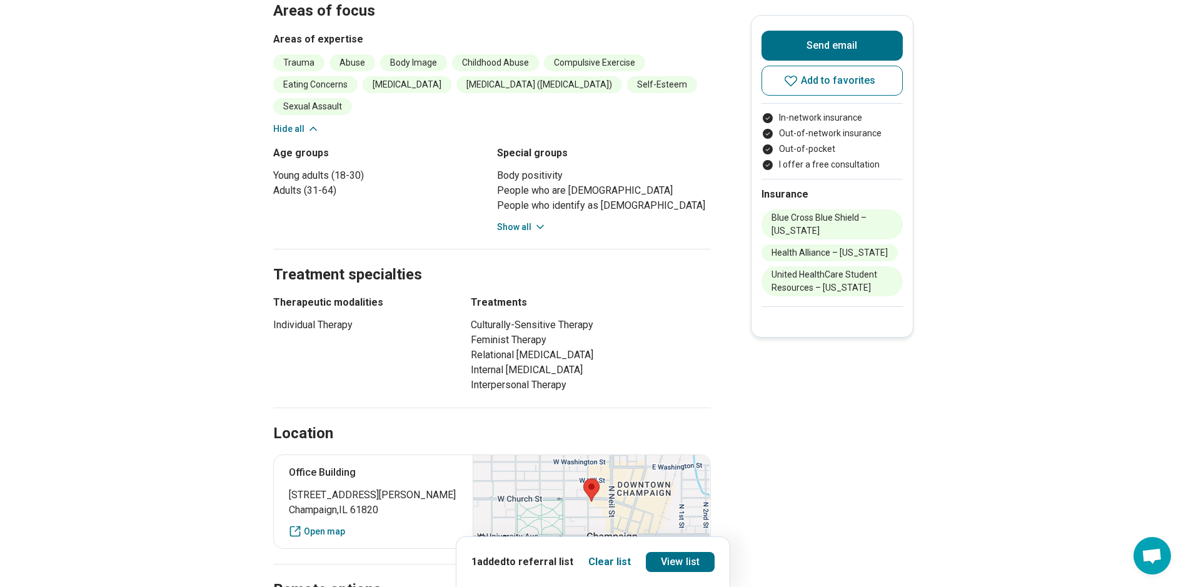
scroll to position [375, 0]
drag, startPoint x: 622, startPoint y: 363, endPoint x: 473, endPoint y: 368, distance: 148.9
click at [473, 368] on div "Therapeutic modalities Individual Therapy Treatments Culturally-Sensitive Thera…" at bounding box center [492, 343] width 438 height 98
drag, startPoint x: 473, startPoint y: 368, endPoint x: 442, endPoint y: 378, distance: 32.2
click at [442, 378] on div "Therapeutic modalities Individual Therapy" at bounding box center [360, 343] width 175 height 98
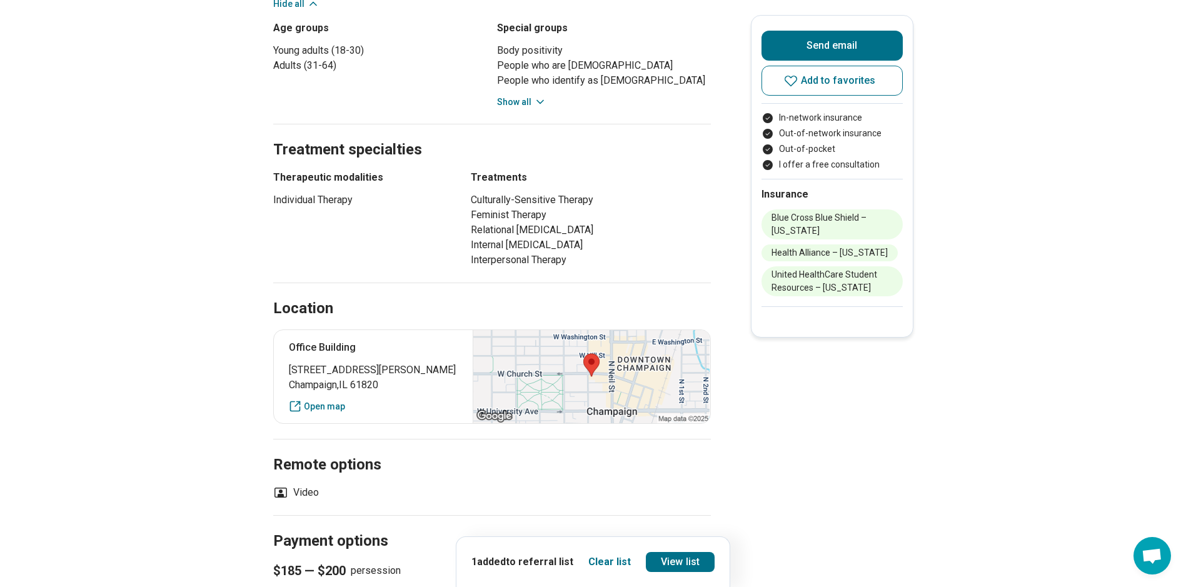
scroll to position [500, 0]
click at [820, 76] on span "Add to favorites" at bounding box center [838, 81] width 75 height 10
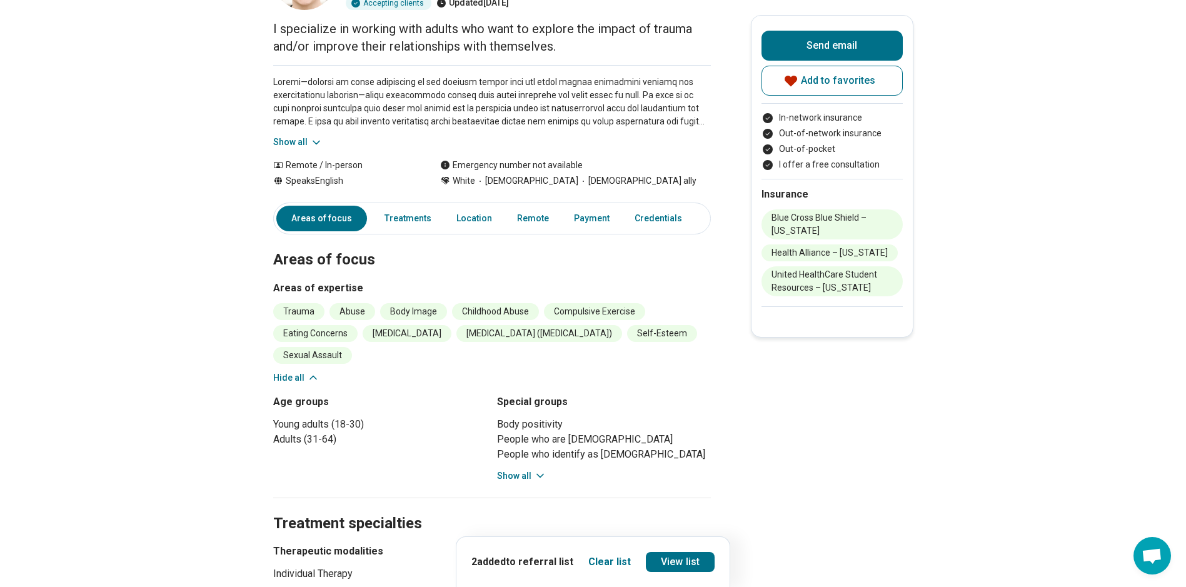
scroll to position [0, 0]
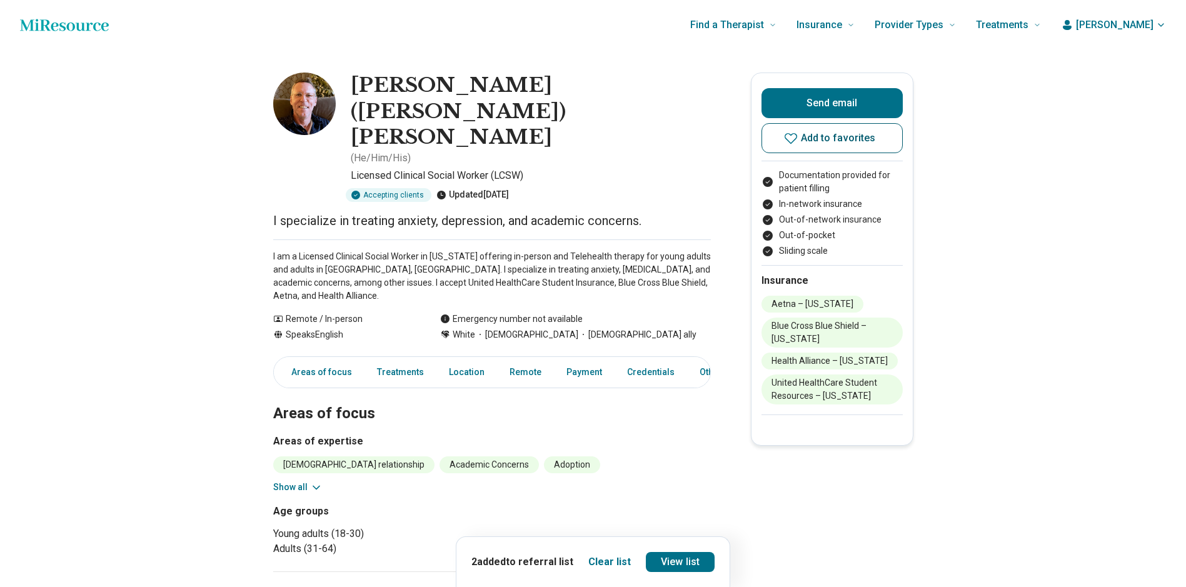
click at [866, 140] on span "Add to favorites" at bounding box center [838, 138] width 75 height 10
click at [666, 561] on link "View list" at bounding box center [680, 562] width 69 height 20
